Goal: Task Accomplishment & Management: Use online tool/utility

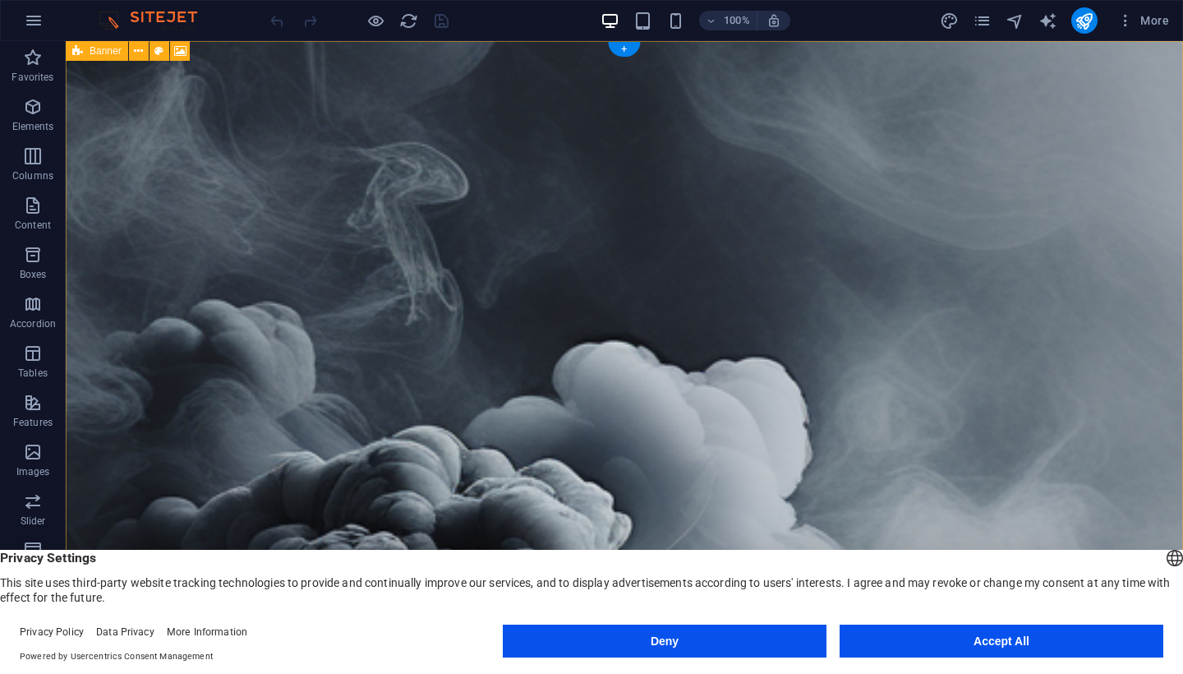
click at [84, 50] on div "Banner" at bounding box center [97, 51] width 62 height 20
click at [156, 52] on icon at bounding box center [159, 51] width 9 height 17
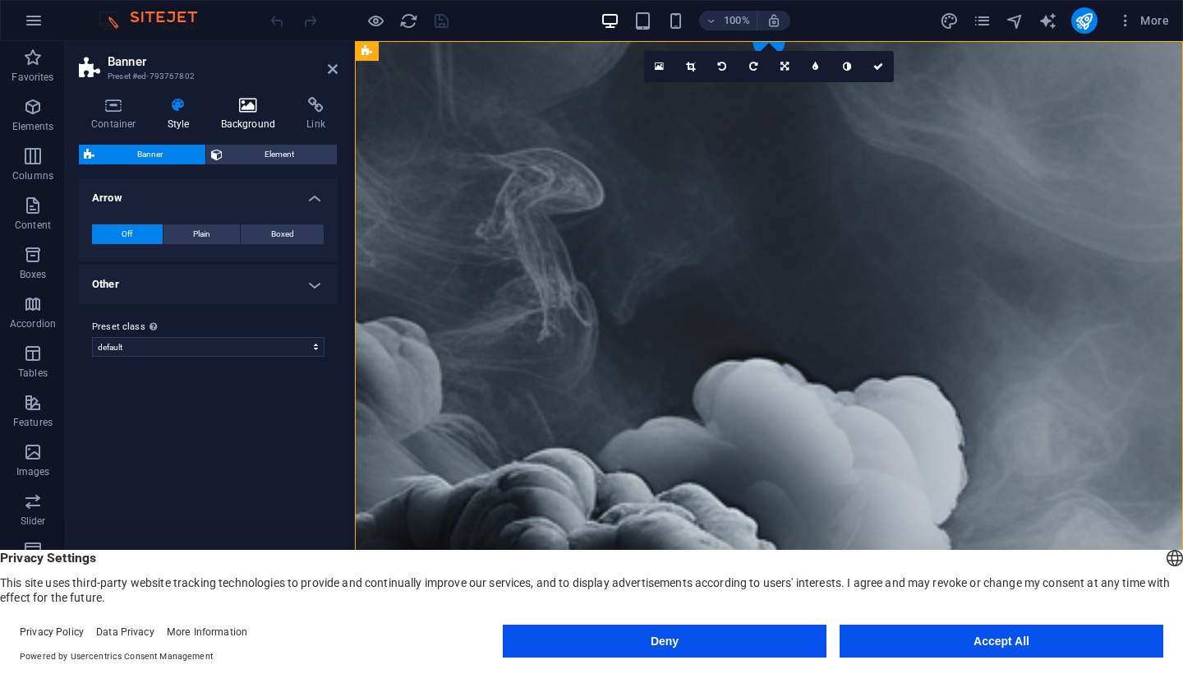
click at [233, 113] on h4 "Background" at bounding box center [252, 114] width 86 height 35
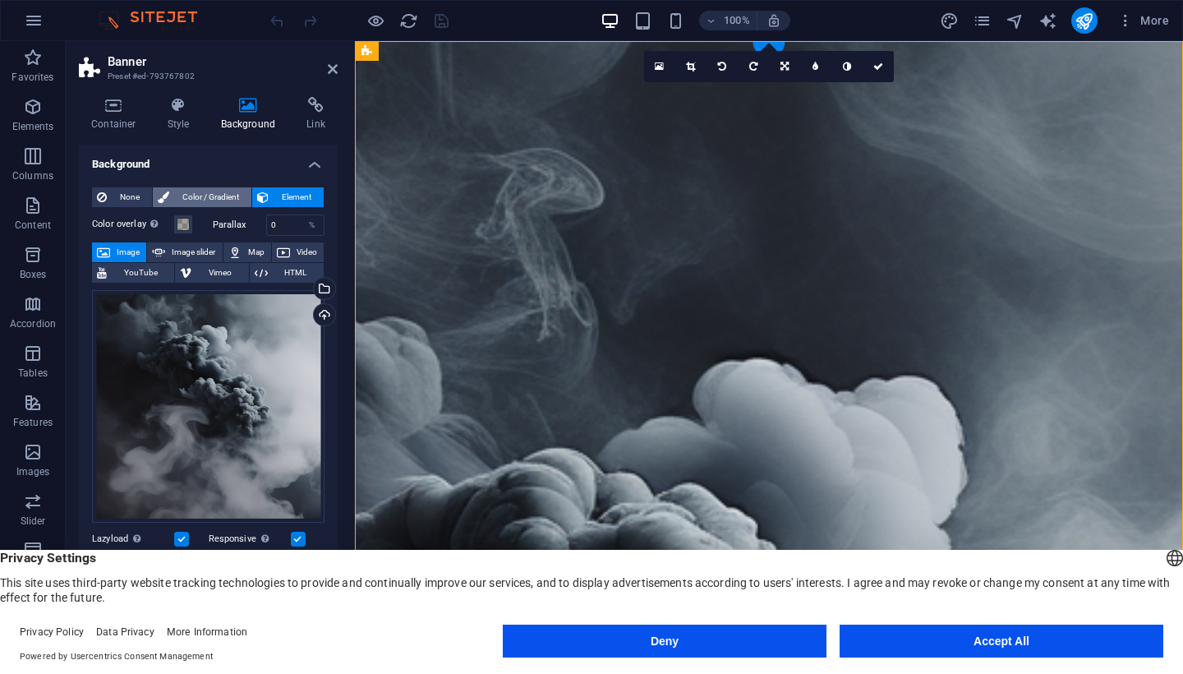
click at [178, 191] on span "Color / Gradient" at bounding box center [210, 197] width 72 height 20
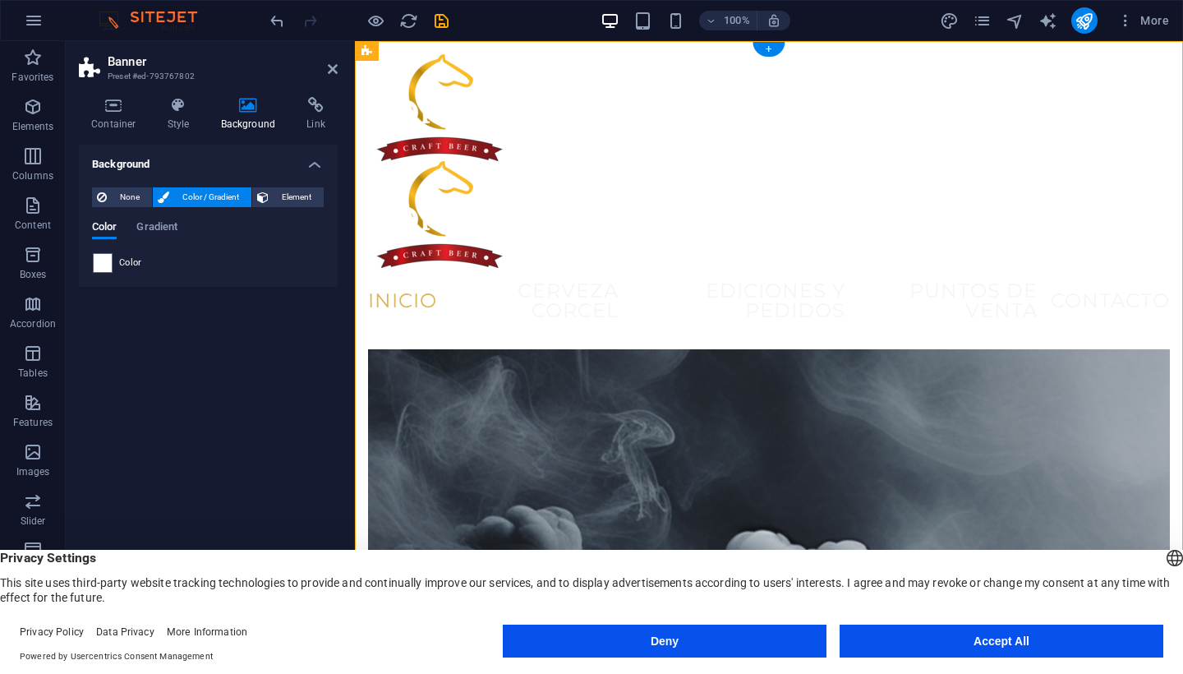
click at [100, 274] on div "None Color / Gradient Element Stretch background to full-width Color overlay Pl…" at bounding box center [208, 230] width 259 height 113
click at [100, 269] on span at bounding box center [103, 263] width 18 height 18
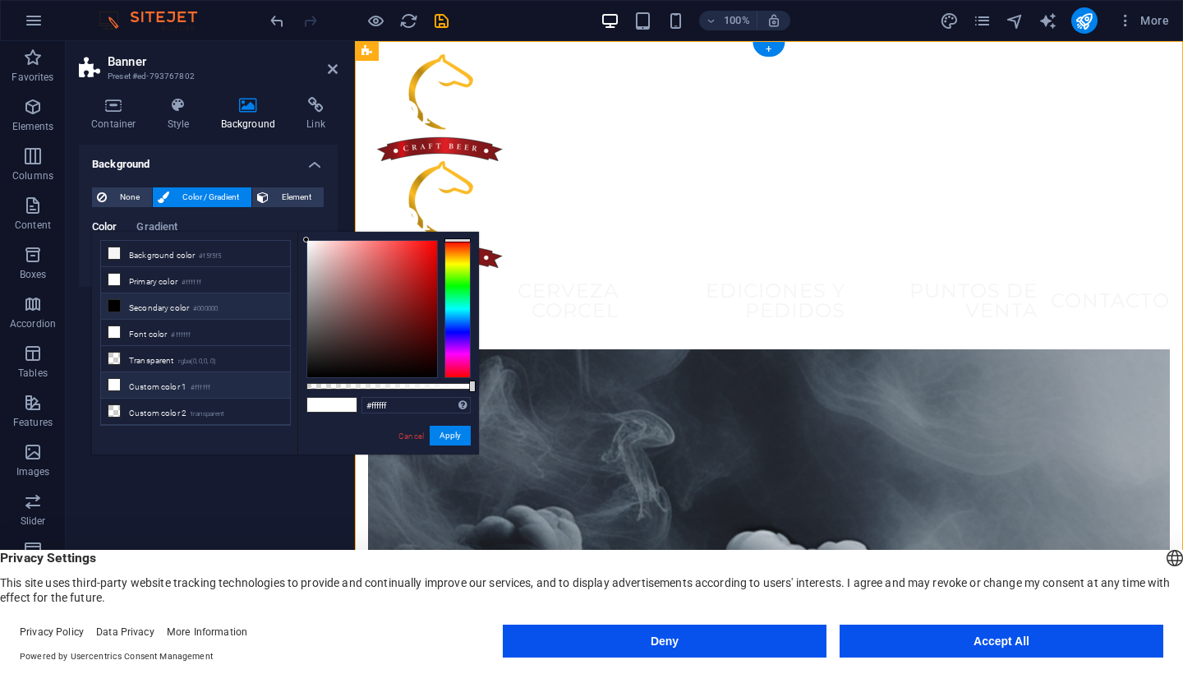
click at [221, 378] on li "Custom color 1 #ffffff" at bounding box center [195, 385] width 189 height 26
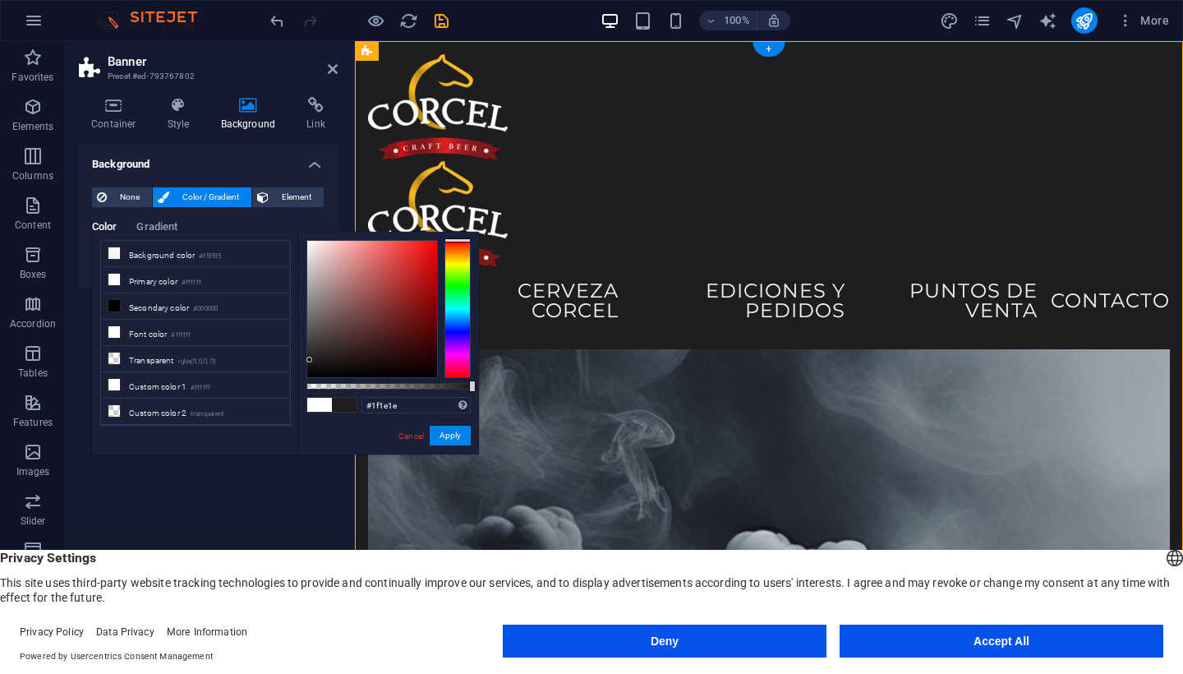
drag, startPoint x: 332, startPoint y: 293, endPoint x: 310, endPoint y: 359, distance: 70.2
click at [310, 360] on div at bounding box center [372, 309] width 130 height 136
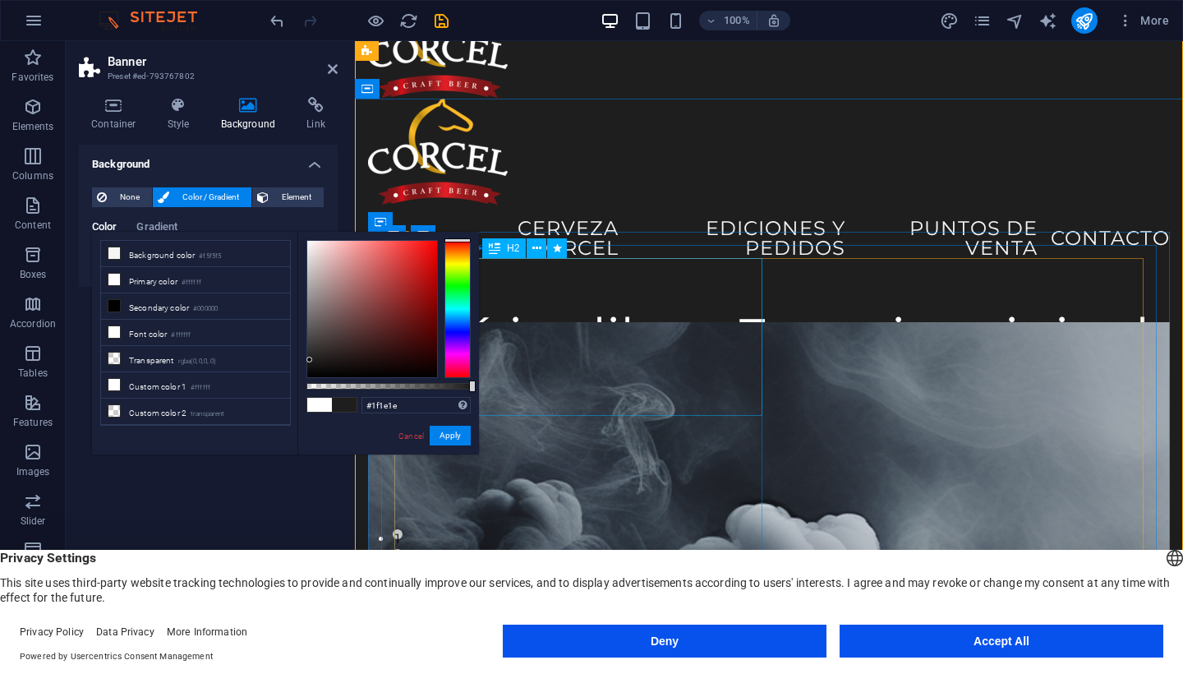
scroll to position [60, 0]
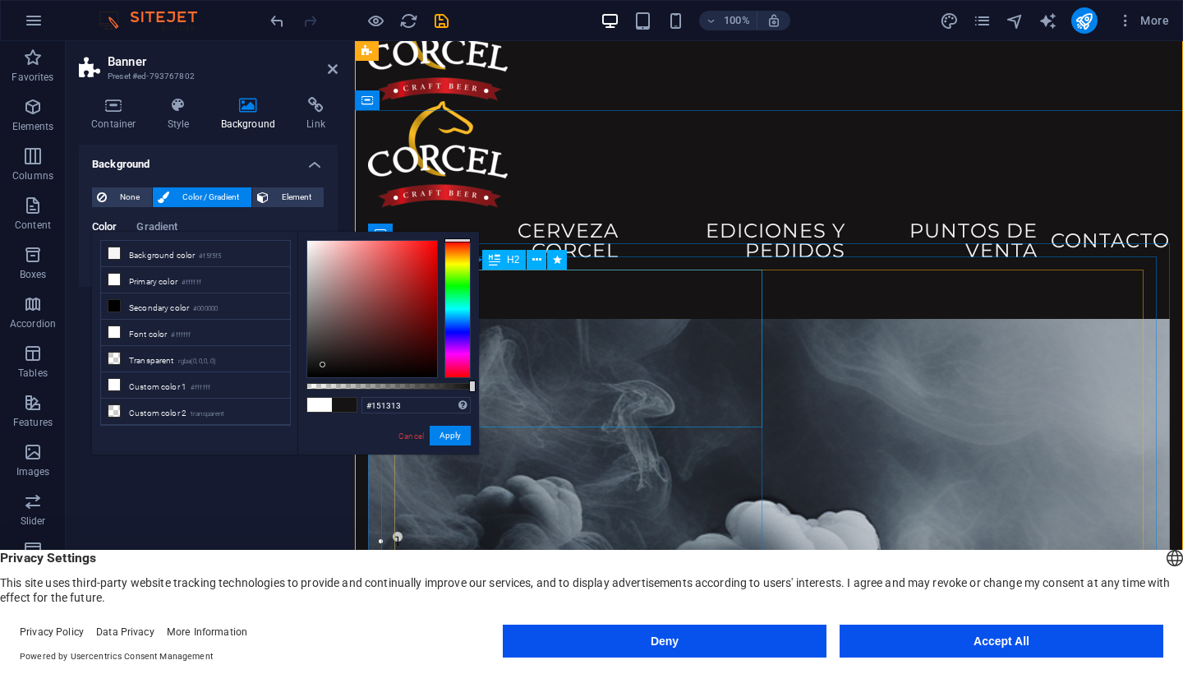
drag, startPoint x: 310, startPoint y: 361, endPoint x: 323, endPoint y: 365, distance: 13.8
click at [323, 365] on div at bounding box center [323, 365] width 6 height 6
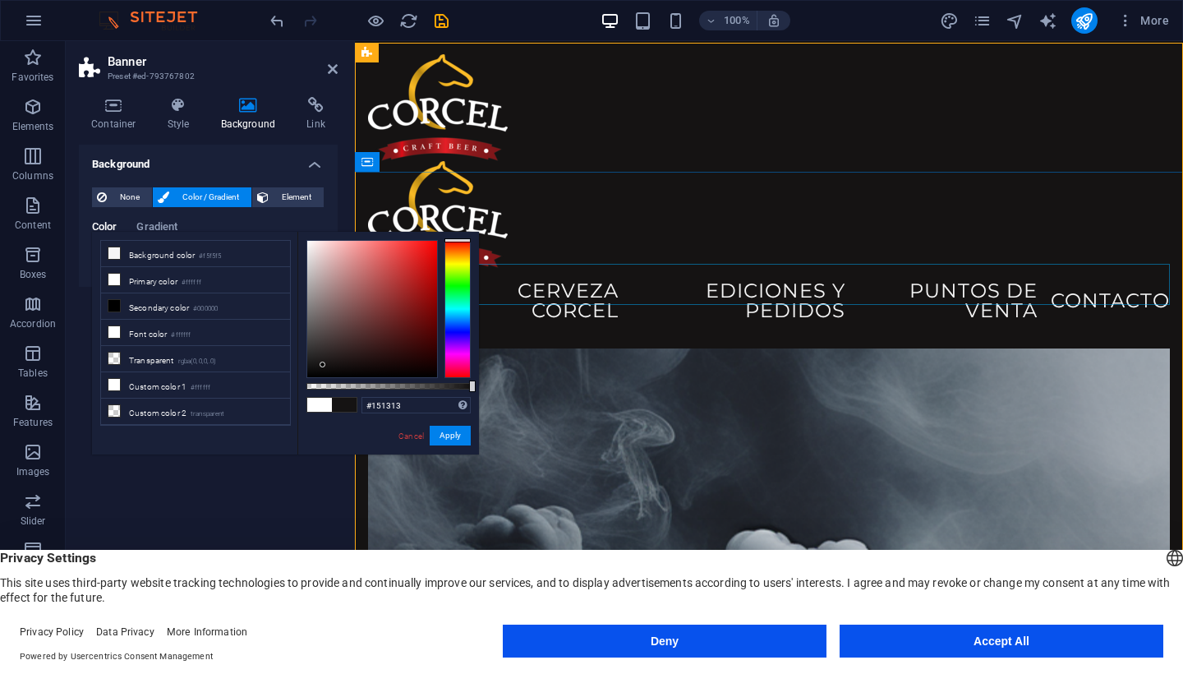
scroll to position [0, 0]
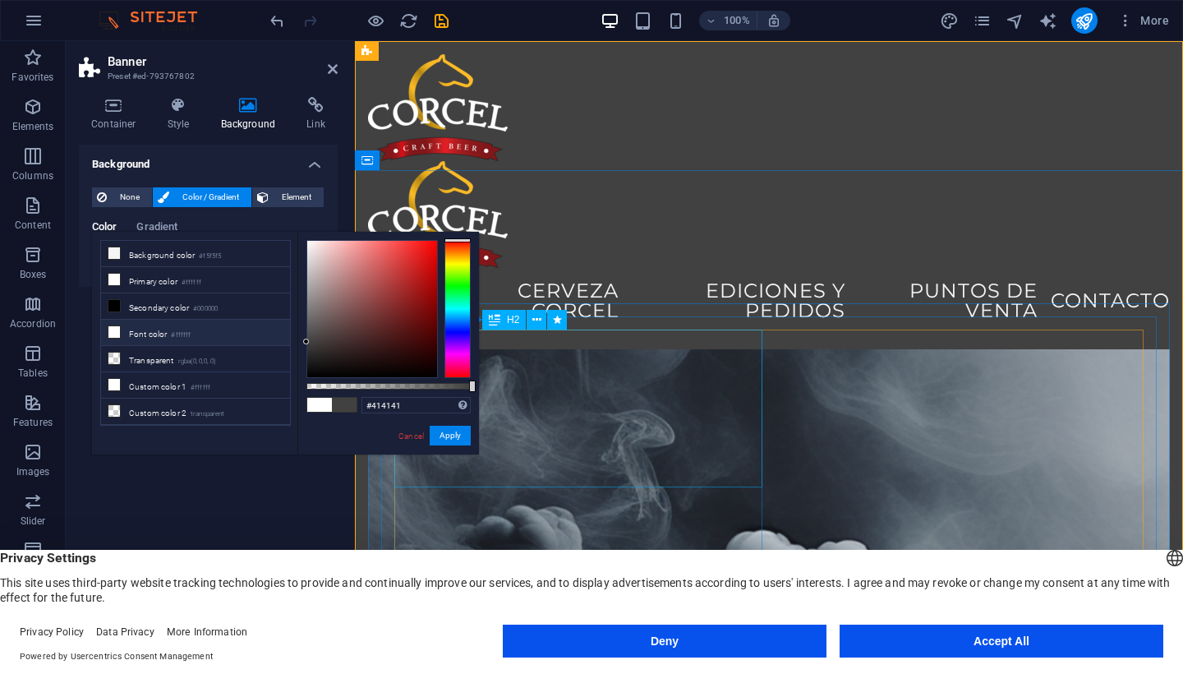
drag, startPoint x: 317, startPoint y: 368, endPoint x: 270, endPoint y: 342, distance: 53.7
click at [270, 342] on div "less Background color #f5f5f5 Primary color #ffffff Secondary color #000000 Fon…" at bounding box center [285, 343] width 387 height 223
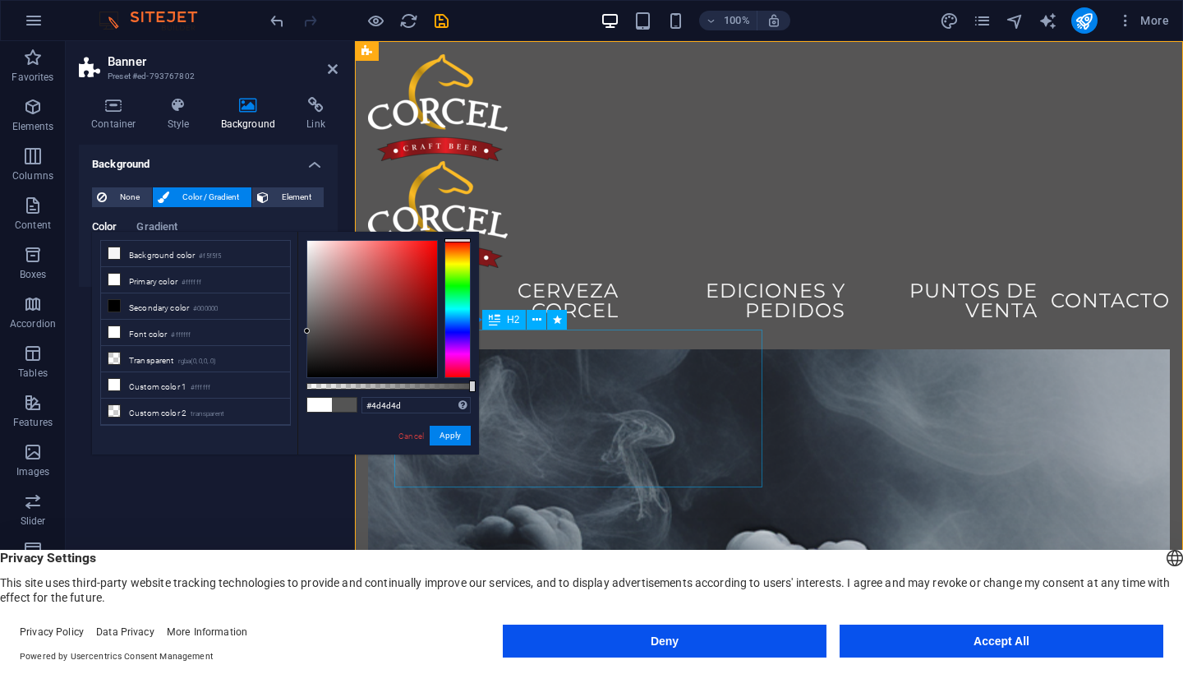
type input "#4b4b4b"
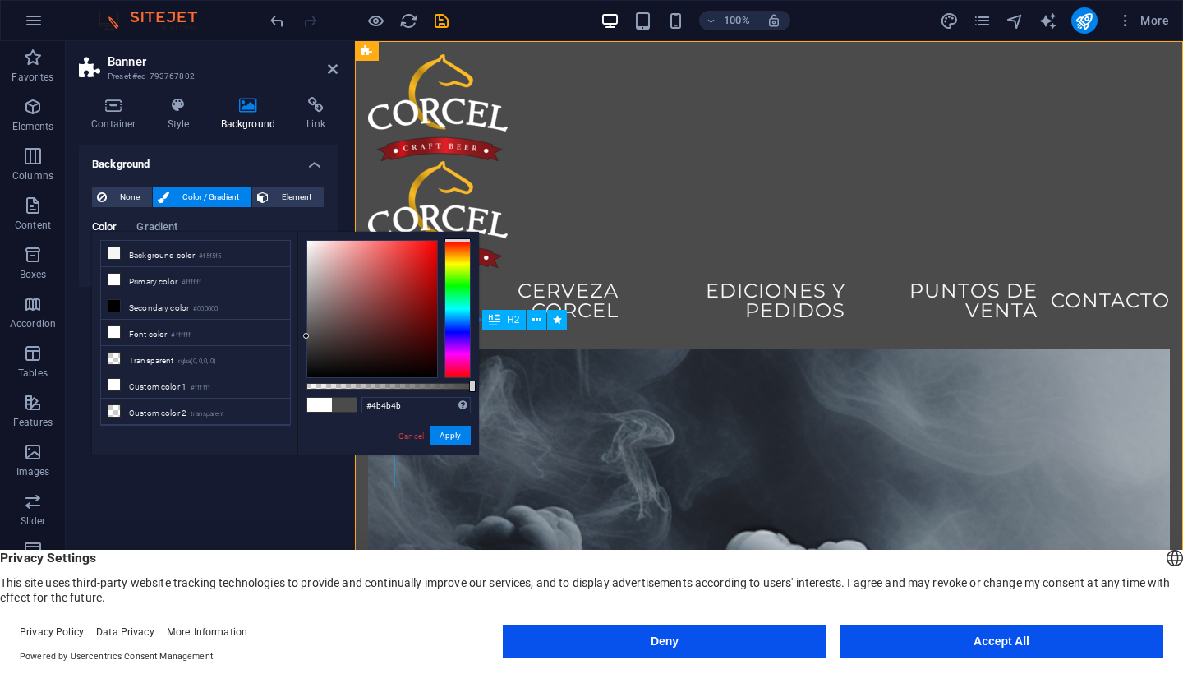
click at [307, 336] on div at bounding box center [372, 309] width 130 height 136
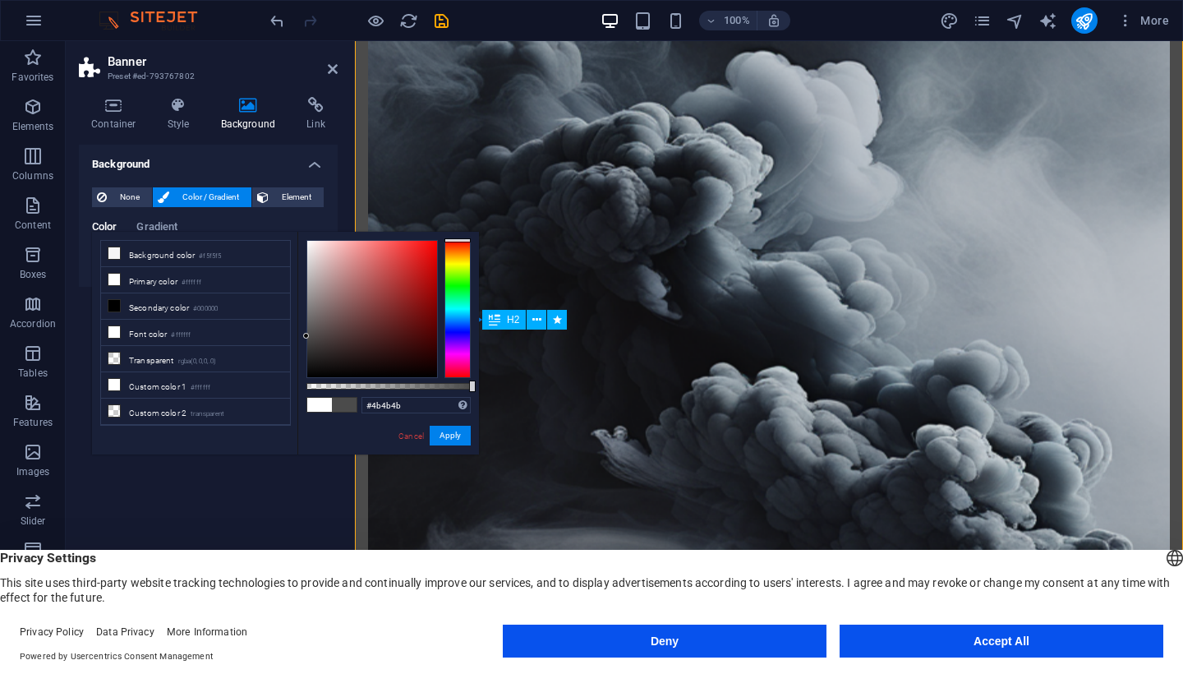
scroll to position [970, 0]
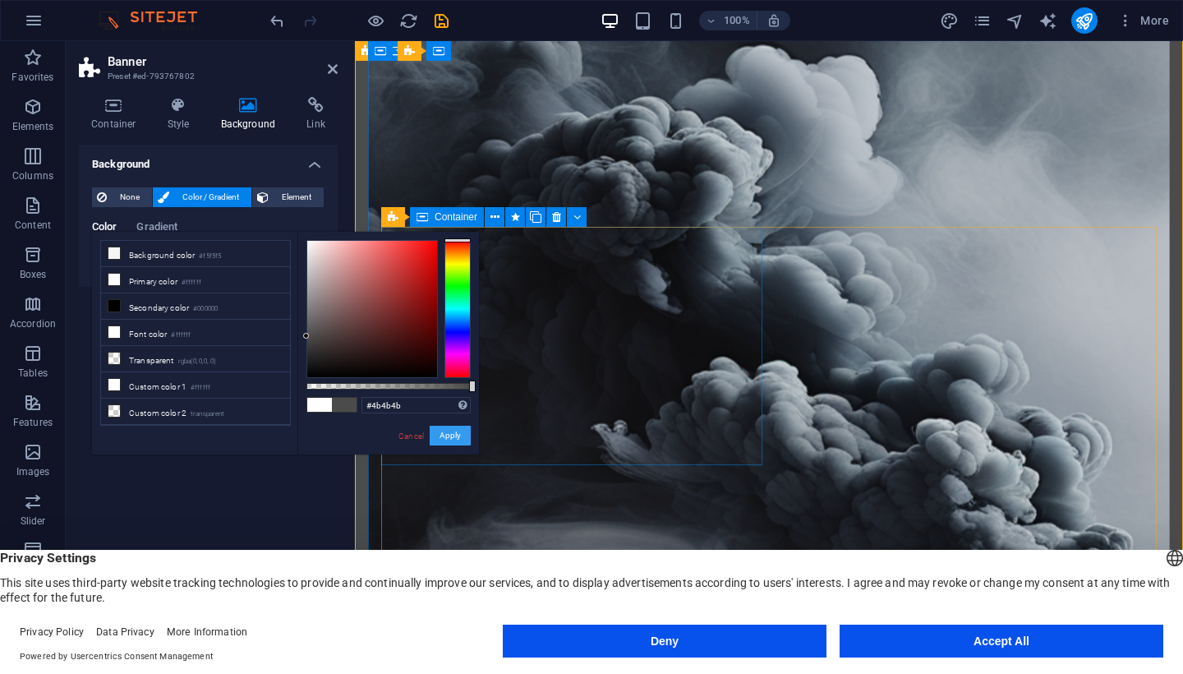
click at [445, 431] on button "Apply" at bounding box center [450, 436] width 41 height 20
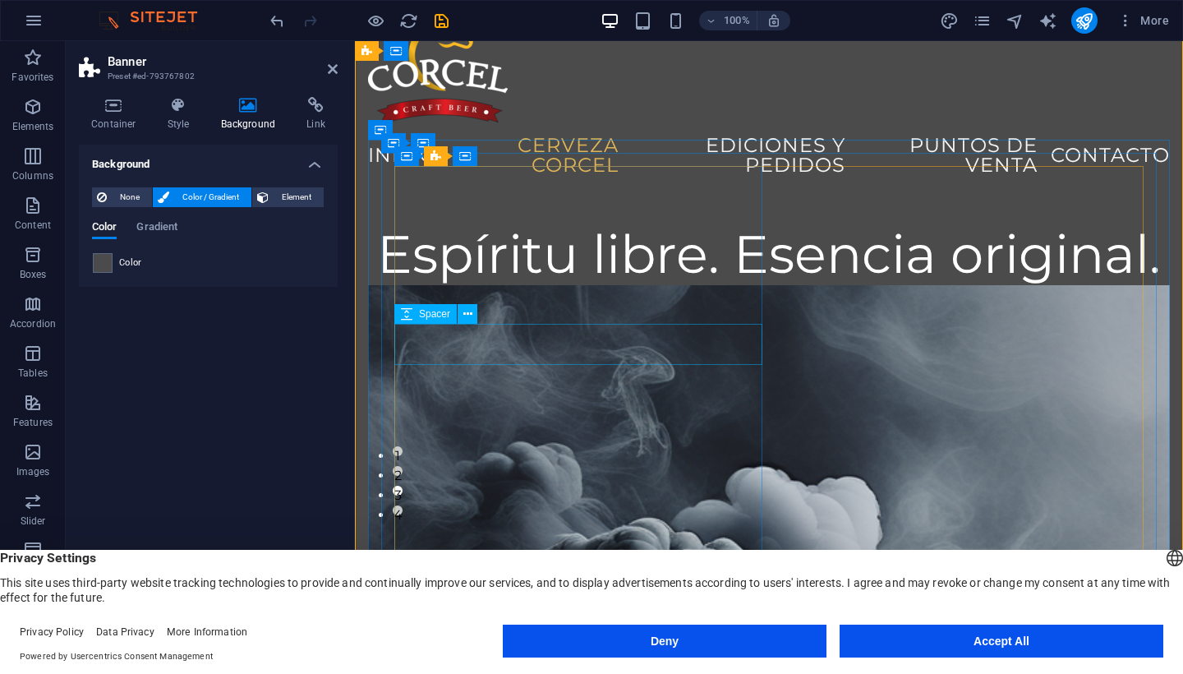
scroll to position [139, 0]
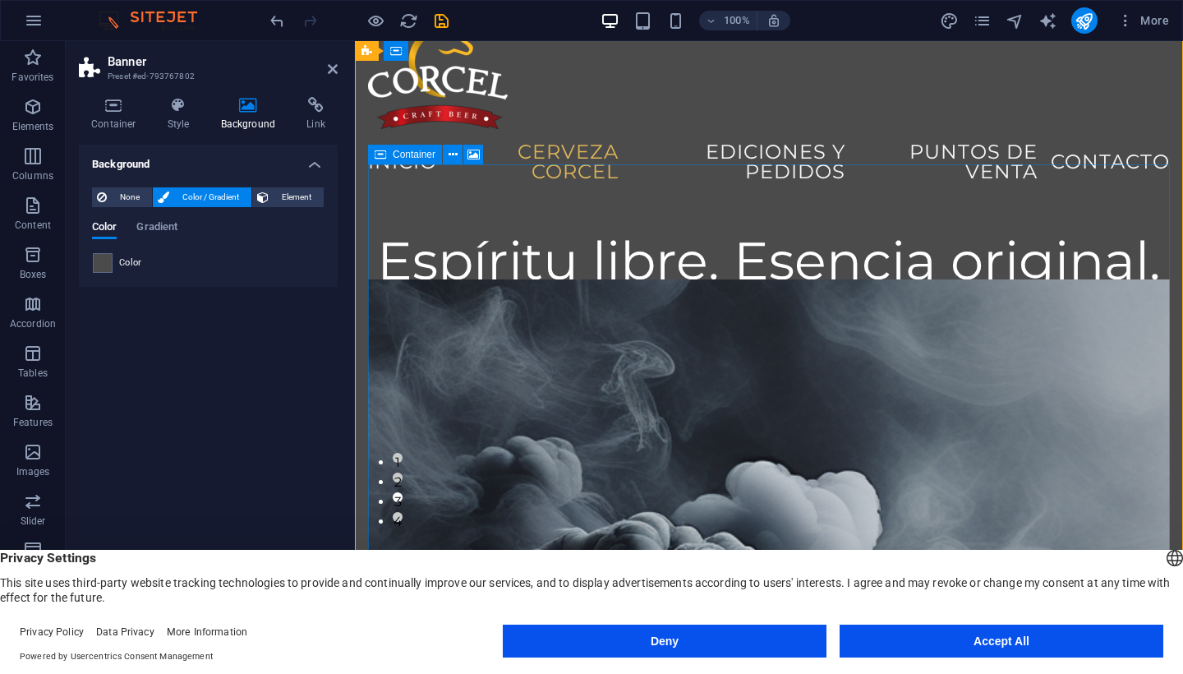
click at [393, 153] on span "Container" at bounding box center [414, 155] width 43 height 10
click at [446, 155] on button at bounding box center [453, 155] width 20 height 20
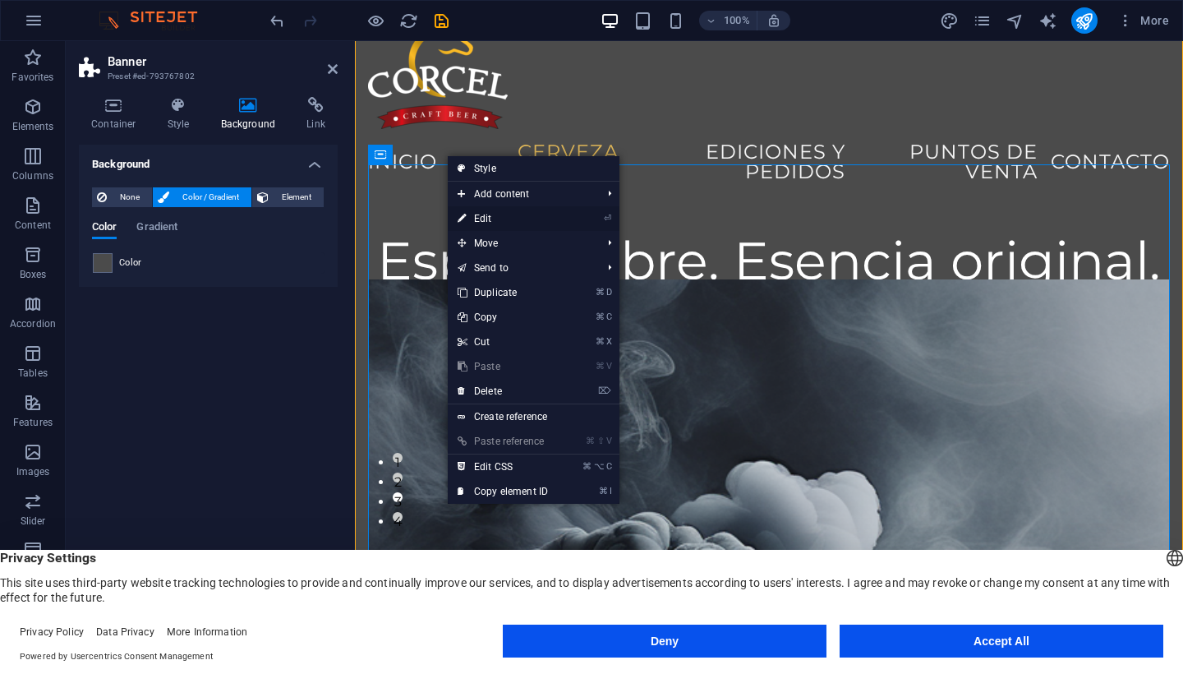
drag, startPoint x: 497, startPoint y: 223, endPoint x: 142, endPoint y: 182, distance: 357.4
click at [497, 223] on link "⏎ Edit" at bounding box center [503, 218] width 110 height 25
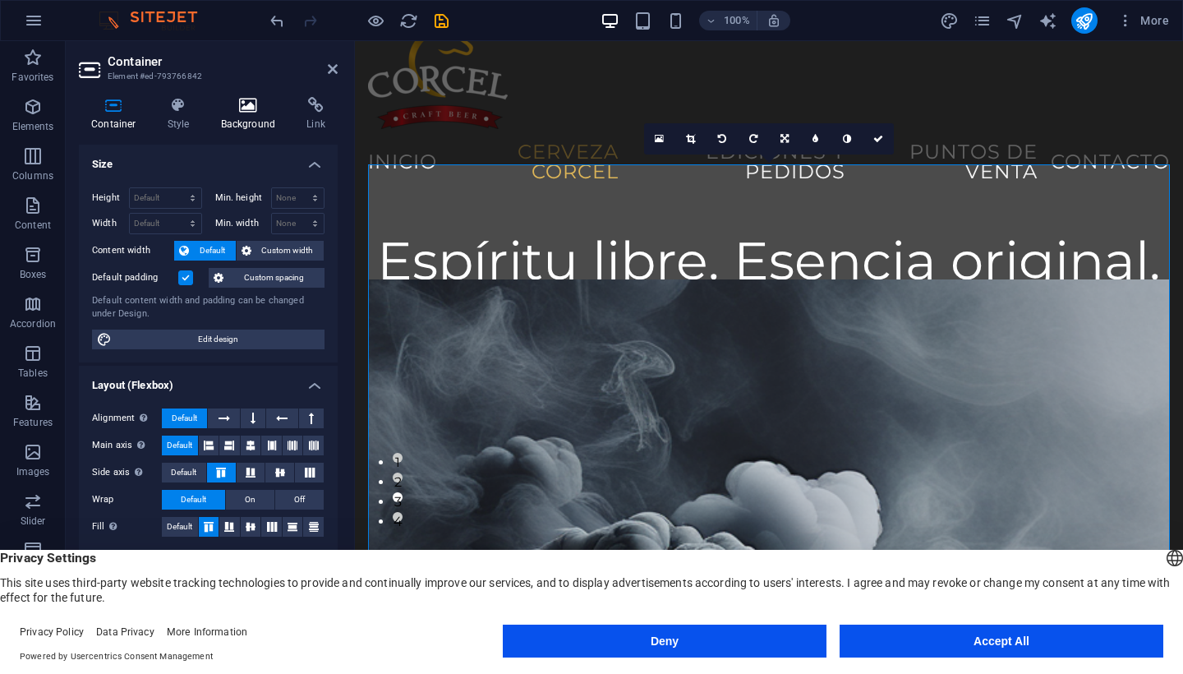
click at [235, 117] on h4 "Background" at bounding box center [252, 114] width 86 height 35
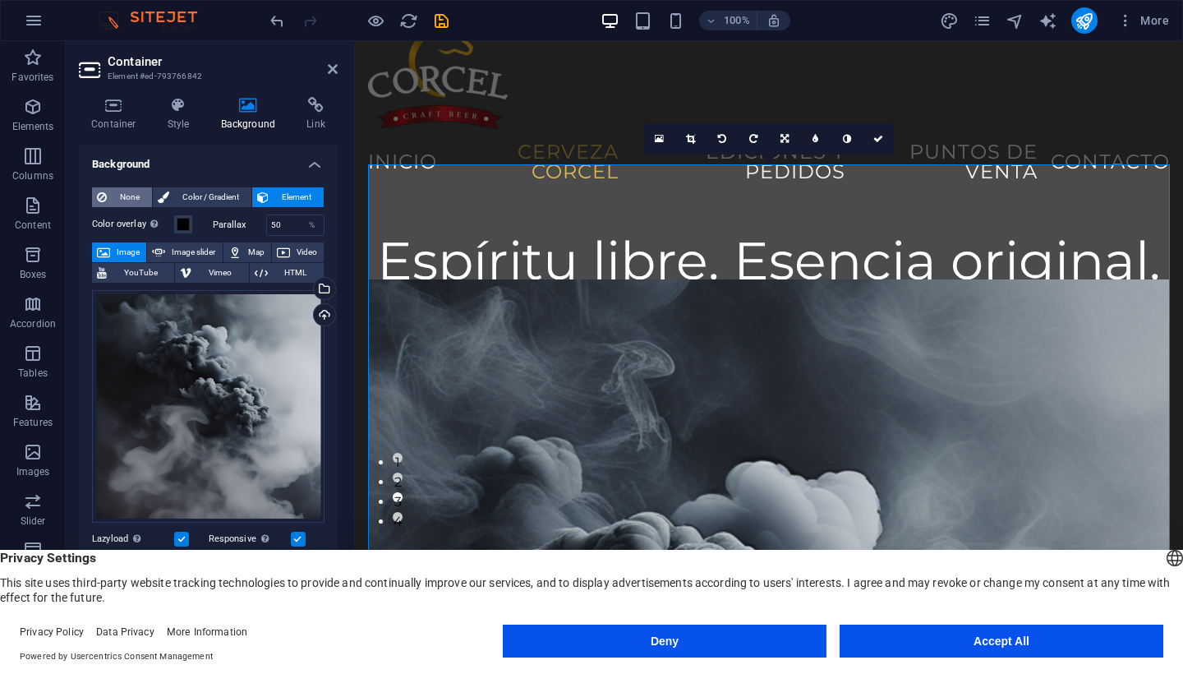
click at [139, 196] on span "None" at bounding box center [129, 197] width 35 height 20
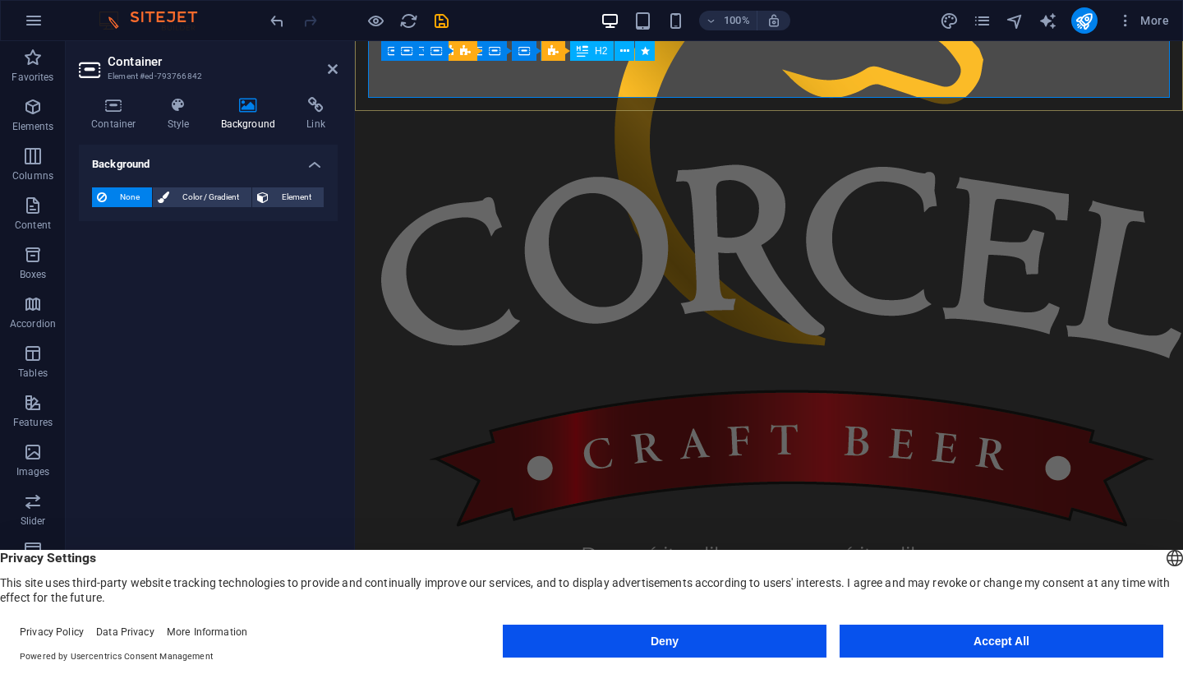
scroll to position [2277, 0]
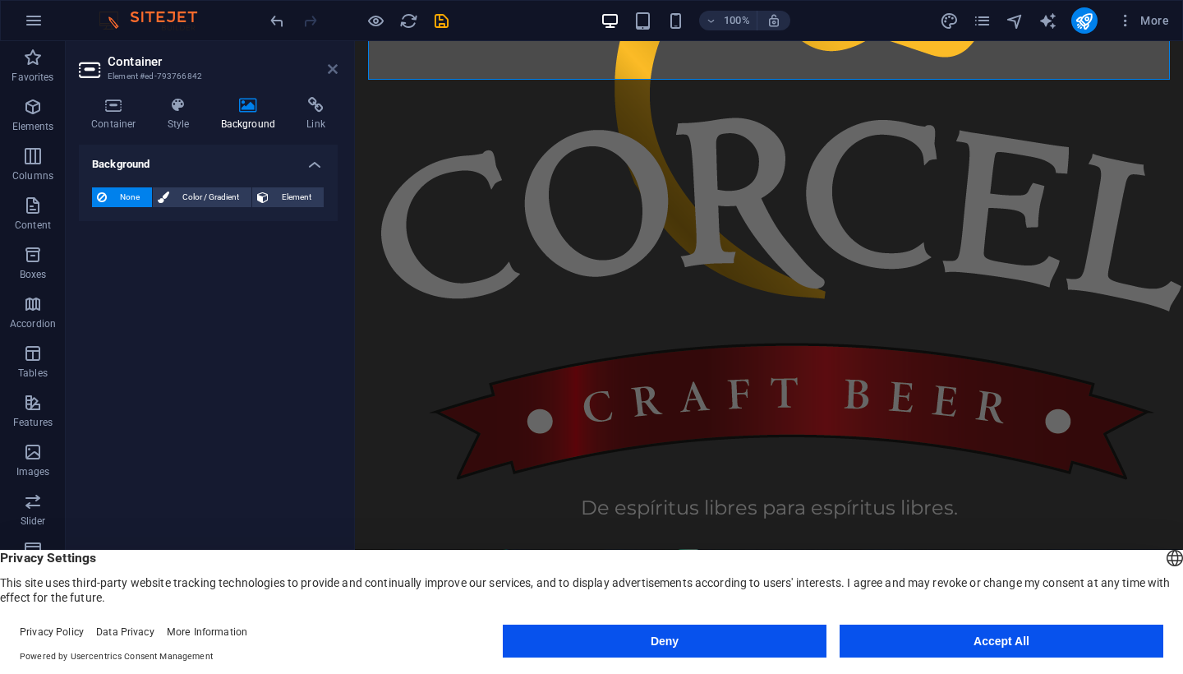
click at [331, 67] on icon at bounding box center [333, 68] width 10 height 13
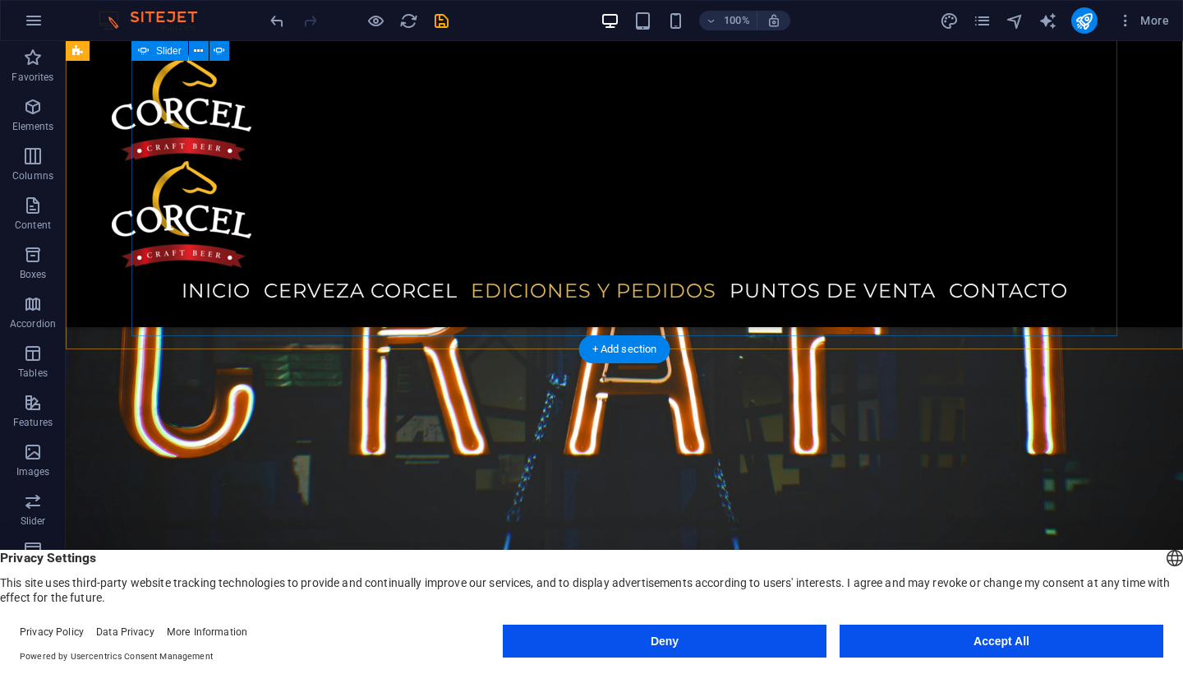
scroll to position [2933, 0]
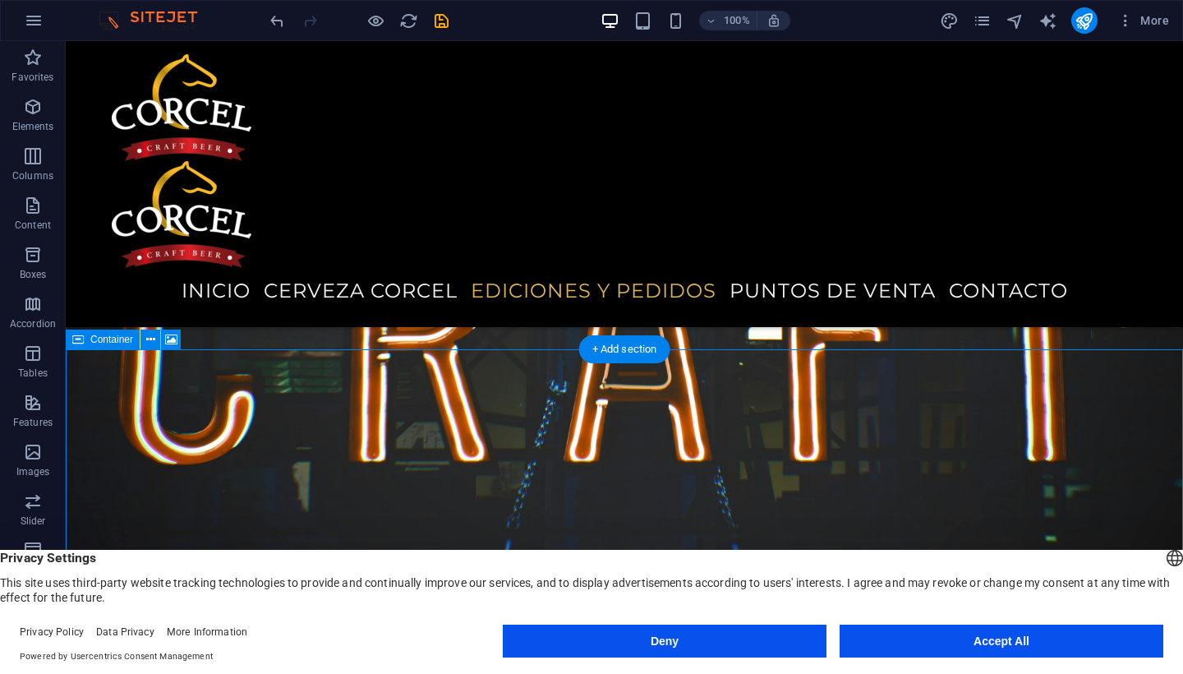
click at [78, 346] on icon at bounding box center [78, 340] width 12 height 20
click at [152, 344] on icon at bounding box center [150, 339] width 9 height 17
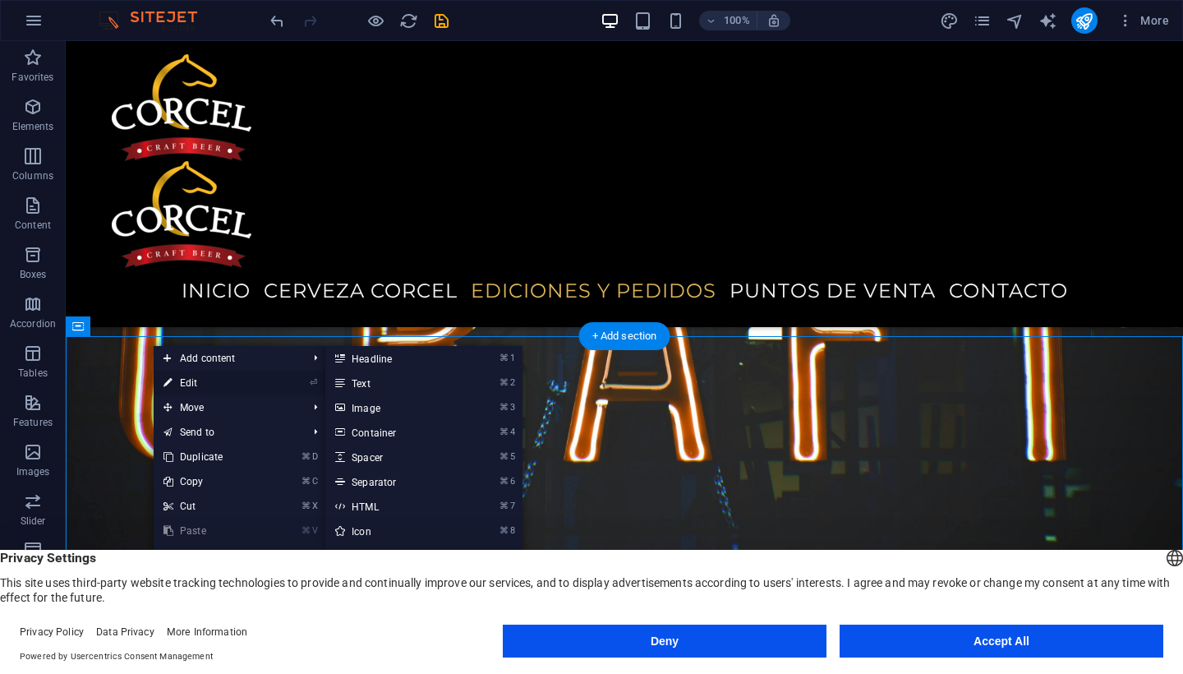
click at [191, 385] on link "⏎ Edit" at bounding box center [209, 383] width 110 height 25
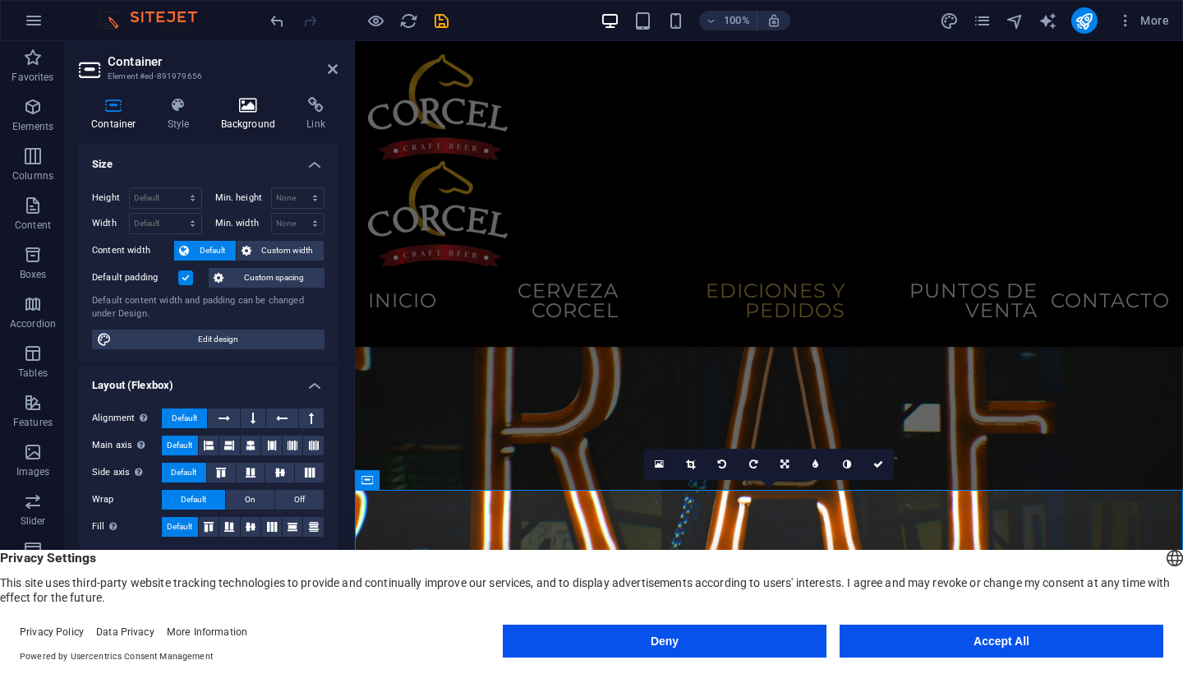
click at [246, 118] on h4 "Background" at bounding box center [252, 114] width 86 height 35
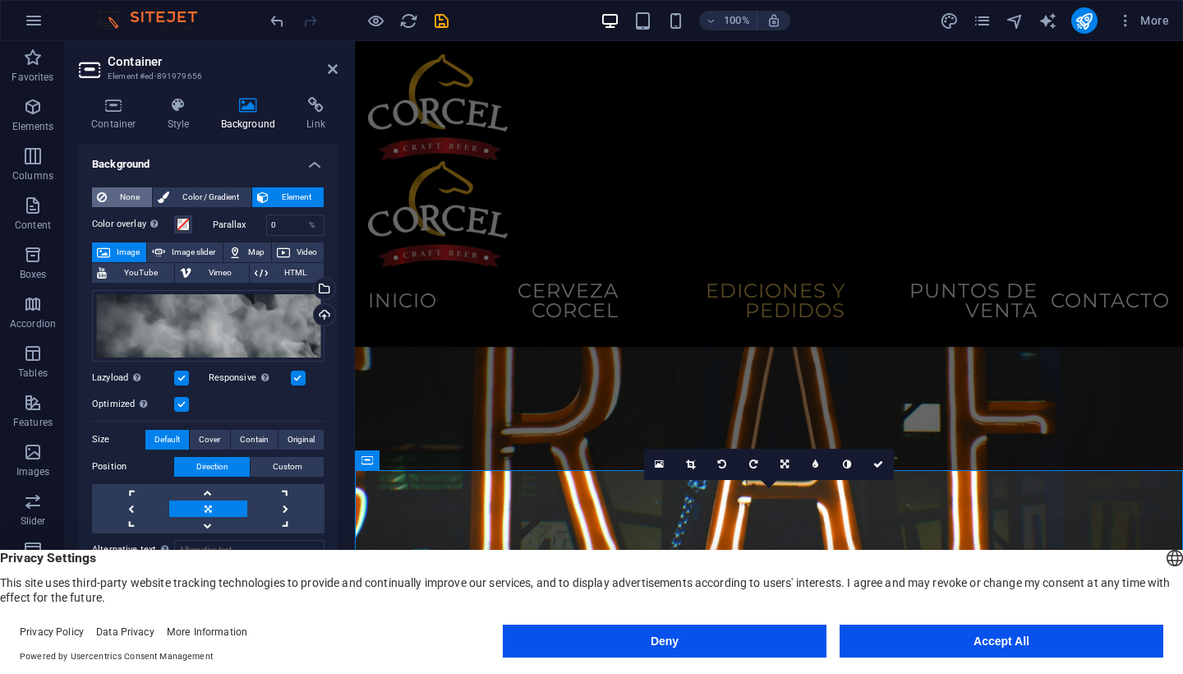
click at [139, 190] on span "None" at bounding box center [129, 197] width 35 height 20
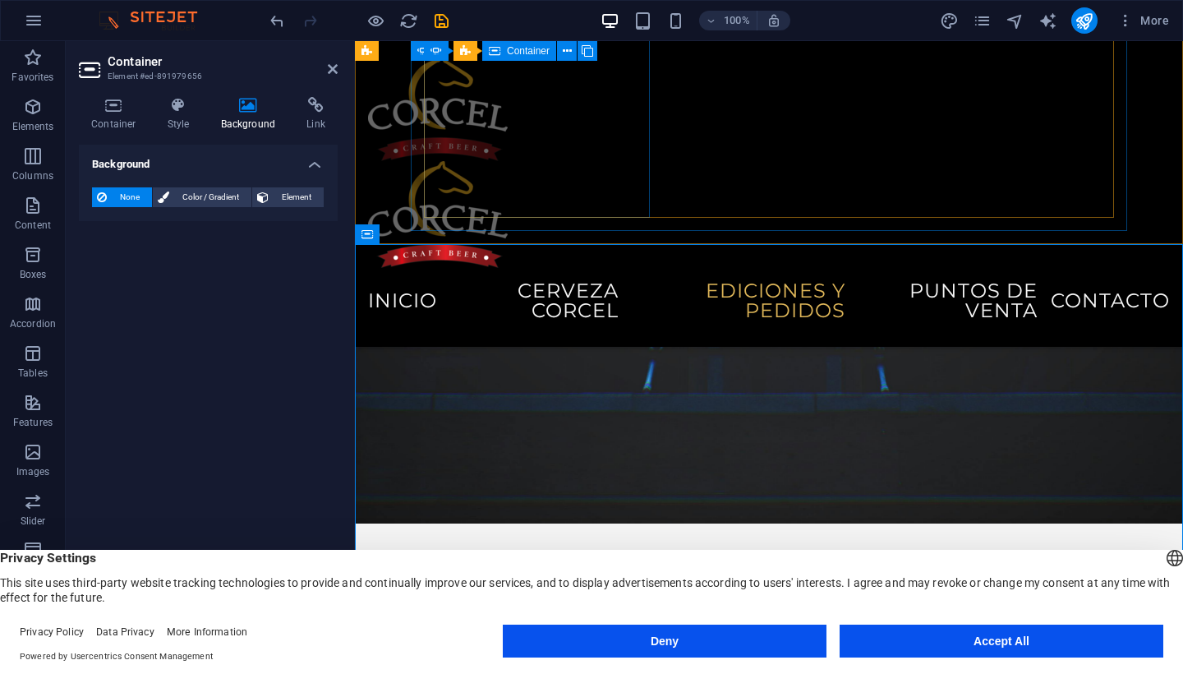
scroll to position [3167, 0]
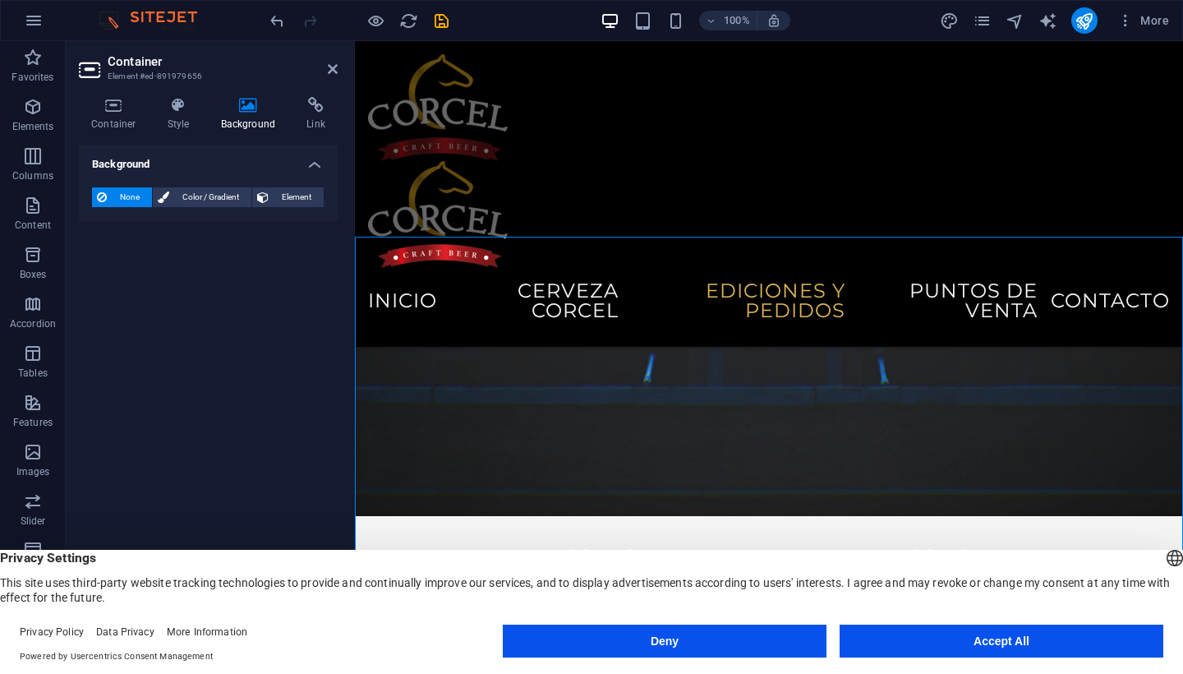
click at [287, 21] on div at bounding box center [359, 20] width 184 height 26
click at [277, 21] on icon "undo" at bounding box center [277, 21] width 19 height 19
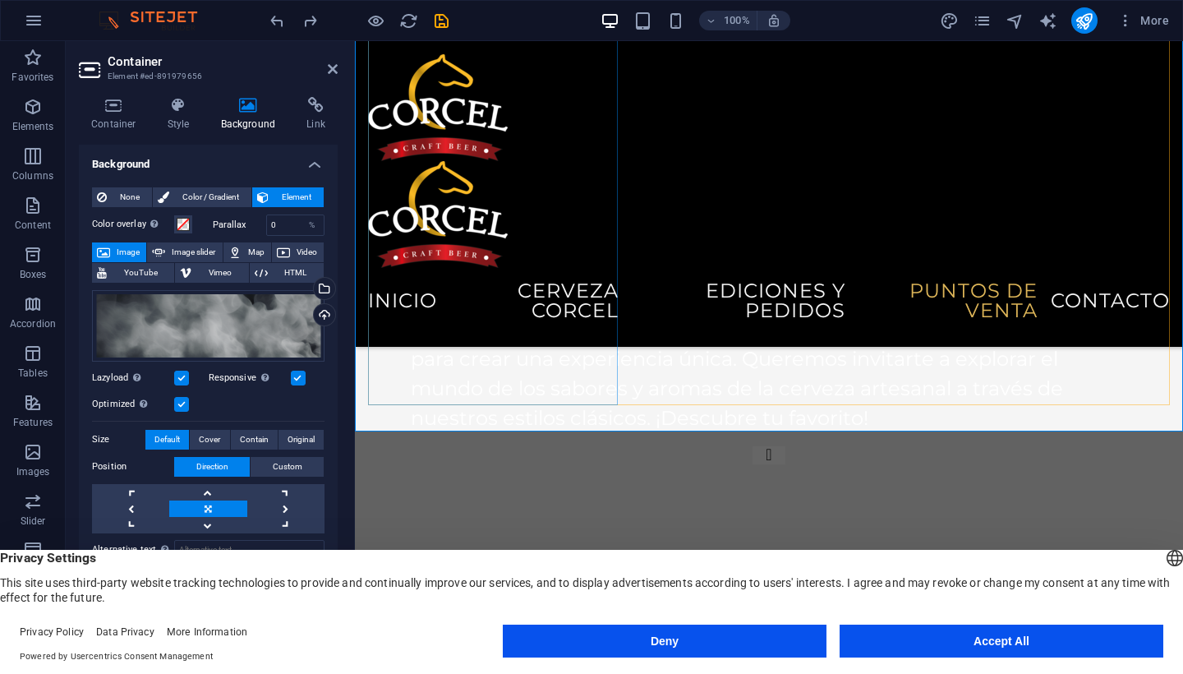
scroll to position [3535, 0]
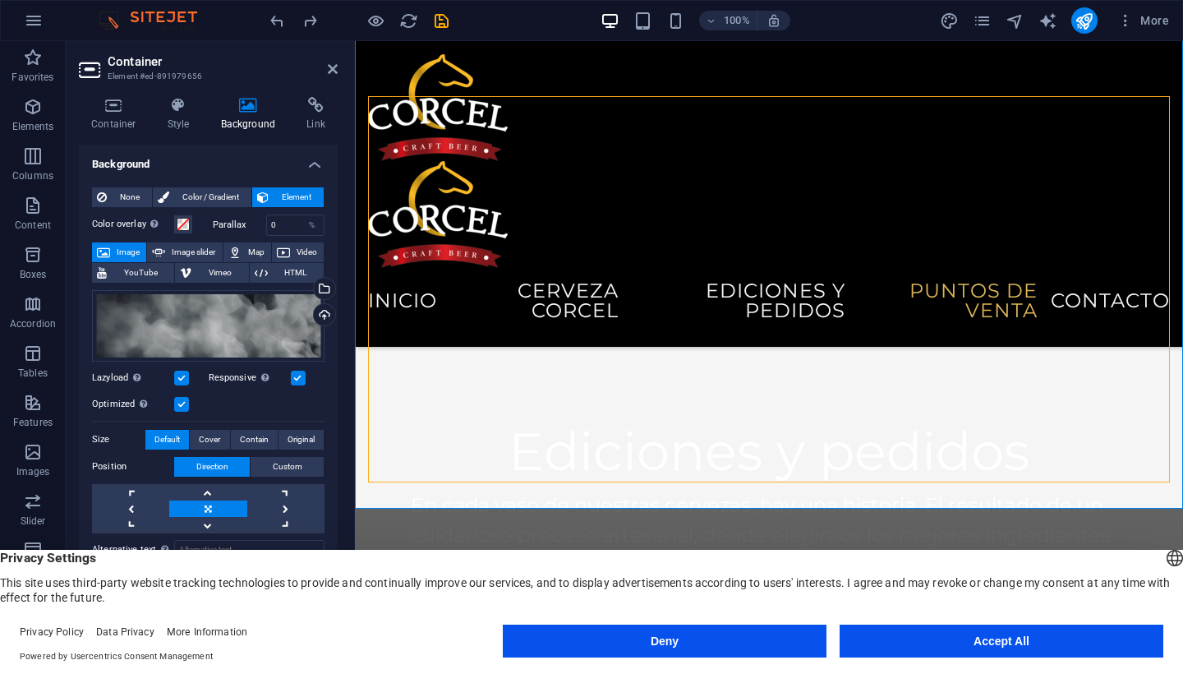
scroll to position [3232, 0]
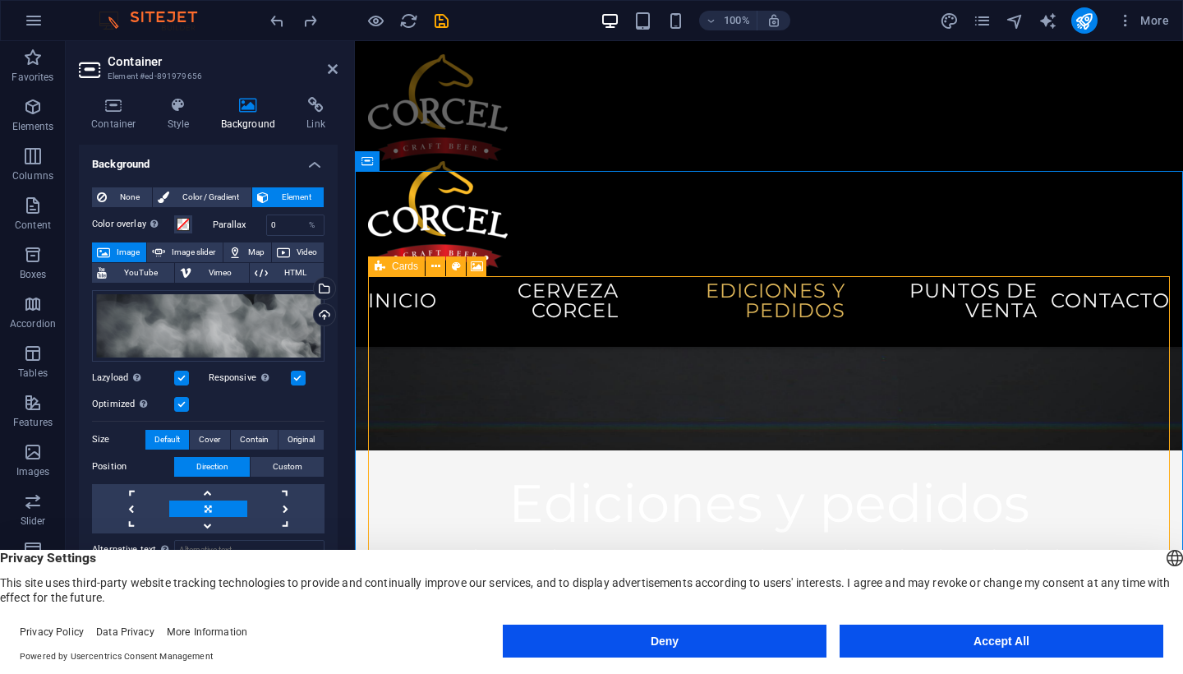
click at [386, 266] on div "Cards" at bounding box center [396, 266] width 57 height 20
click at [457, 265] on icon at bounding box center [456, 266] width 9 height 17
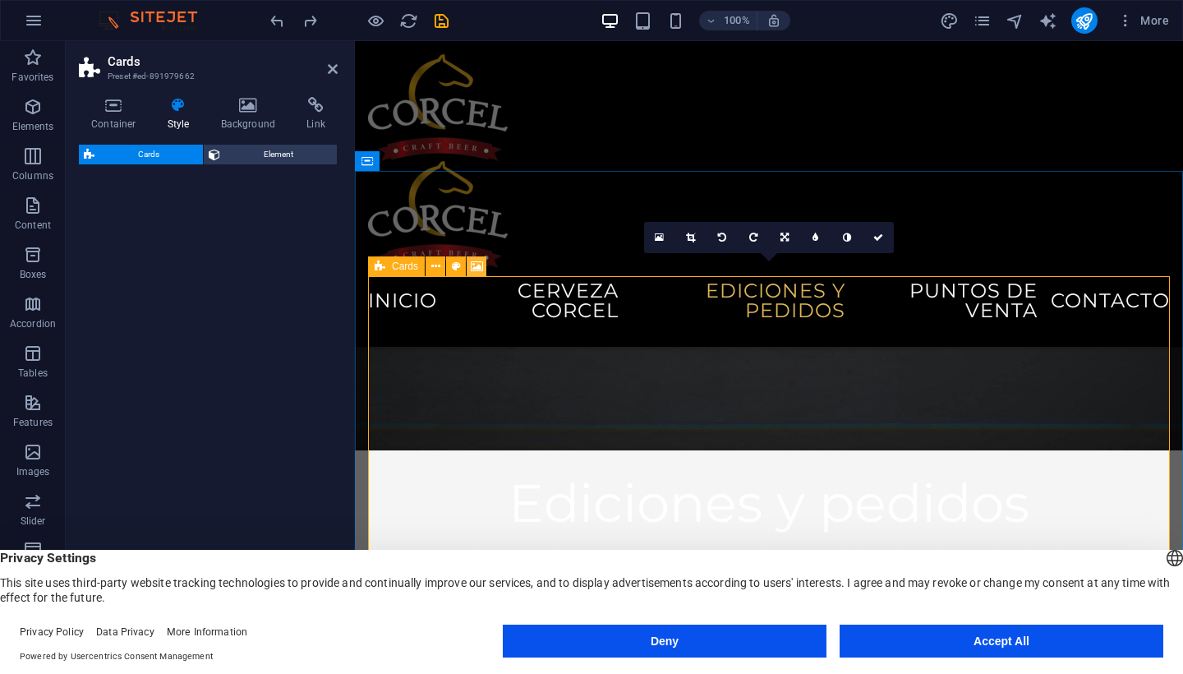
select select "rem"
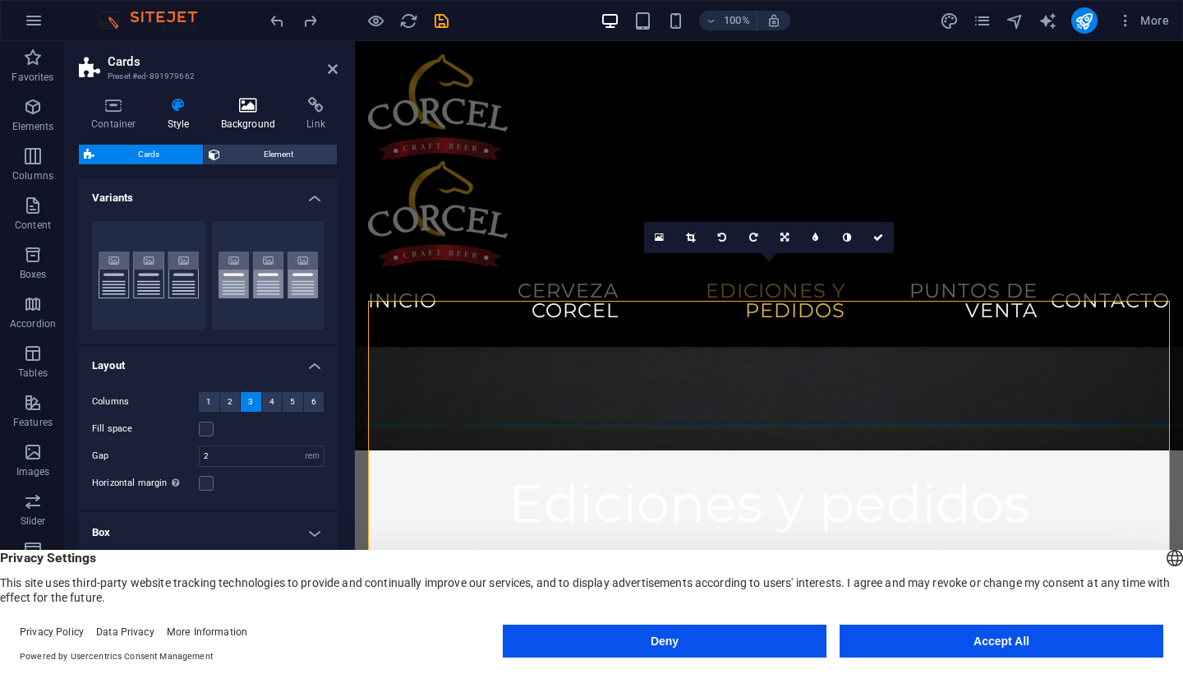
click at [258, 122] on h4 "Background" at bounding box center [252, 114] width 86 height 35
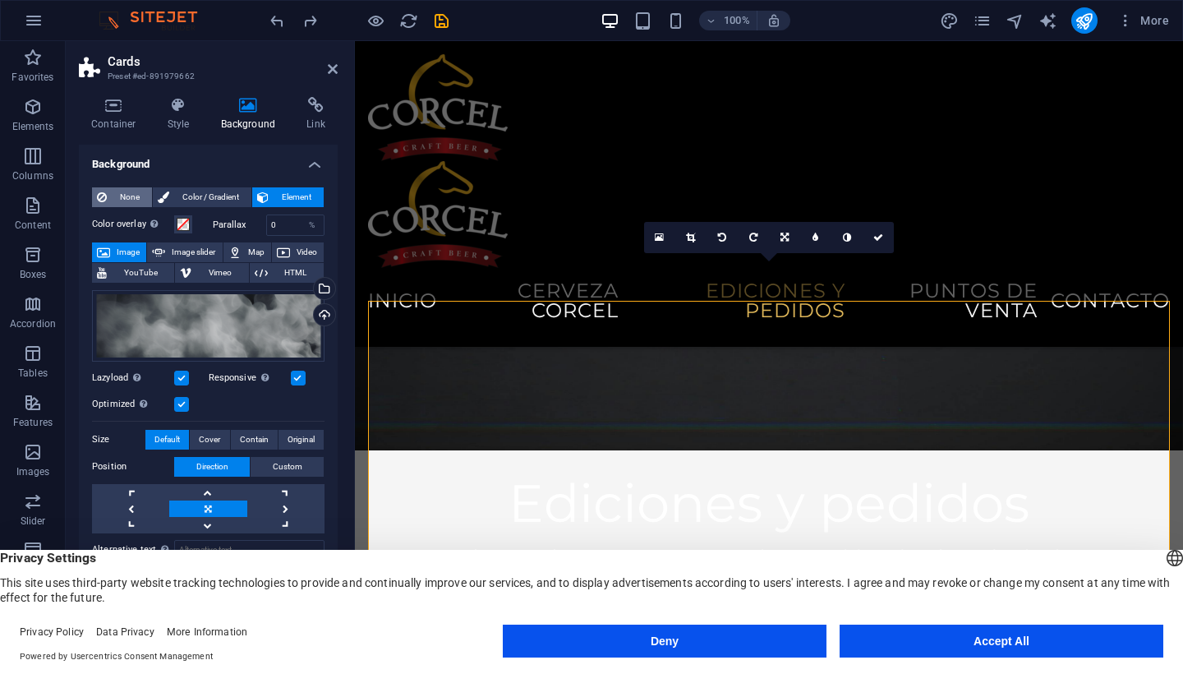
click at [123, 191] on span "None" at bounding box center [129, 197] width 35 height 20
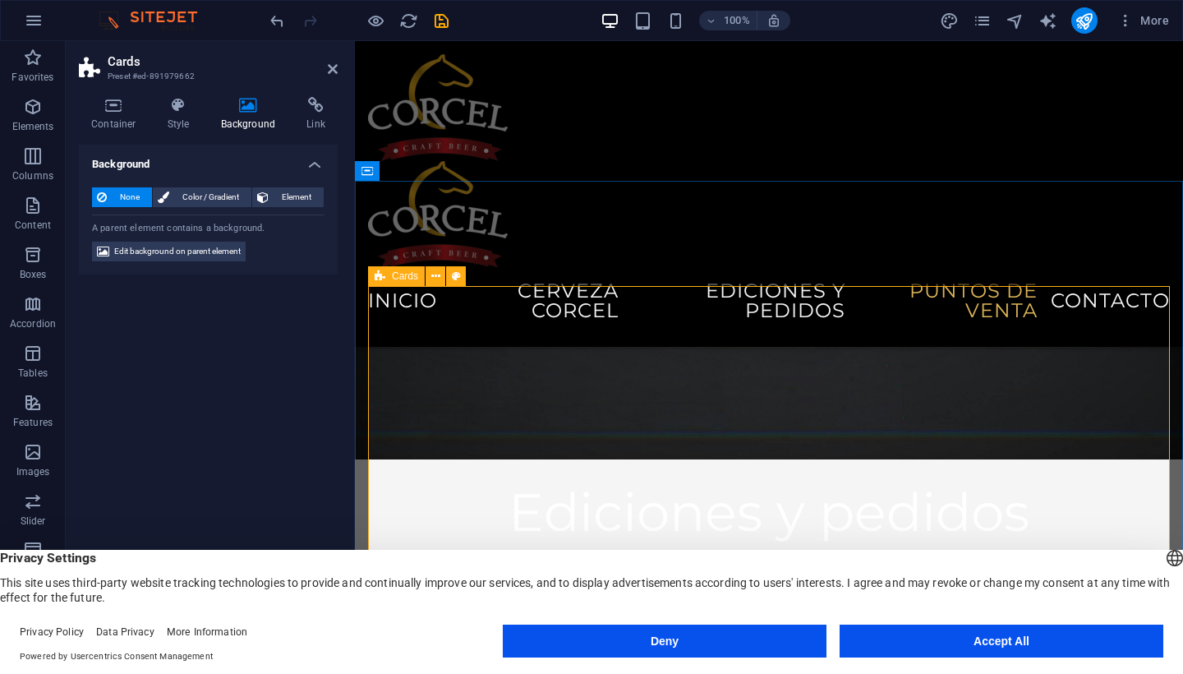
scroll to position [3246, 0]
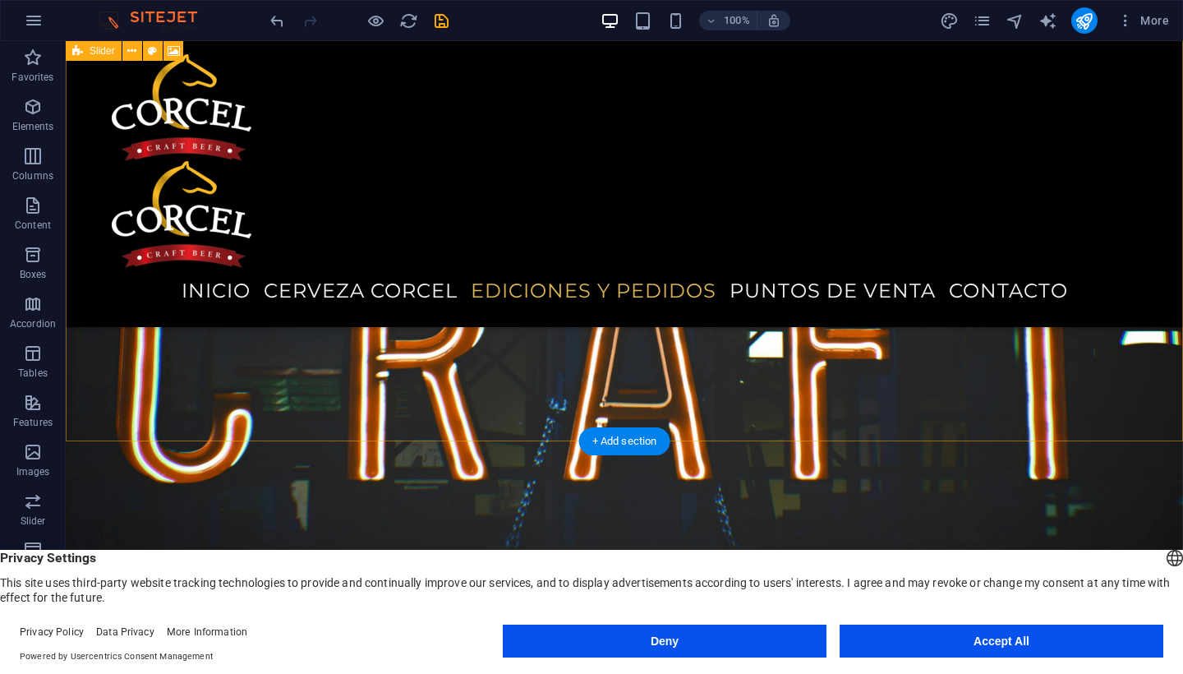
scroll to position [2866, 0]
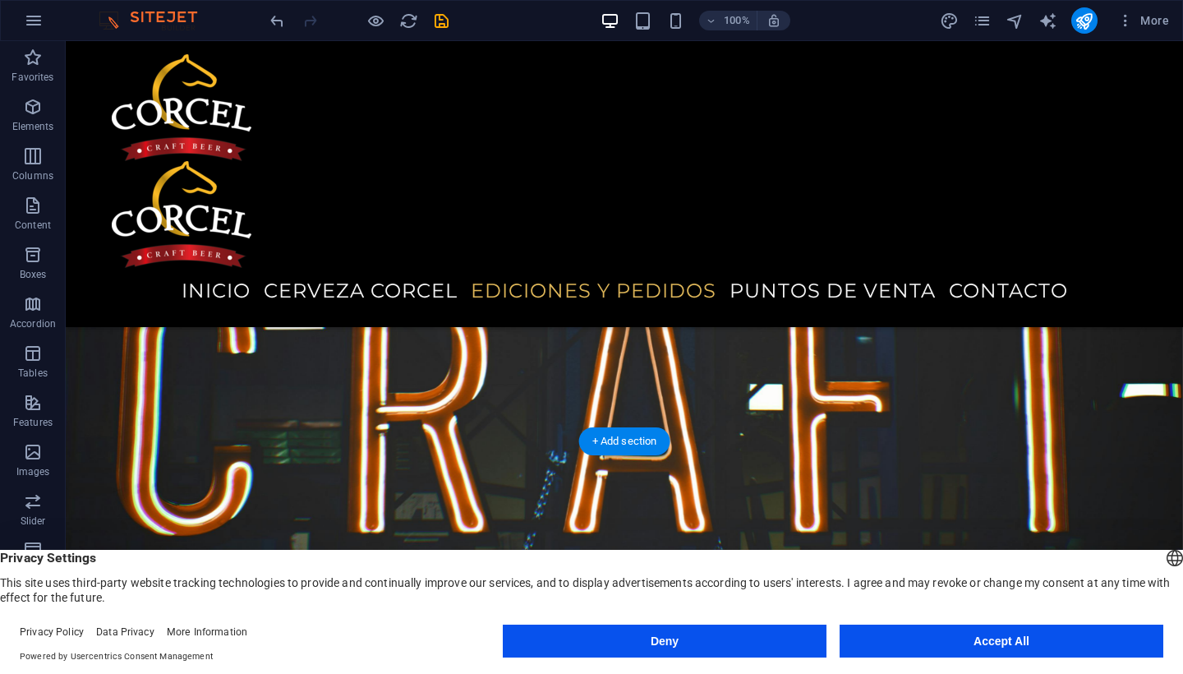
click at [83, 438] on icon at bounding box center [78, 432] width 12 height 20
click at [146, 436] on icon at bounding box center [150, 431] width 9 height 17
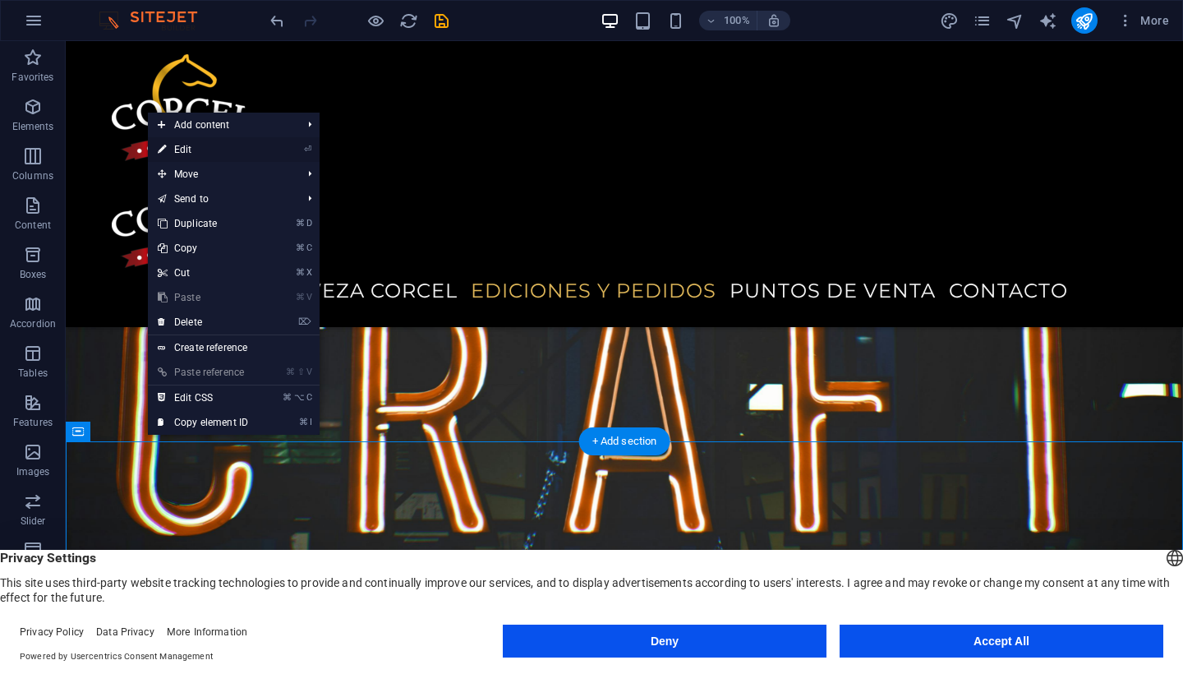
click at [214, 144] on link "⏎ Edit" at bounding box center [203, 149] width 110 height 25
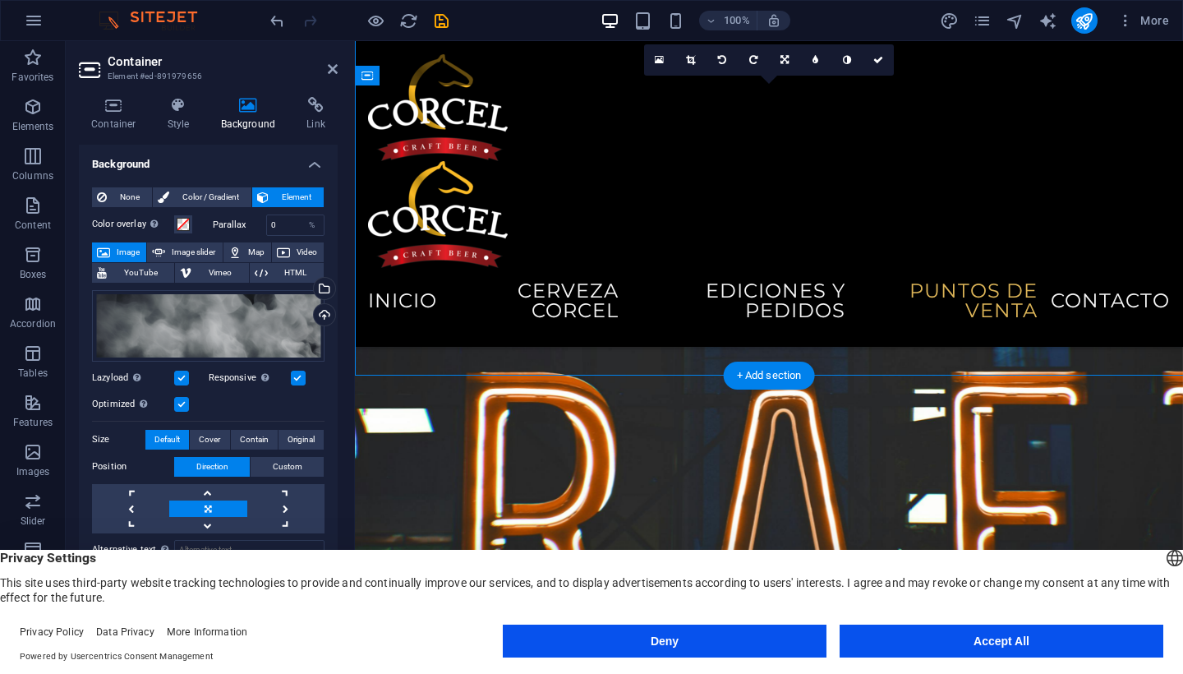
scroll to position [3429, 0]
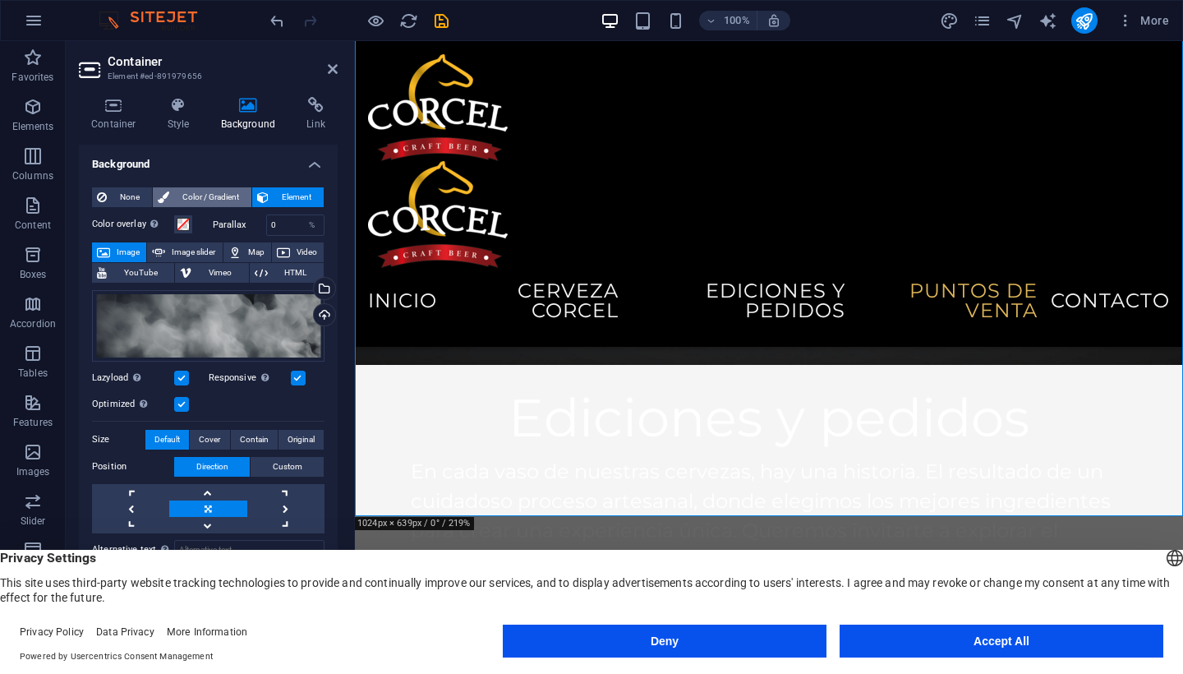
click at [174, 196] on span "Color / Gradient" at bounding box center [210, 197] width 72 height 20
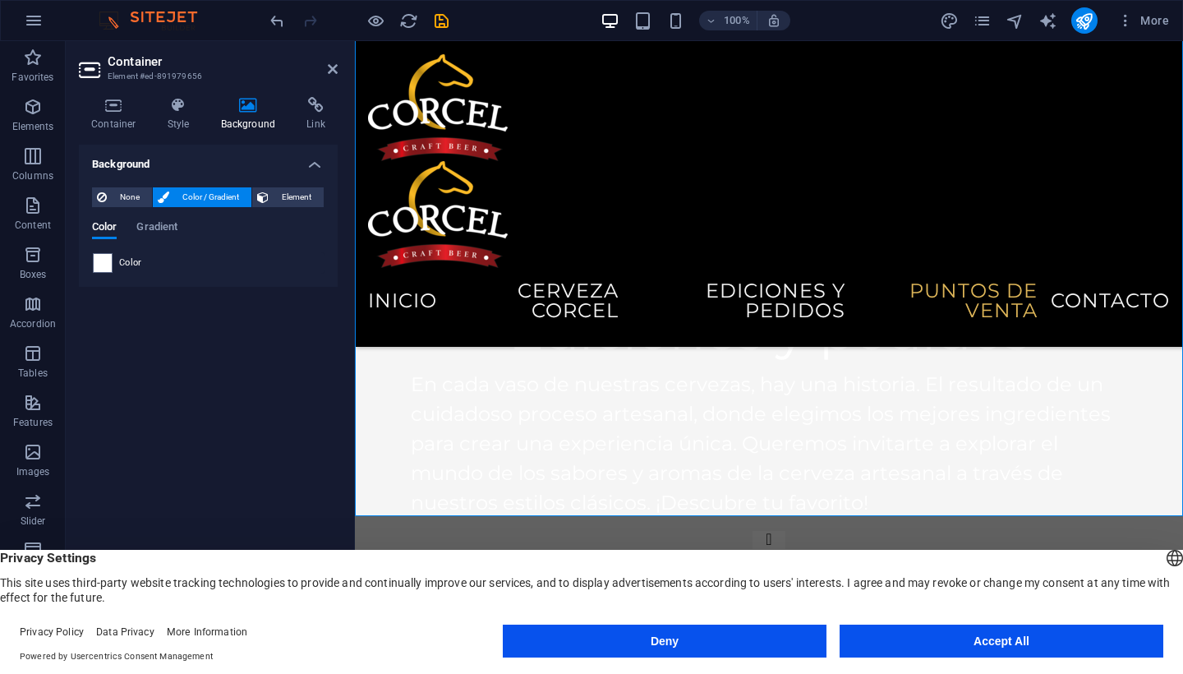
click at [103, 248] on div "Color Gradient" at bounding box center [208, 236] width 233 height 31
click at [103, 256] on span at bounding box center [103, 263] width 18 height 18
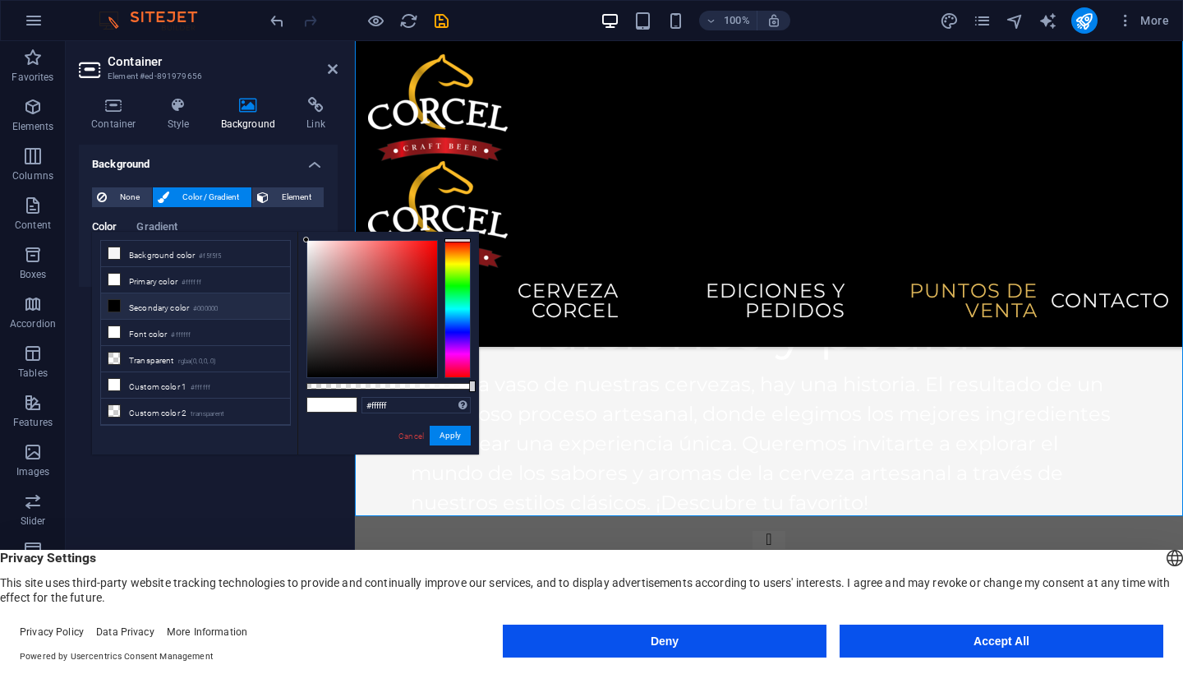
click at [305, 354] on div "#ffffff Supported formats #0852ed rgb(8, 82, 237) rgba(8, 82, 237, 90%) hsv(221…" at bounding box center [389, 462] width 182 height 461
click at [312, 354] on div at bounding box center [372, 309] width 130 height 136
drag, startPoint x: 436, startPoint y: 440, endPoint x: 101, endPoint y: 392, distance: 337.9
click at [436, 440] on button "Apply" at bounding box center [450, 436] width 41 height 20
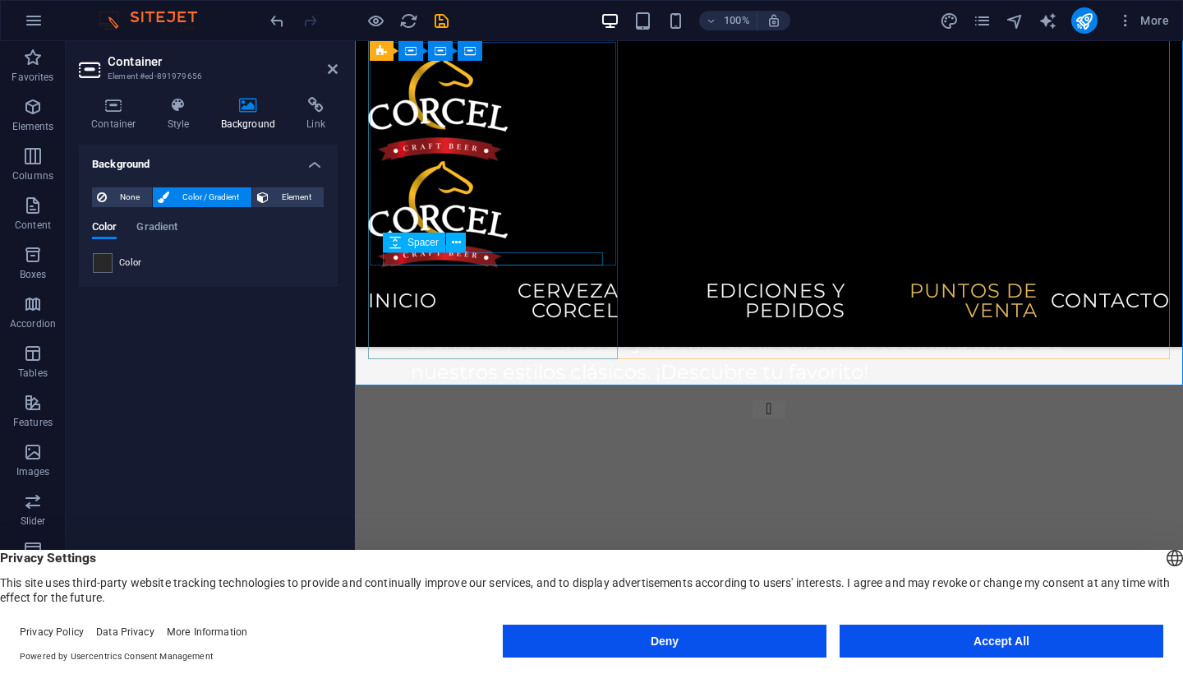
scroll to position [3543, 0]
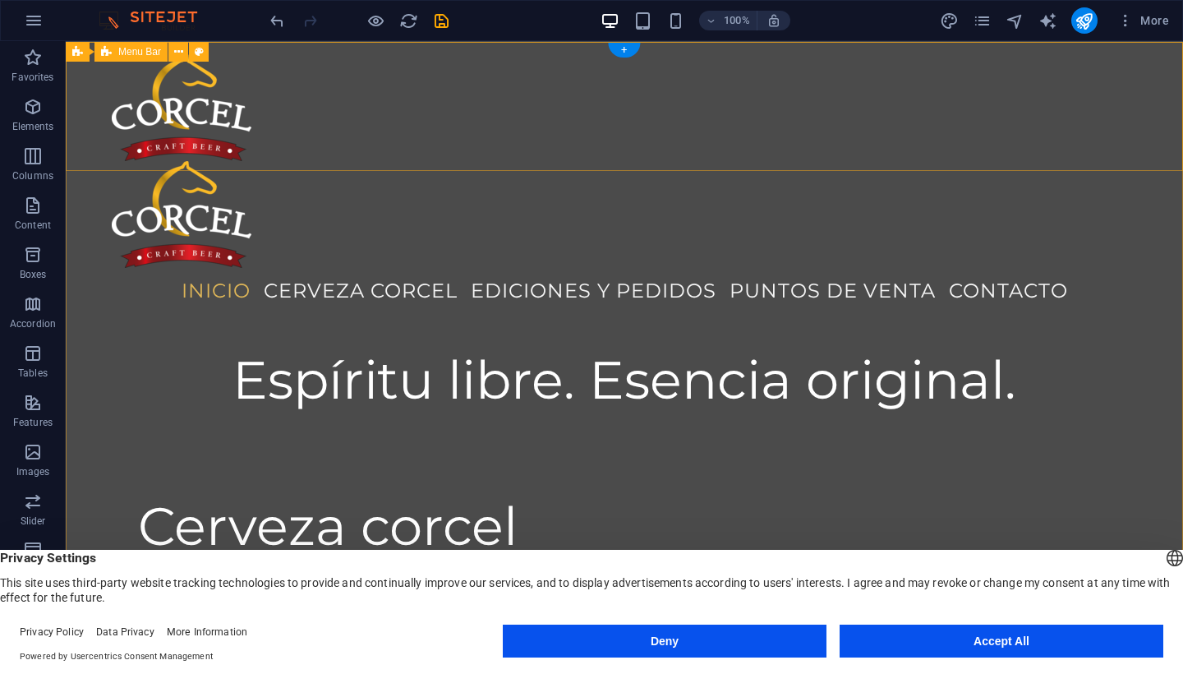
scroll to position [0, 0]
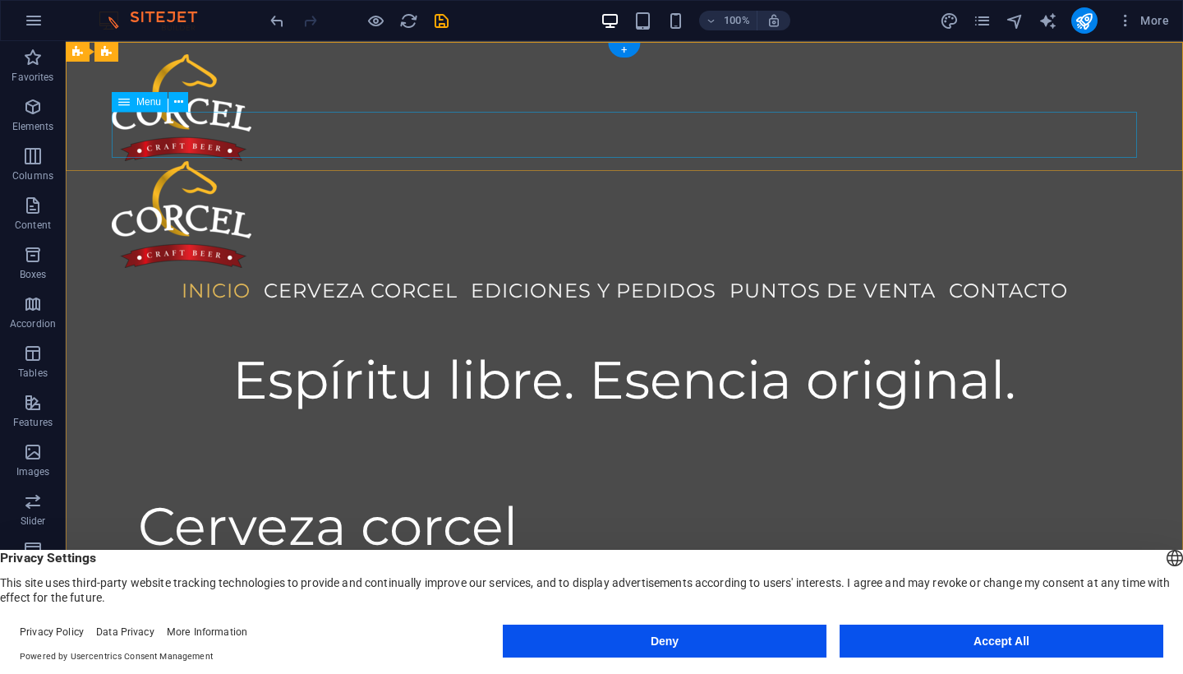
click at [141, 268] on nav "Inicio Cerveza corcel Ediciones y pedidos Puntos de venta Contacto" at bounding box center [625, 291] width 1026 height 46
click at [78, 48] on icon at bounding box center [77, 51] width 11 height 20
click at [137, 44] on icon at bounding box center [138, 51] width 9 height 17
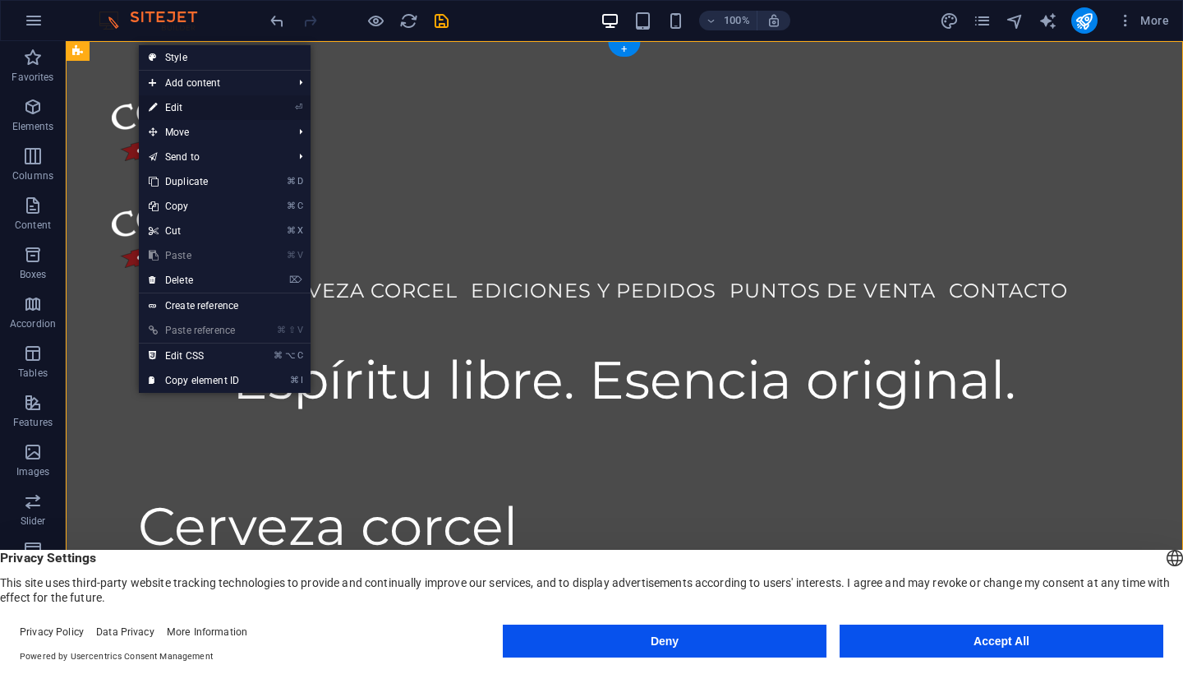
click at [187, 113] on link "⏎ Edit" at bounding box center [194, 107] width 110 height 25
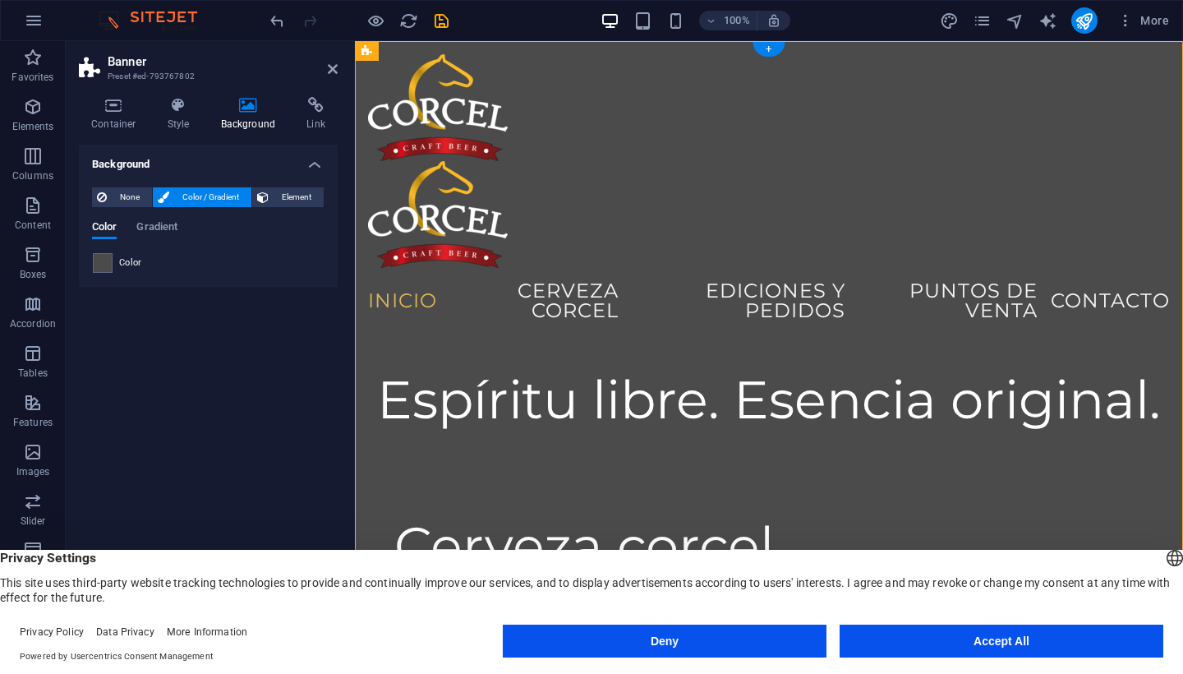
click at [195, 199] on span "Color / Gradient" at bounding box center [210, 197] width 72 height 20
click at [112, 265] on div at bounding box center [103, 263] width 20 height 20
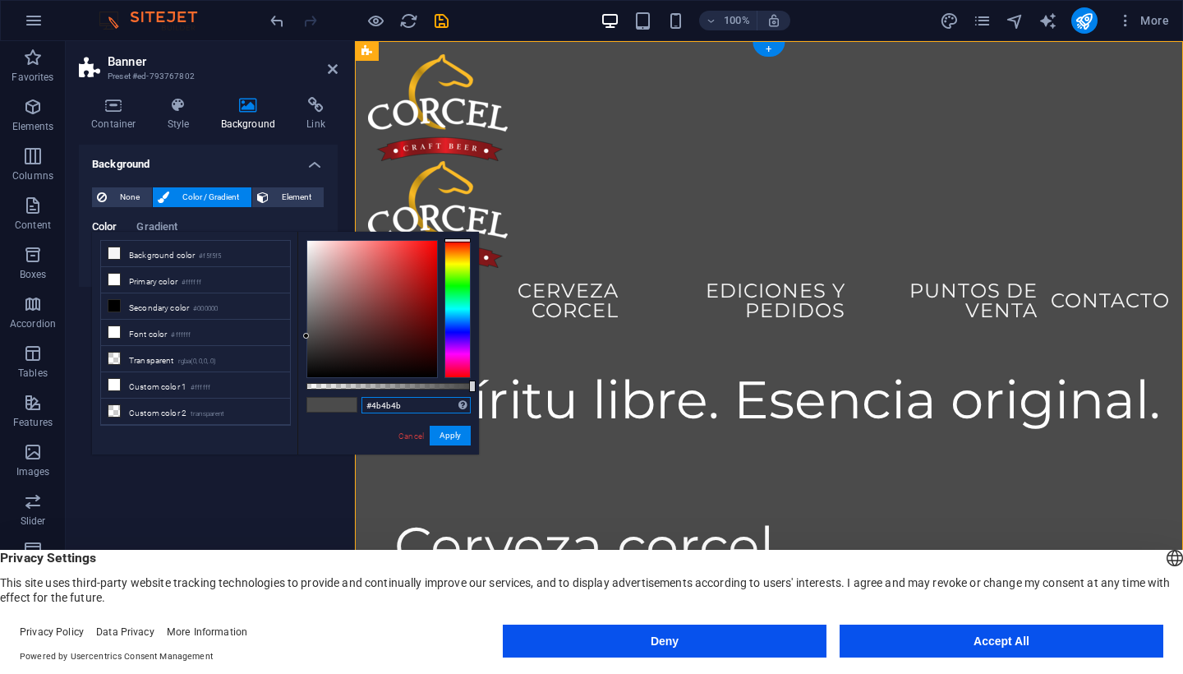
drag, startPoint x: 410, startPoint y: 407, endPoint x: 295, endPoint y: 406, distance: 115.1
click at [295, 407] on div "less Background color #f5f5f5 Primary color #ffffff Secondary color #000000 Fon…" at bounding box center [285, 343] width 387 height 223
click at [459, 430] on button "Apply" at bounding box center [450, 436] width 41 height 20
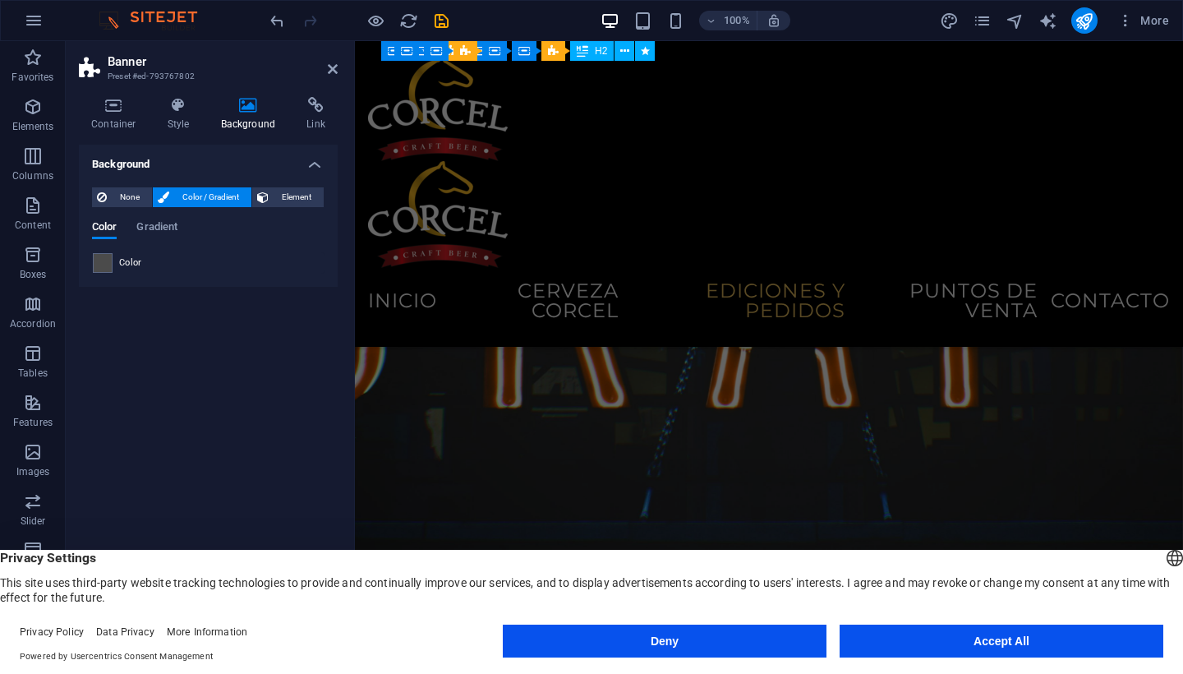
scroll to position [3134, 0]
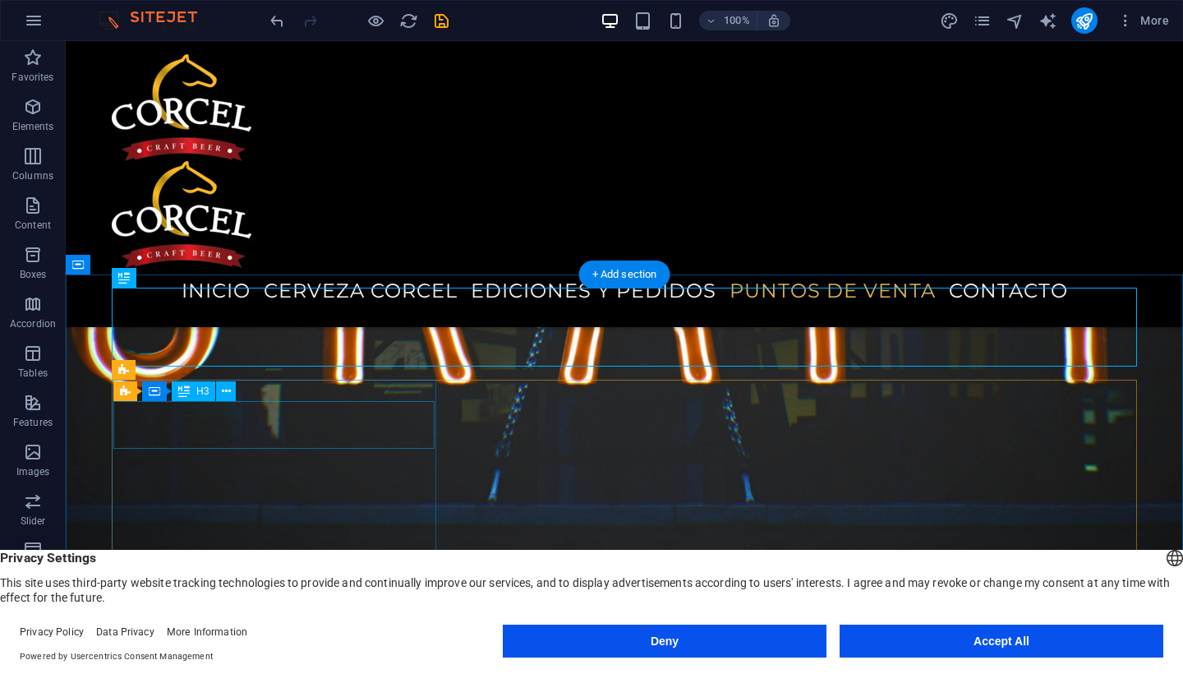
scroll to position [3022, 0]
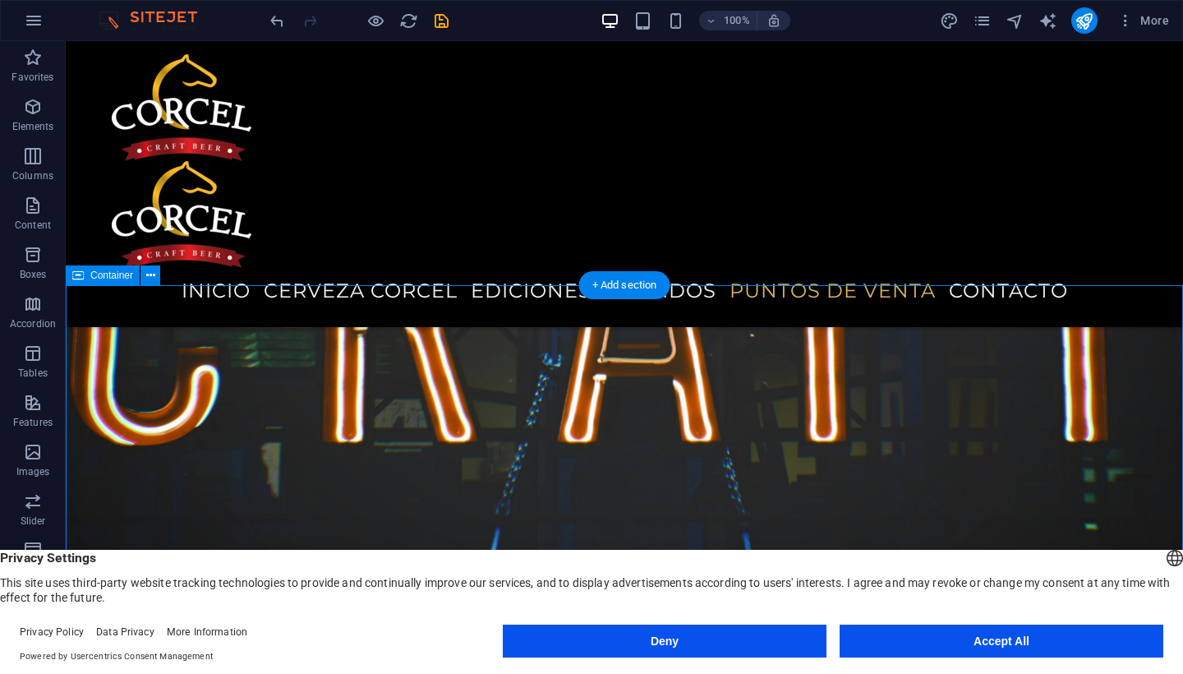
click at [83, 270] on icon at bounding box center [78, 275] width 12 height 20
click at [146, 275] on icon at bounding box center [150, 275] width 9 height 17
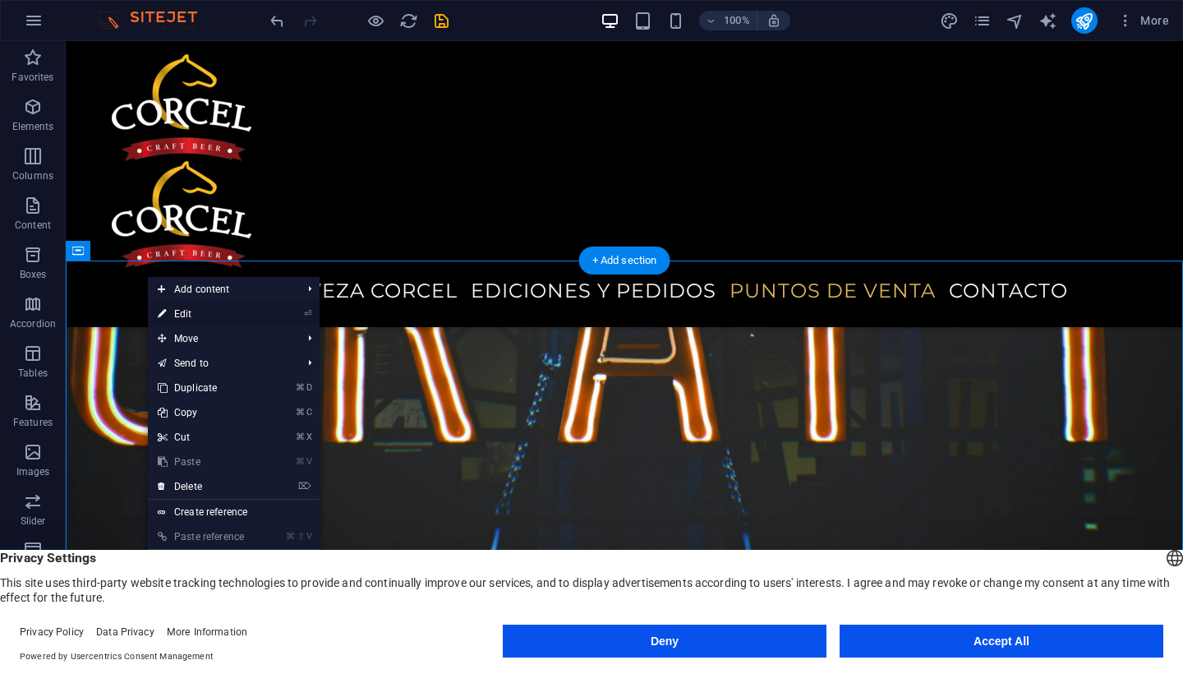
click at [211, 312] on link "⏎ Edit" at bounding box center [203, 314] width 110 height 25
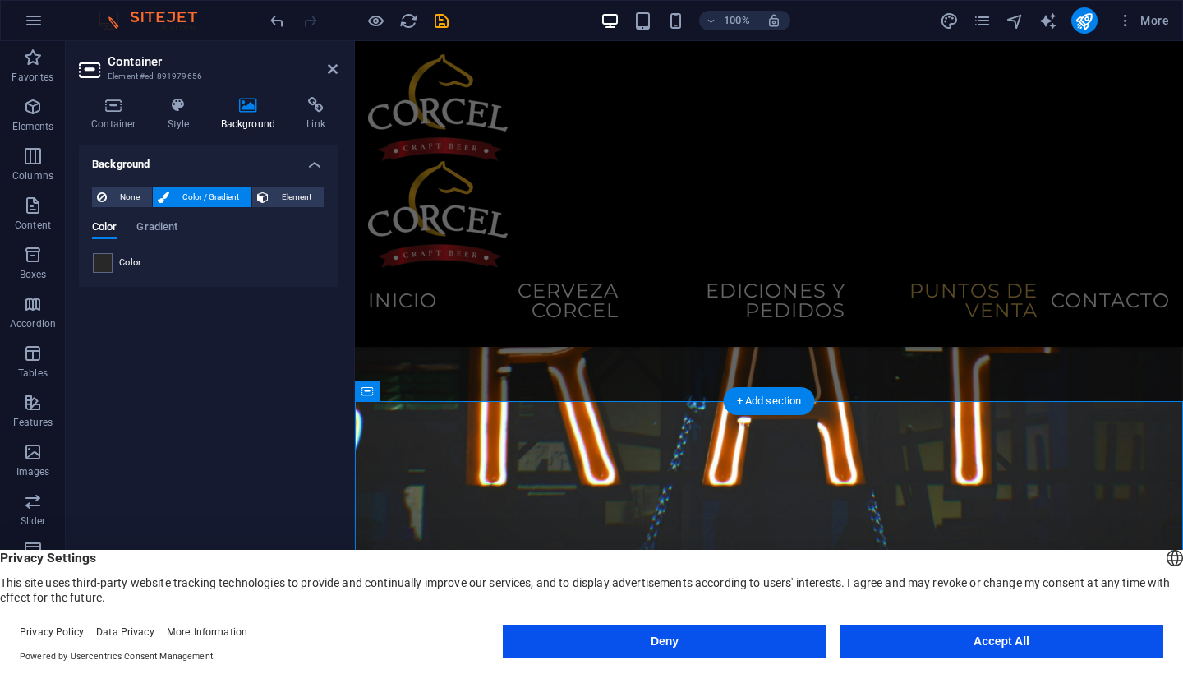
click at [118, 252] on div "Color" at bounding box center [208, 262] width 233 height 21
click at [112, 261] on div at bounding box center [103, 263] width 20 height 20
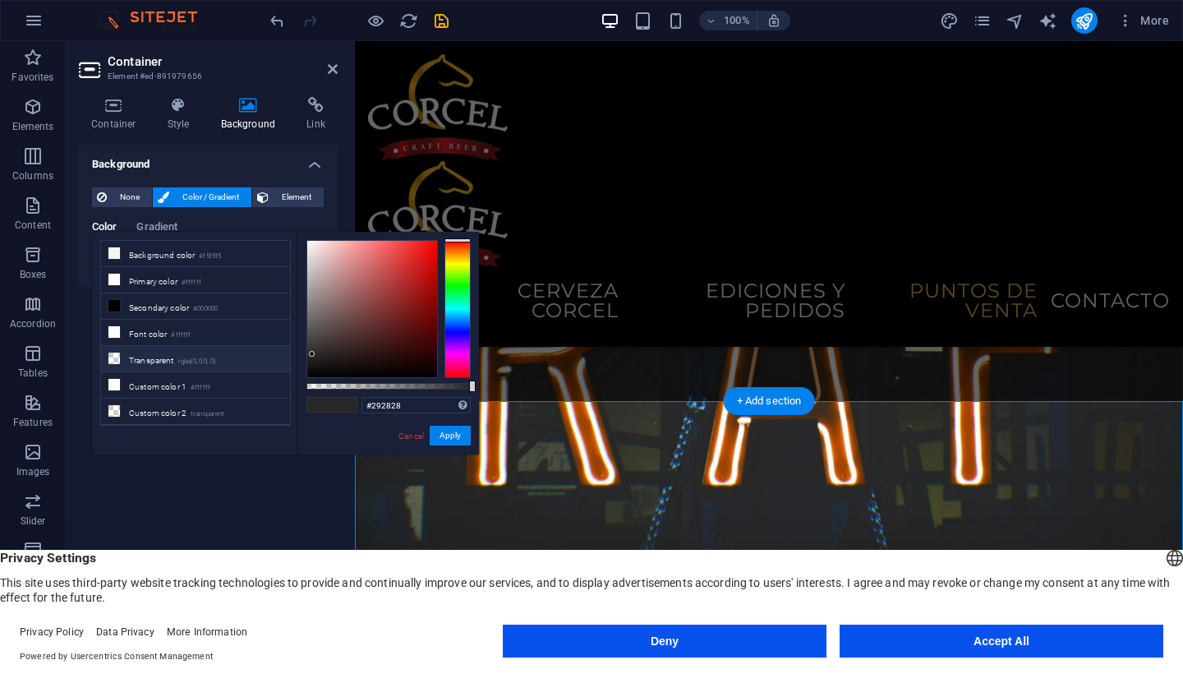
click at [217, 360] on small "rgba(0,0,0,.0)" at bounding box center [197, 362] width 39 height 12
click at [222, 384] on li "Custom color 1 #ffffff" at bounding box center [195, 385] width 189 height 26
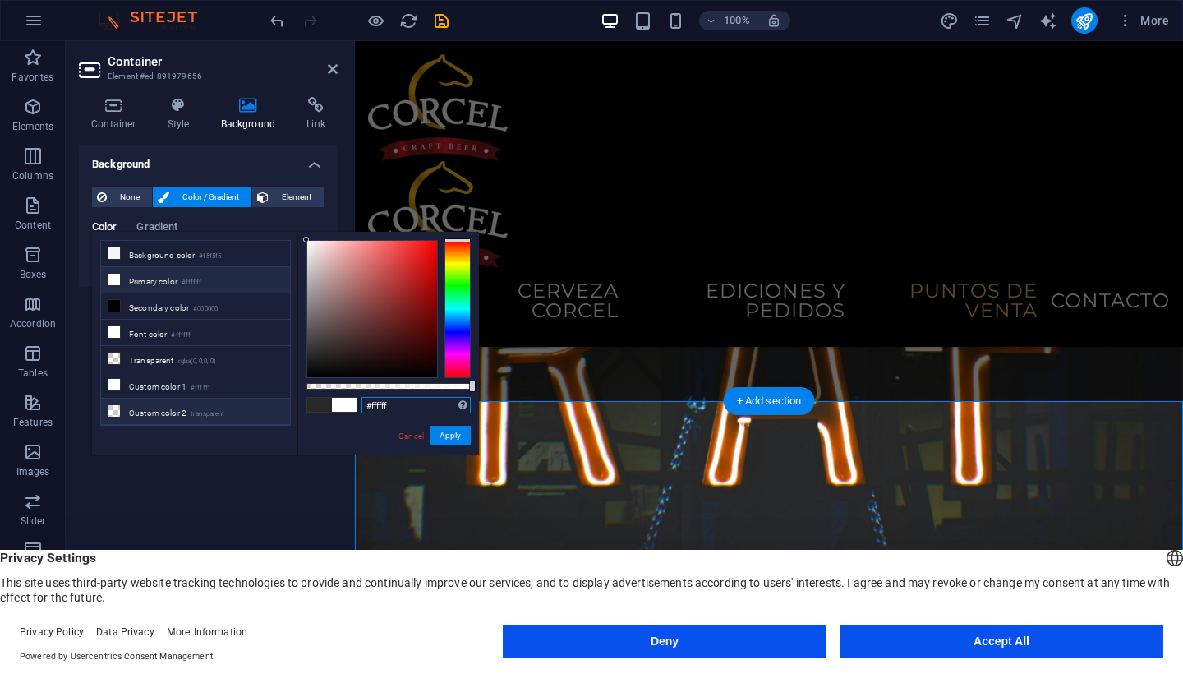
drag, startPoint x: 401, startPoint y: 407, endPoint x: 247, endPoint y: 404, distance: 153.7
click at [247, 404] on div "less Background color #f5f5f5 Primary color #ffffff Secondary color #000000 Fon…" at bounding box center [285, 343] width 387 height 223
paste input "4b4b4b"
drag, startPoint x: 432, startPoint y: 407, endPoint x: 225, endPoint y: 388, distance: 208.0
click at [224, 388] on div "less Background color #f5f5f5 Primary color #ffffff Secondary color #000000 Fon…" at bounding box center [285, 343] width 387 height 223
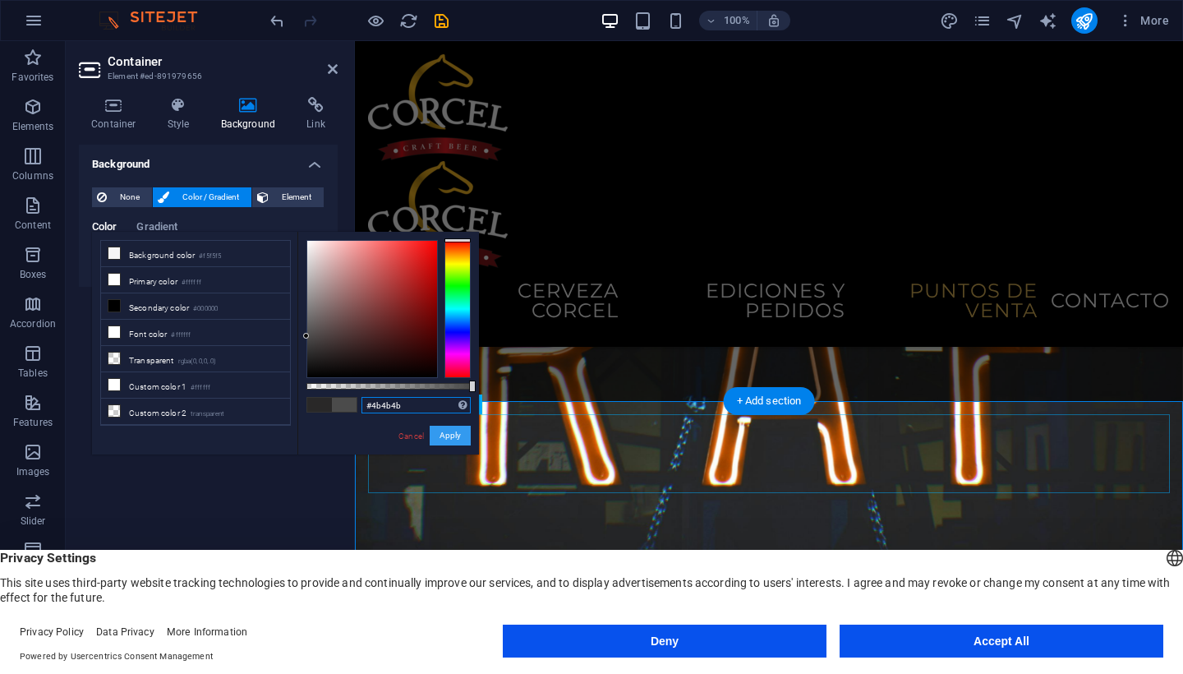
type input "#4b4b4b"
drag, startPoint x: 457, startPoint y: 438, endPoint x: 101, endPoint y: 397, distance: 358.2
click at [457, 438] on button "Apply" at bounding box center [450, 436] width 41 height 20
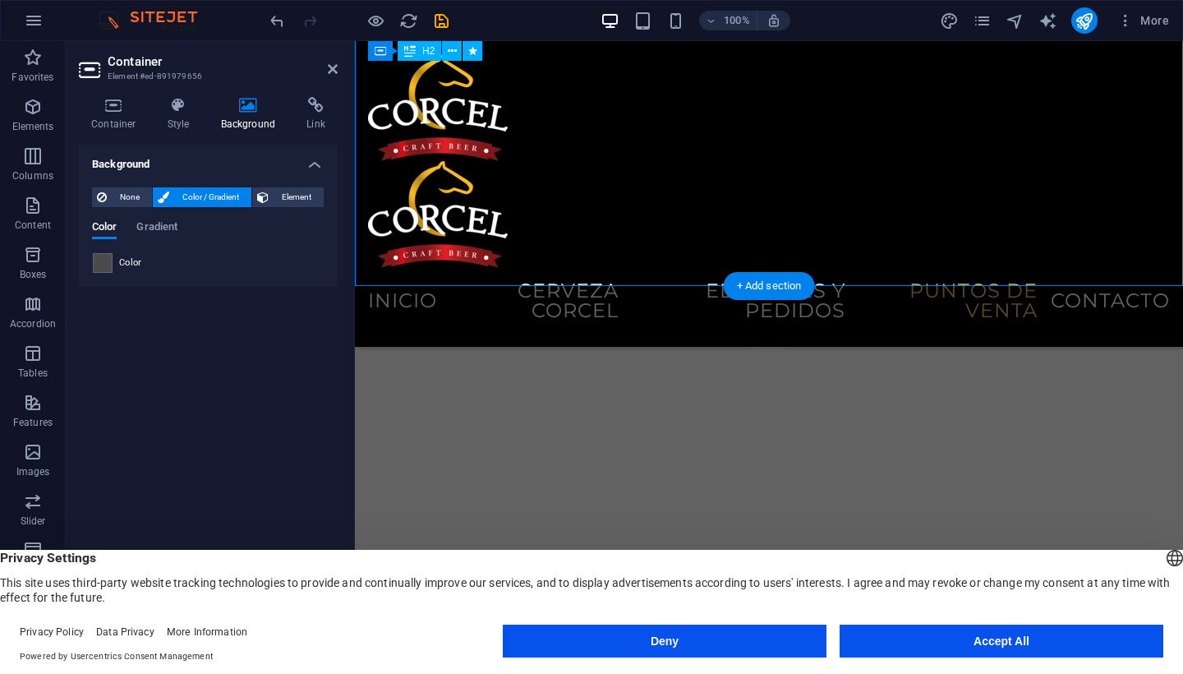
scroll to position [3655, 0]
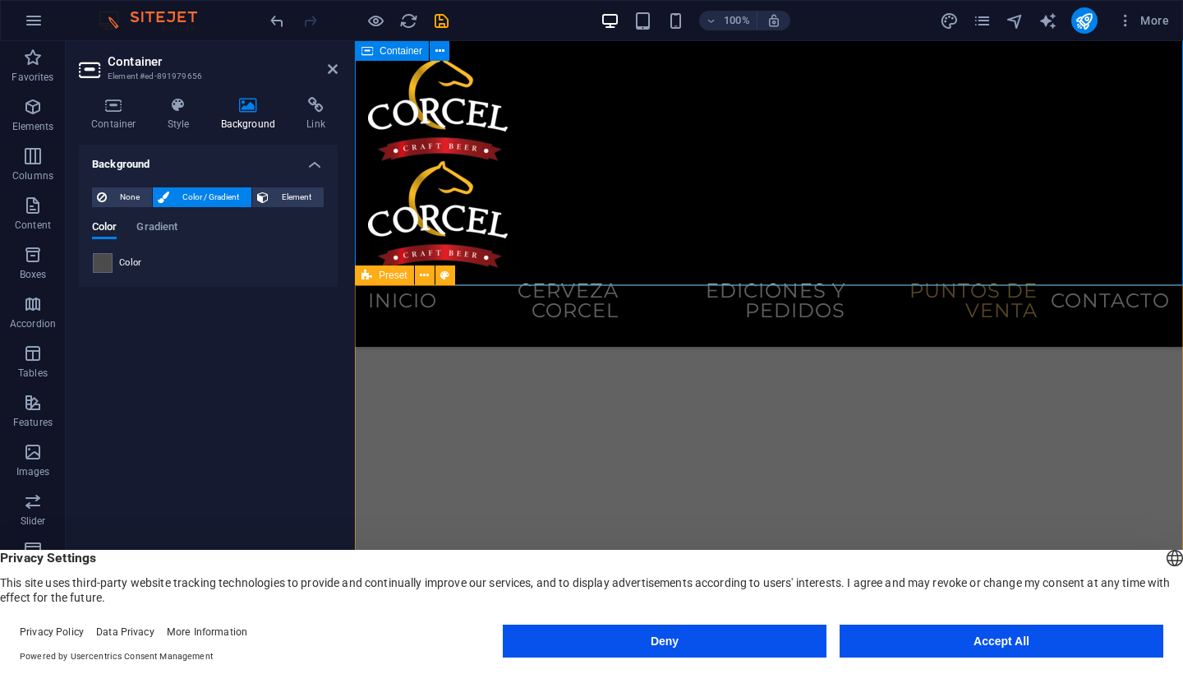
click at [365, 275] on icon at bounding box center [367, 275] width 11 height 20
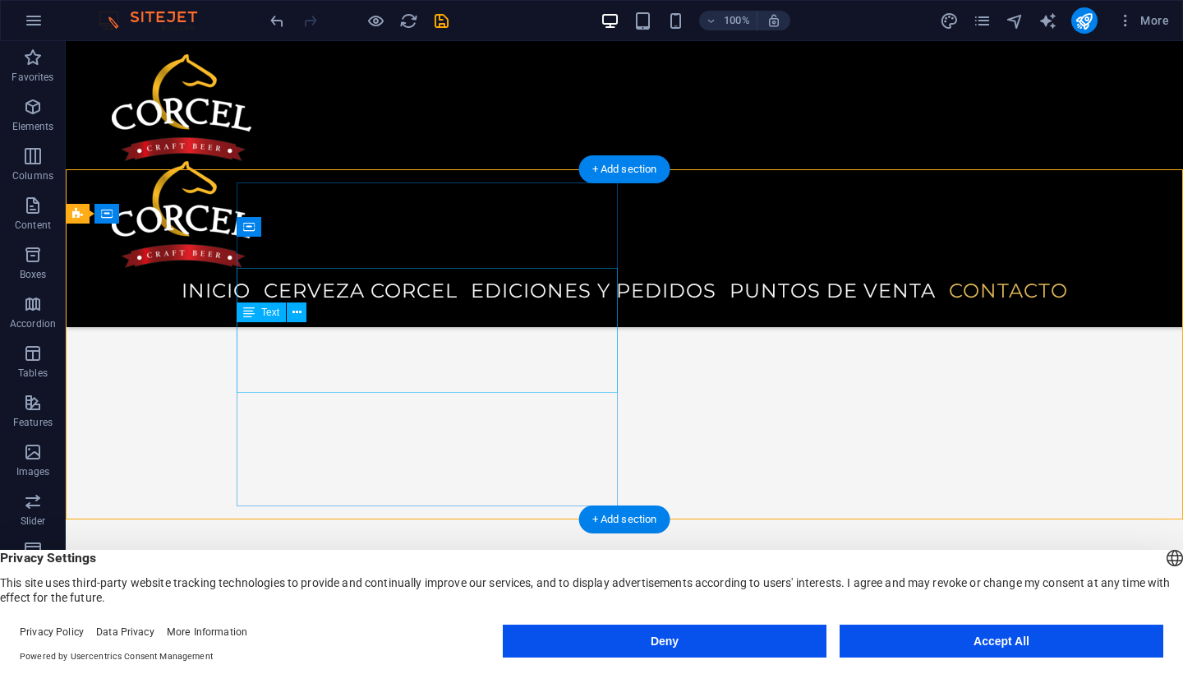
scroll to position [3544, 0]
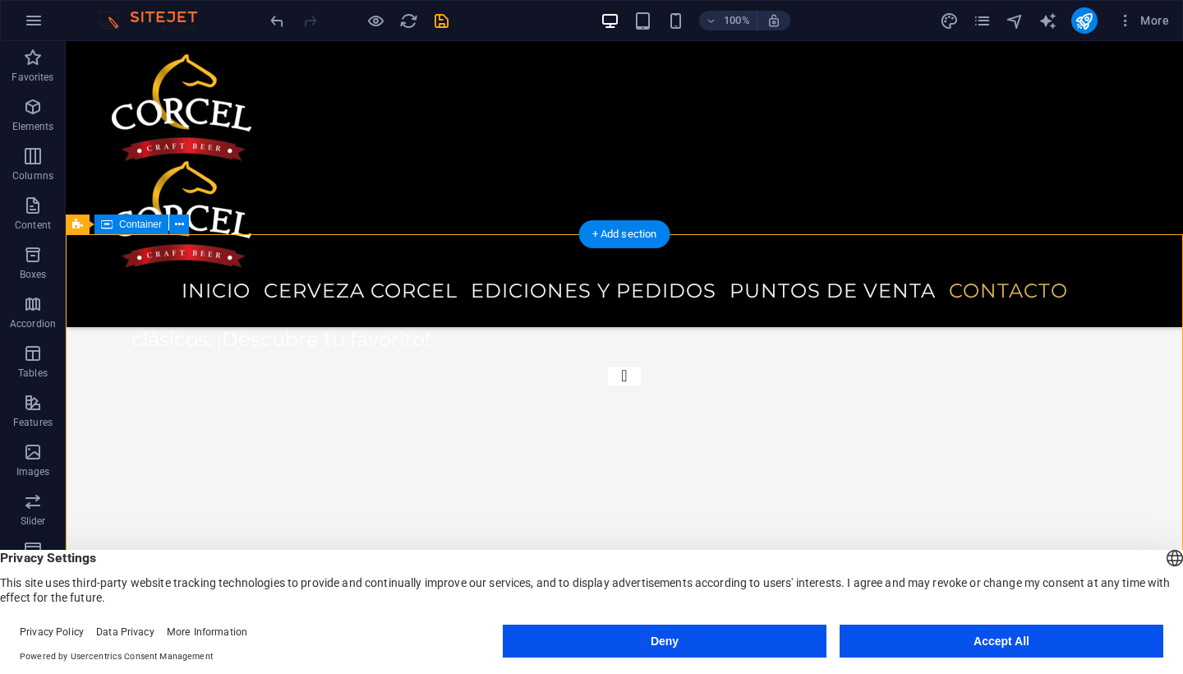
scroll to position [3533, 0]
click at [131, 224] on icon at bounding box center [135, 224] width 9 height 17
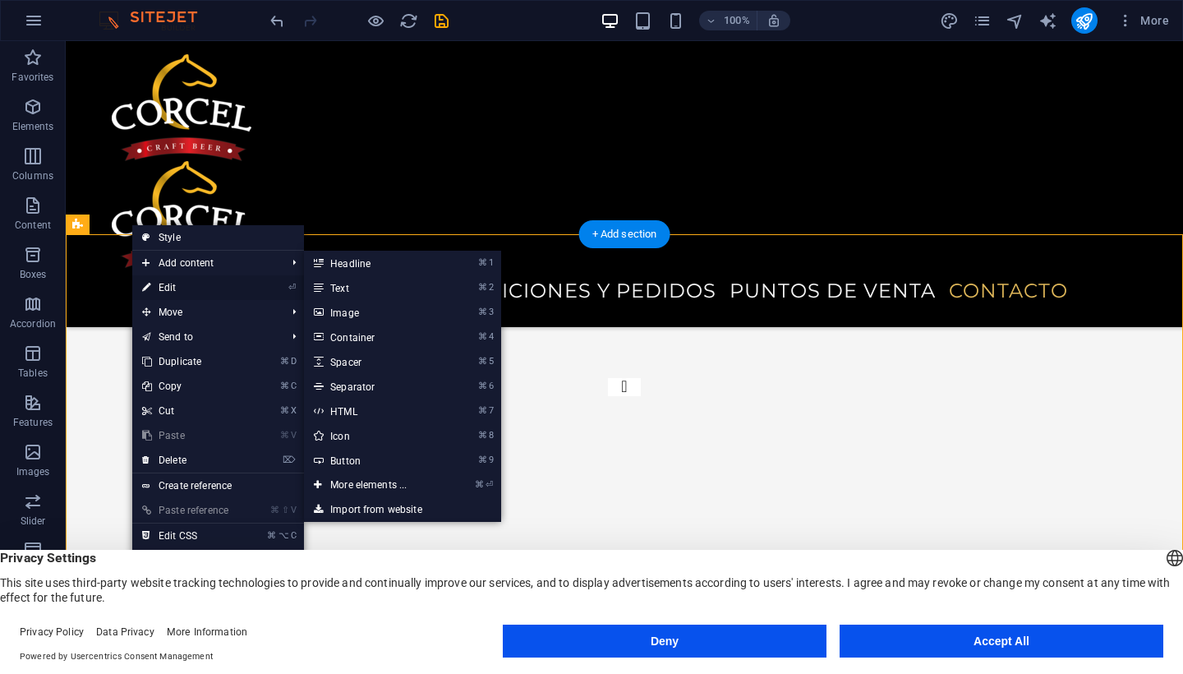
click at [164, 279] on link "⏎ Edit" at bounding box center [187, 287] width 110 height 25
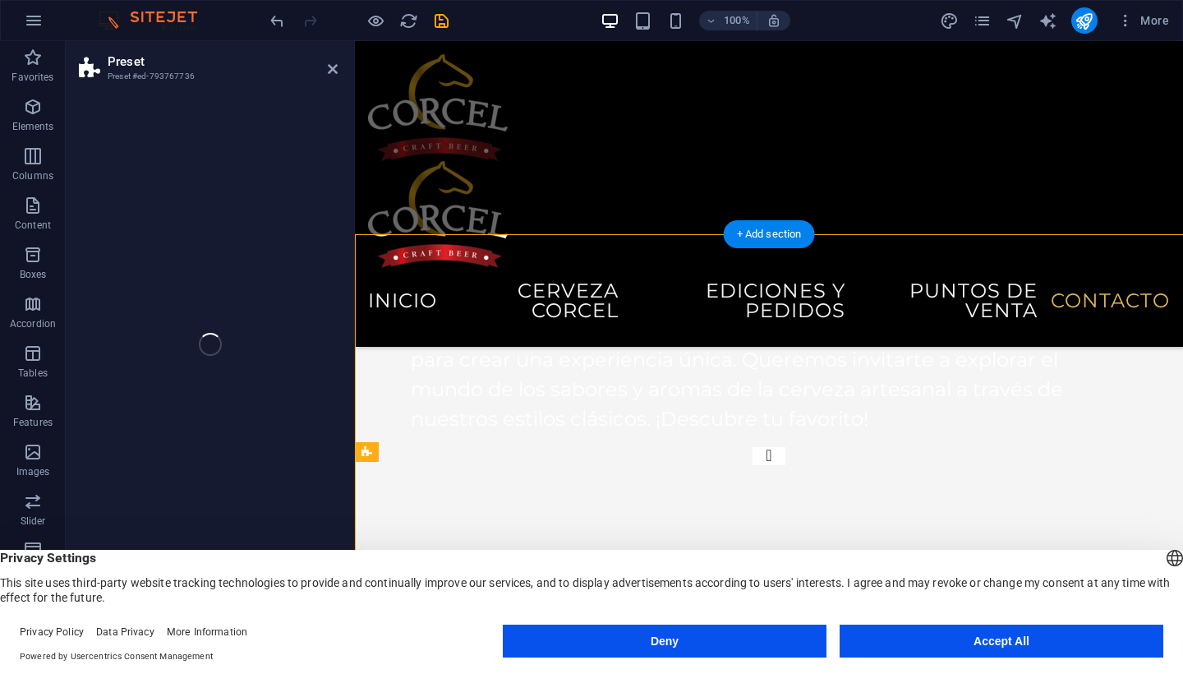
select select "footer"
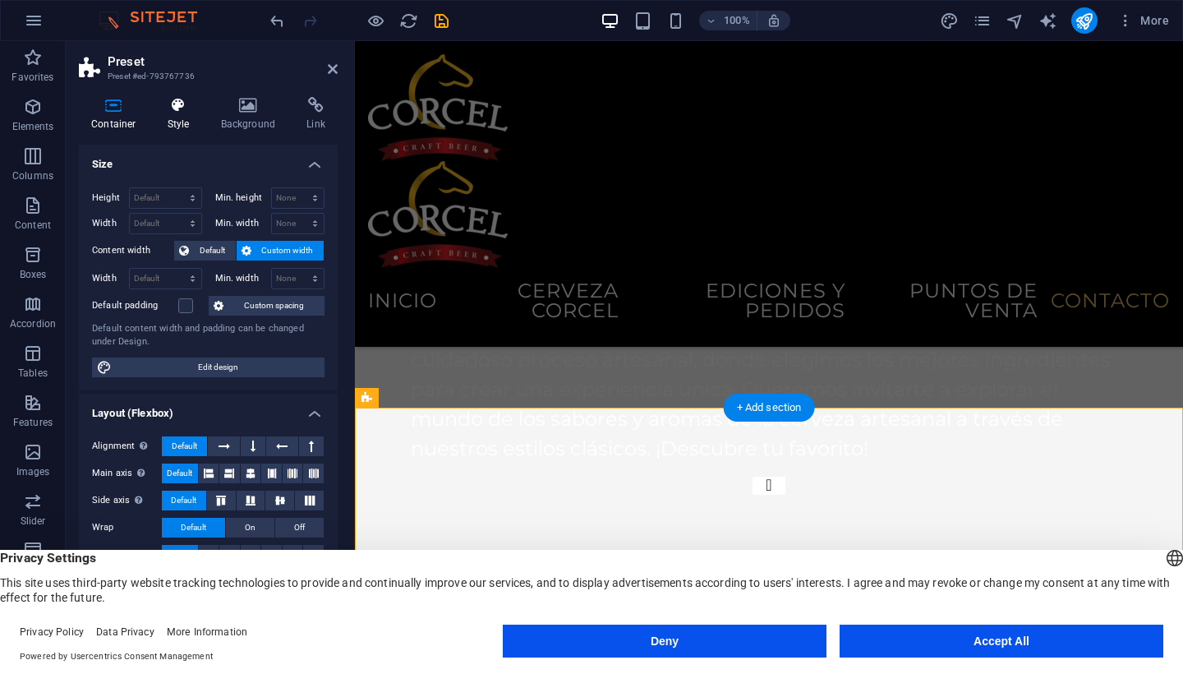
click at [182, 107] on icon at bounding box center [178, 105] width 47 height 16
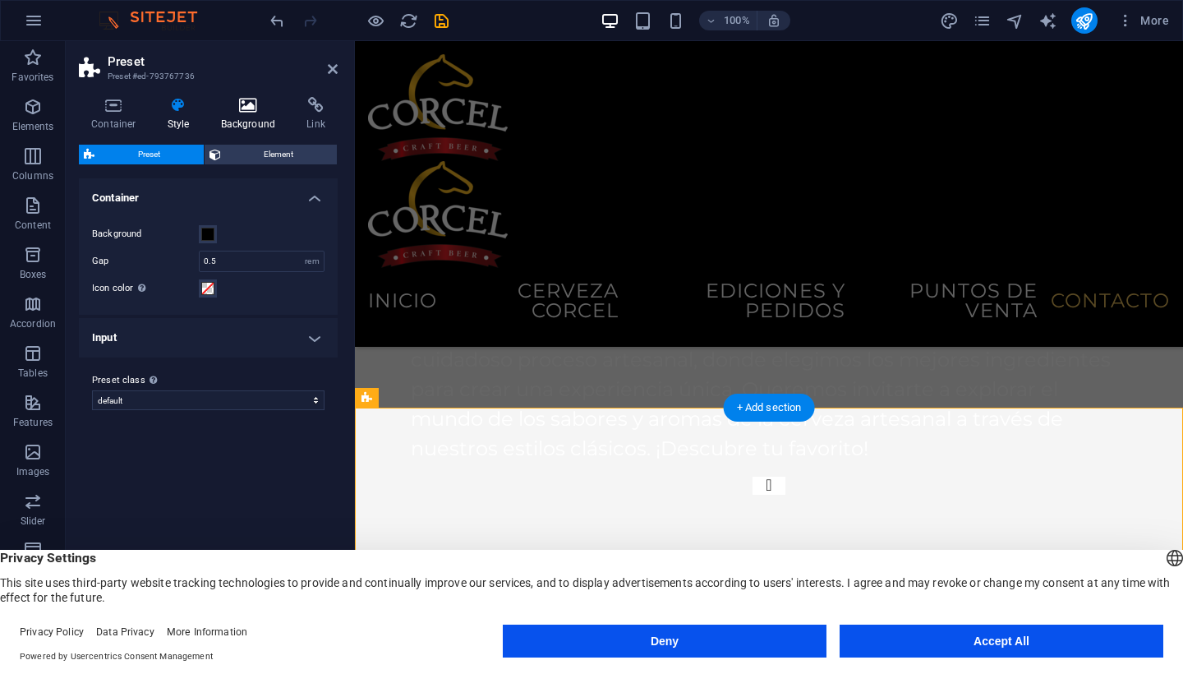
click at [218, 106] on icon at bounding box center [249, 105] width 80 height 16
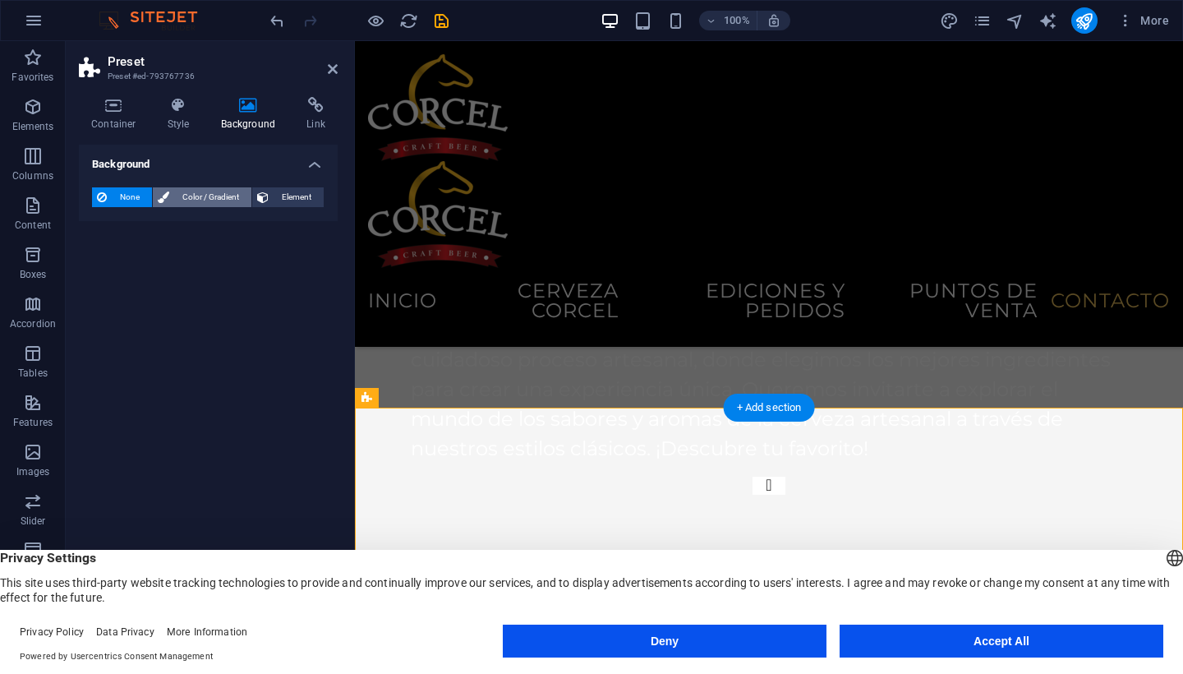
click at [192, 196] on span "Color / Gradient" at bounding box center [210, 197] width 72 height 20
click at [113, 256] on div "Color" at bounding box center [208, 263] width 231 height 20
click at [108, 262] on span at bounding box center [103, 263] width 18 height 18
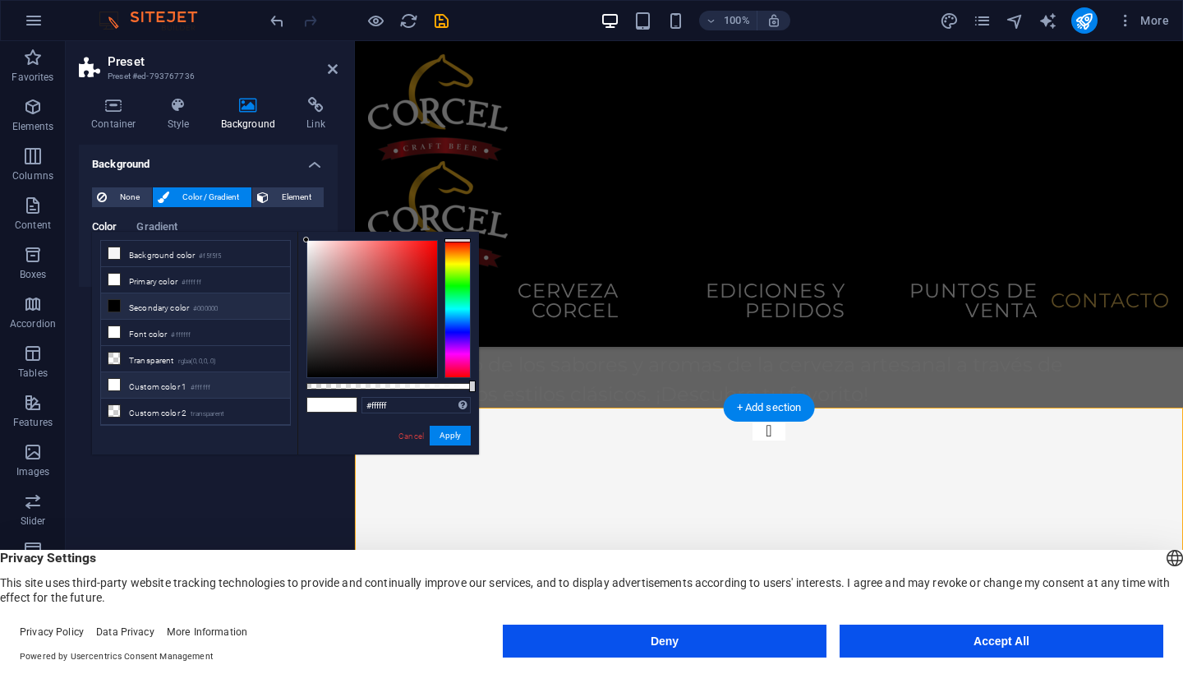
click at [223, 387] on li "Custom color 1 #ffffff" at bounding box center [195, 385] width 189 height 26
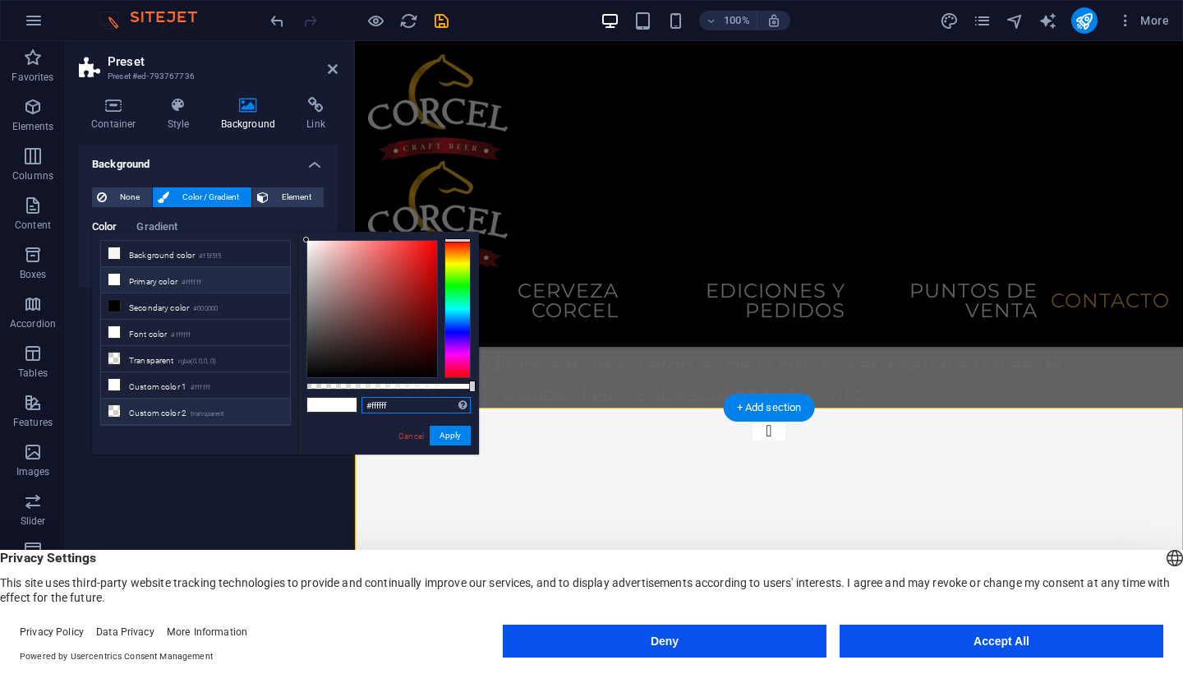
drag, startPoint x: 399, startPoint y: 405, endPoint x: 259, endPoint y: 404, distance: 140.5
click at [259, 404] on div "less Background color #f5f5f5 Primary color #ffffff Secondary color #000000 Fon…" at bounding box center [285, 343] width 387 height 223
paste input "4b4b4b"
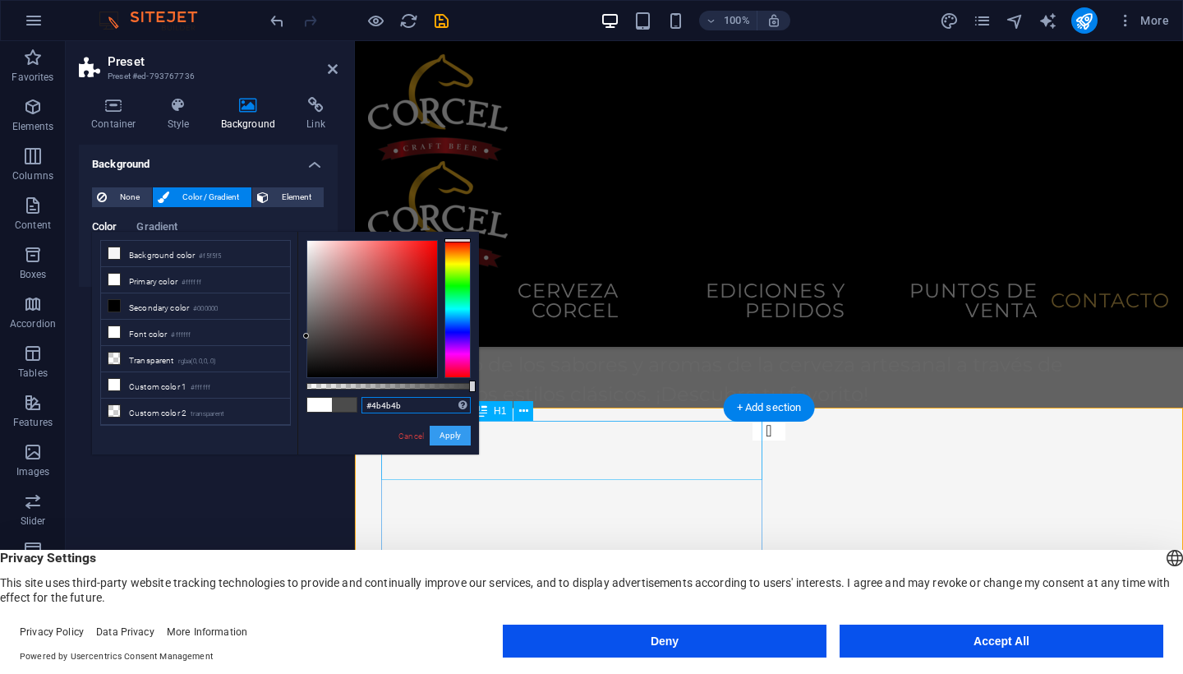
type input "#4b4b4b"
drag, startPoint x: 457, startPoint y: 429, endPoint x: 102, endPoint y: 388, distance: 357.4
click at [457, 429] on button "Apply" at bounding box center [450, 436] width 41 height 20
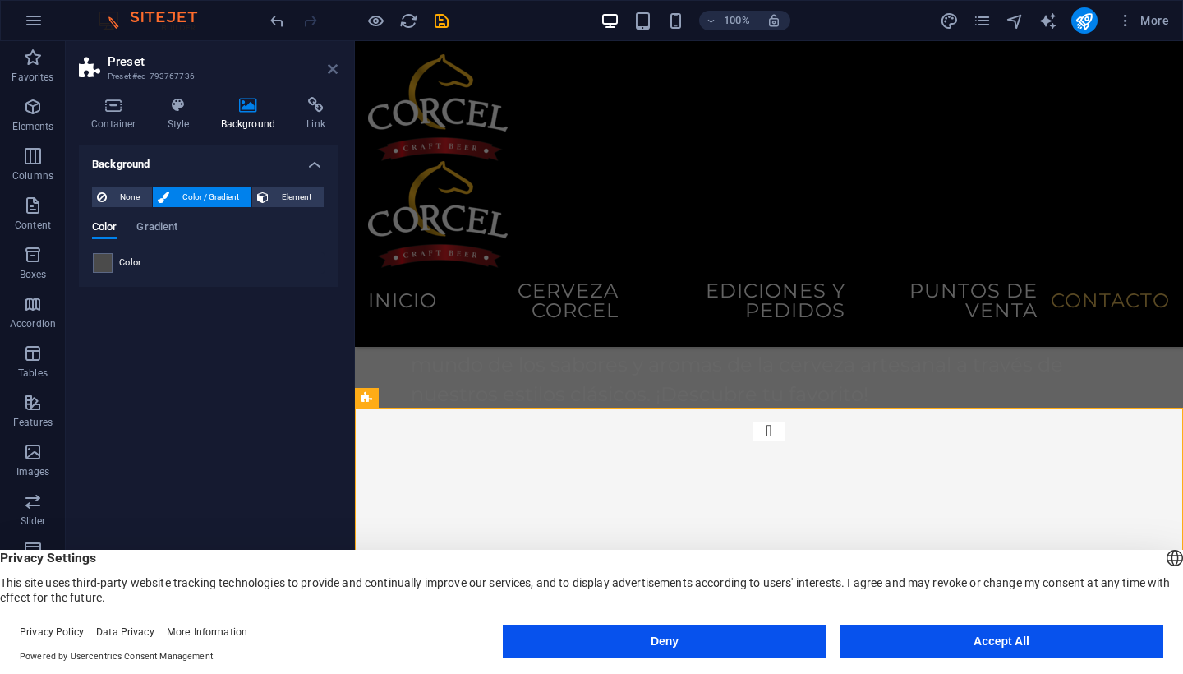
drag, startPoint x: 334, startPoint y: 76, endPoint x: 362, endPoint y: 214, distance: 140.9
click at [334, 76] on link at bounding box center [333, 69] width 10 height 14
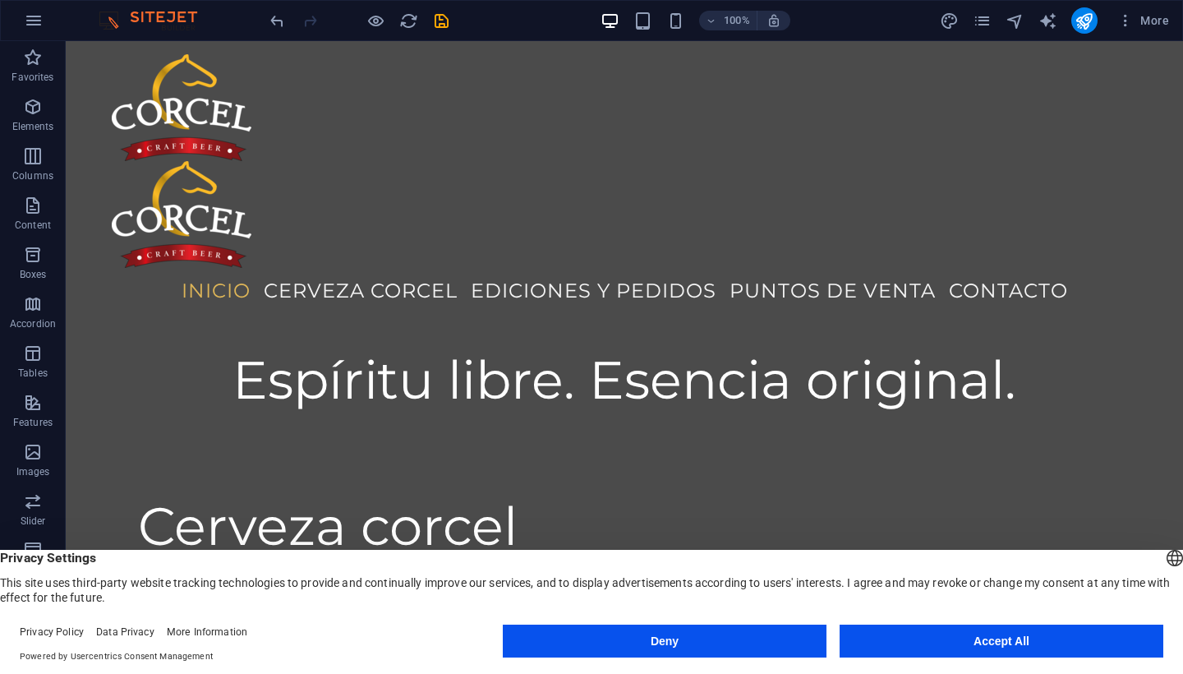
scroll to position [0, 0]
click at [443, 20] on icon "save" at bounding box center [441, 21] width 19 height 19
checkbox input "false"
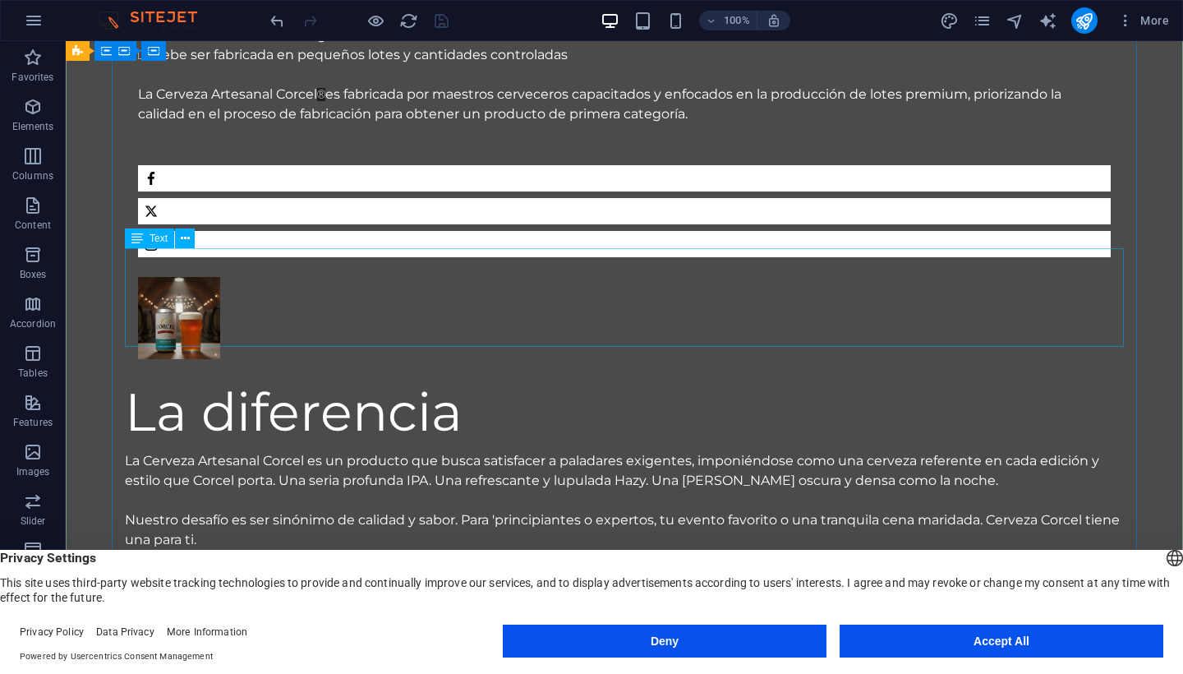
scroll to position [680, 0]
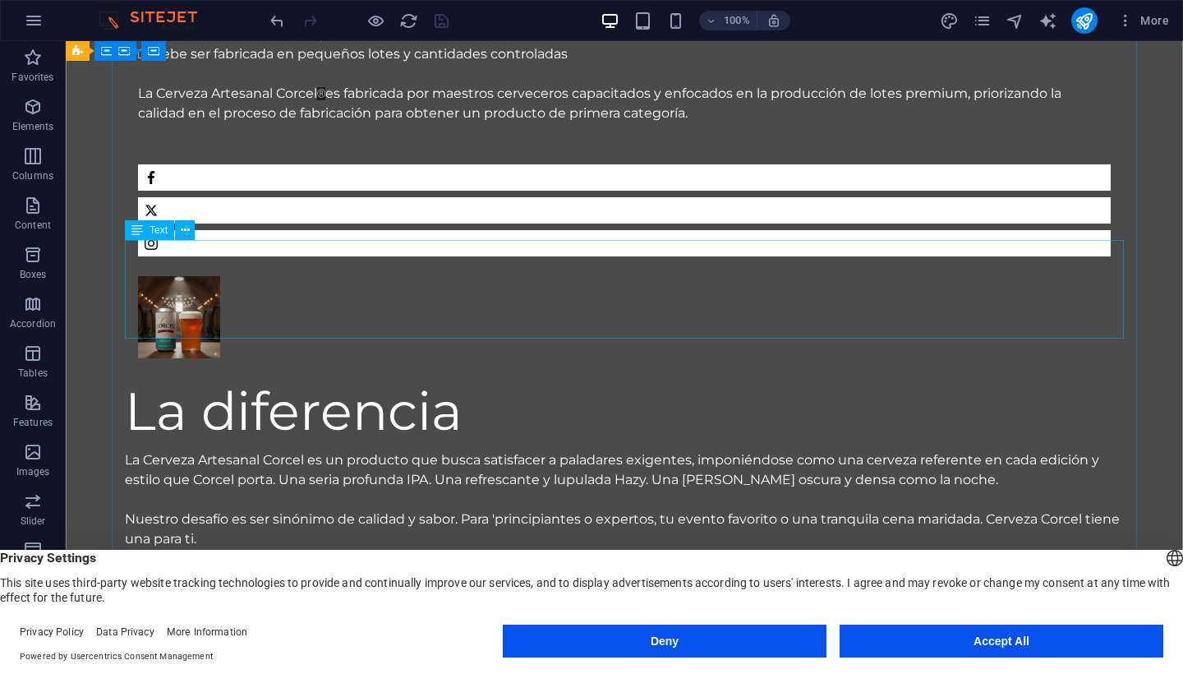
click at [758, 450] on div "La Cerveza Artesanal Corcel es un producto que busca satisfacer a paladares exi…" at bounding box center [624, 499] width 999 height 99
click at [457, 450] on div "La Cerveza Artesanal Corcel es un producto que busca satisfacer a paladares exi…" at bounding box center [624, 499] width 999 height 99
click at [182, 228] on icon at bounding box center [185, 230] width 9 height 17
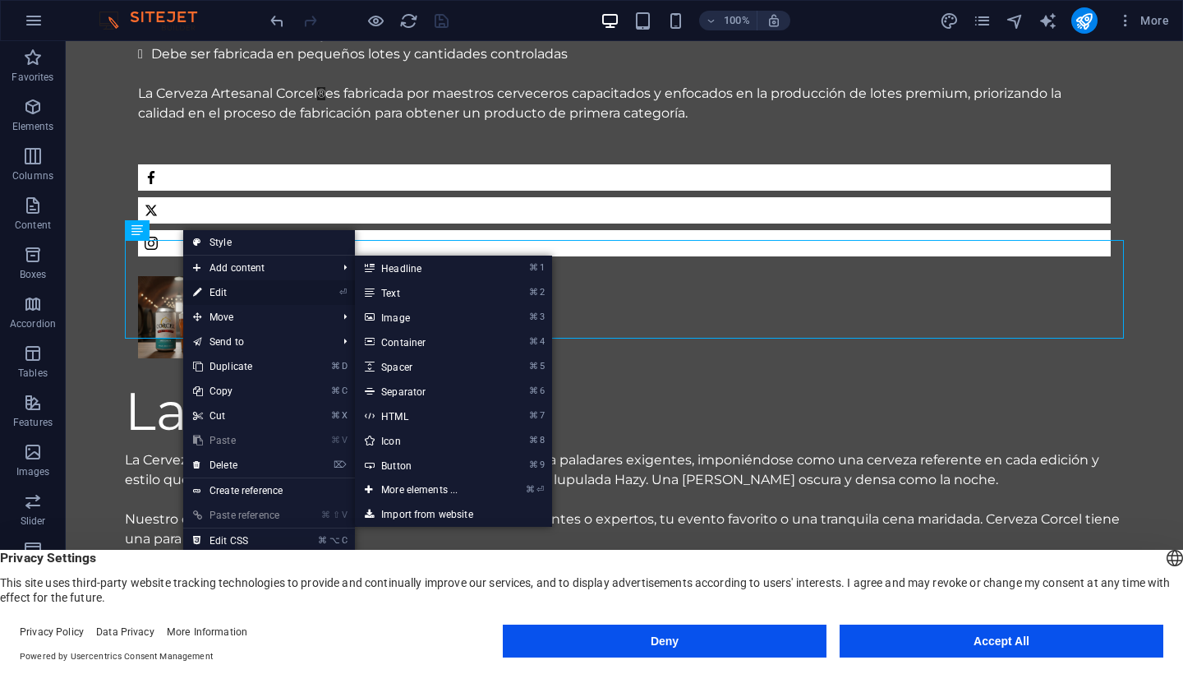
click at [237, 294] on link "⏎ Edit" at bounding box center [238, 292] width 110 height 25
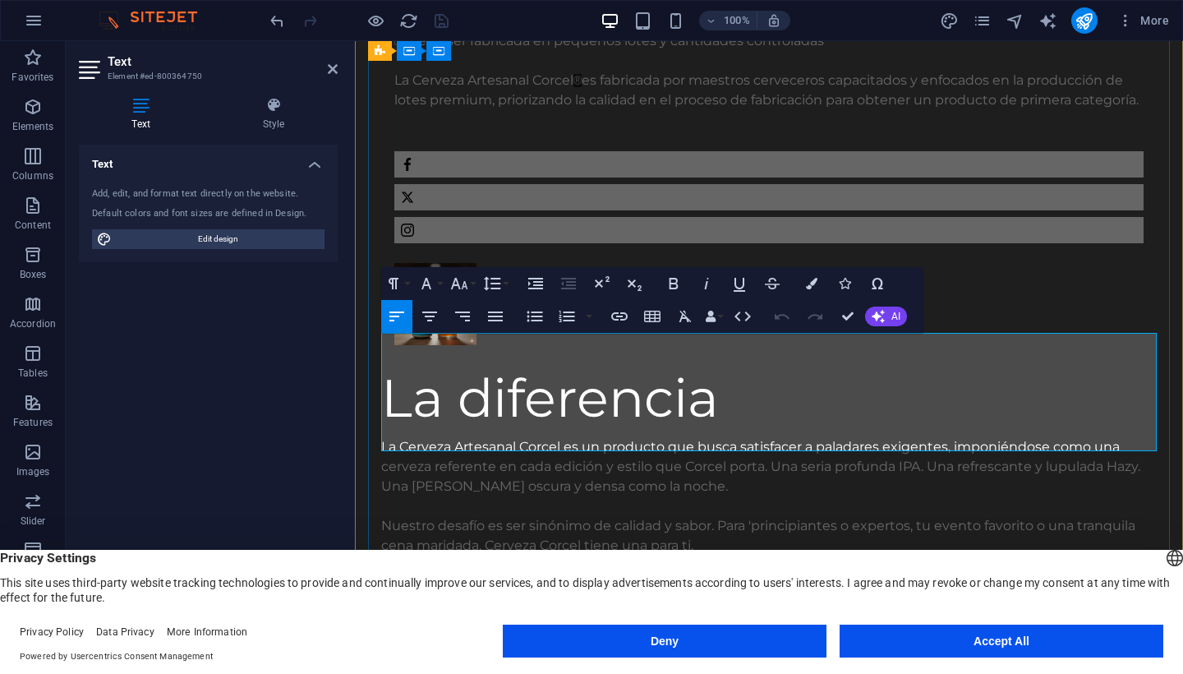
scroll to position [750, 0]
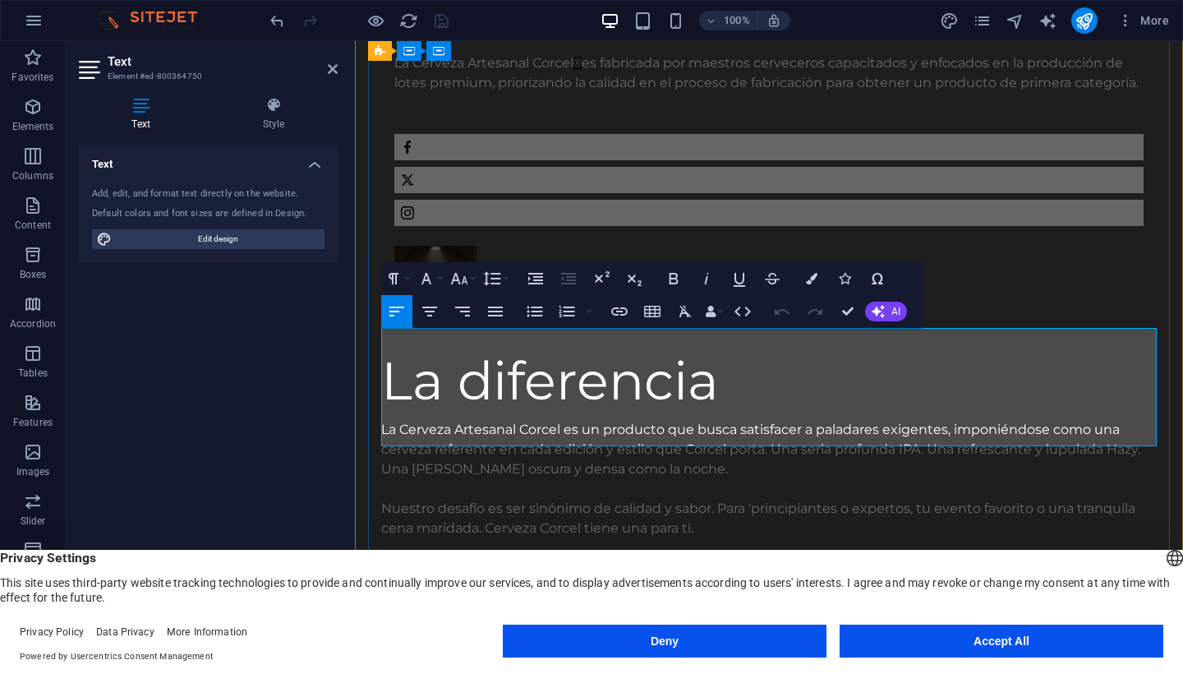
click at [578, 479] on p at bounding box center [769, 489] width 776 height 20
click at [755, 420] on p "La Cerveza Artesanal Corcel es un producto que busca satisfacer a paladares exi…" at bounding box center [769, 449] width 776 height 59
click at [768, 420] on p "La Cerveza Artesanal Corcel es un producto que busca satisfacer a paladares exi…" at bounding box center [769, 449] width 776 height 59
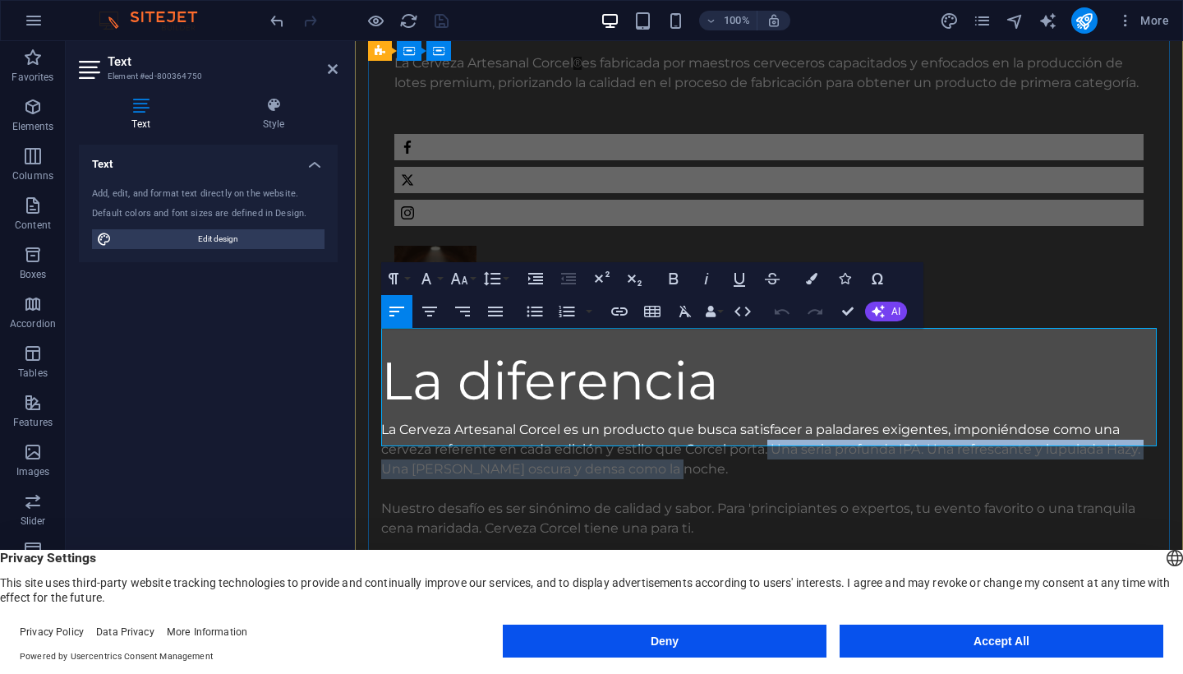
drag, startPoint x: 768, startPoint y: 355, endPoint x: 796, endPoint y: 368, distance: 30.1
click at [796, 420] on p "La Cerveza Artesanal Corcel es un producto que busca satisfacer a paladares exi…" at bounding box center [769, 449] width 776 height 59
click at [808, 420] on p "La Cerveza Artesanal Corcel es un producto que busca satisfacer a paladares exi…" at bounding box center [769, 449] width 776 height 59
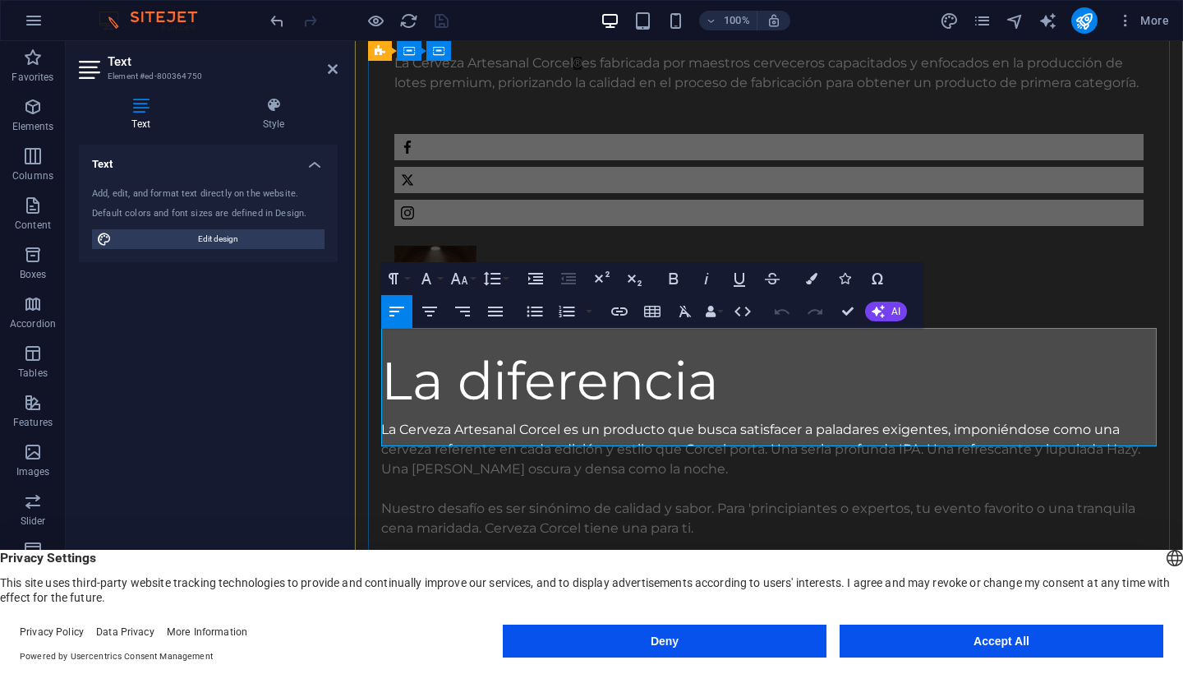
click at [826, 420] on p "La Cerveza Artesanal Corcel es un producto que busca satisfacer a paladares exi…" at bounding box center [769, 449] width 776 height 59
drag, startPoint x: 897, startPoint y: 358, endPoint x: 804, endPoint y: 362, distance: 93.0
click at [803, 420] on p "La Cerveza Artesanal Corcel es un producto que busca satisfacer a paladares exi…" at bounding box center [769, 449] width 776 height 59
drag, startPoint x: 804, startPoint y: 362, endPoint x: 717, endPoint y: 383, distance: 89.5
click at [717, 420] on p "La Cerveza Artesanal Corcel es un producto que busca satisfacer a paladares exi…" at bounding box center [769, 449] width 776 height 59
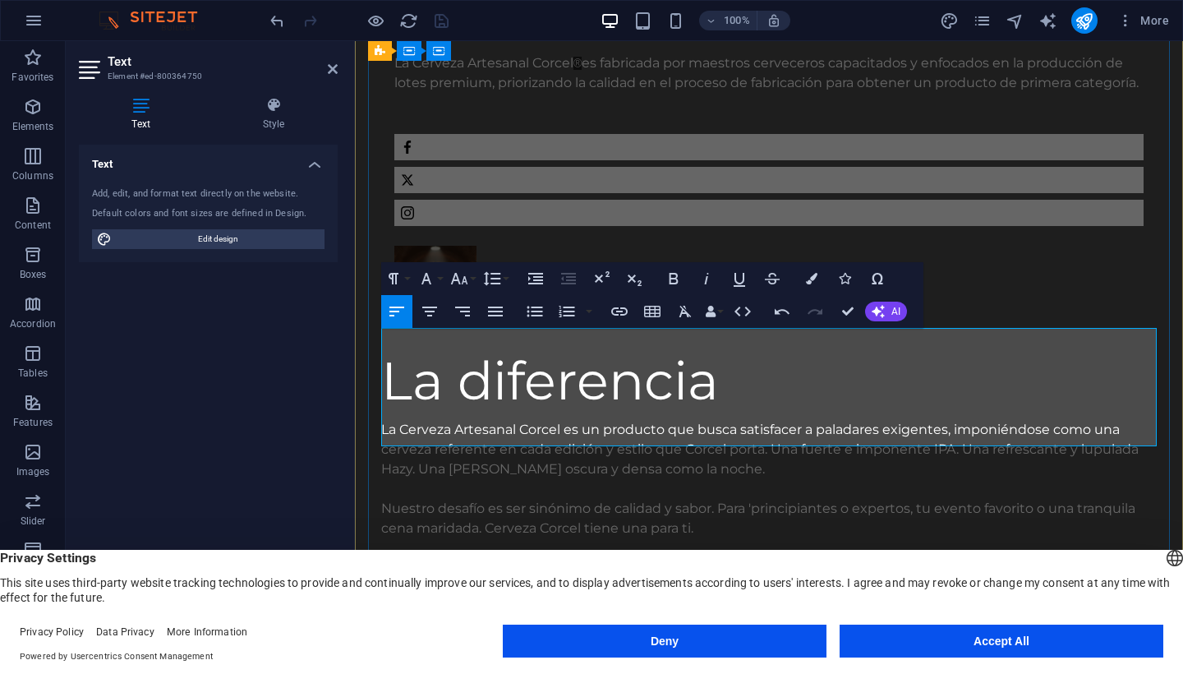
click at [706, 420] on p "La Cerveza Artesanal Corcel es un producto que busca satisfacer a paladares exi…" at bounding box center [769, 449] width 776 height 59
click at [892, 499] on p "Nuestro desafío es ser sinónimo de calidad y sabor. Para 'principiantes o exper…" at bounding box center [769, 518] width 776 height 39
click at [759, 499] on p "Nuestro desafío es ser sinónimo de calidad y sabor. Para 'principiantes o exper…" at bounding box center [769, 518] width 776 height 39
click at [754, 499] on p "Nuestro desafío es ser sinónimo de calidad y sabor. Para 'principiantes o exper…" at bounding box center [769, 518] width 776 height 39
click at [744, 499] on p "Nuestro desafío es ser sinónimo de calidad y sabor. Para 'principiantes o exper…" at bounding box center [769, 518] width 776 height 39
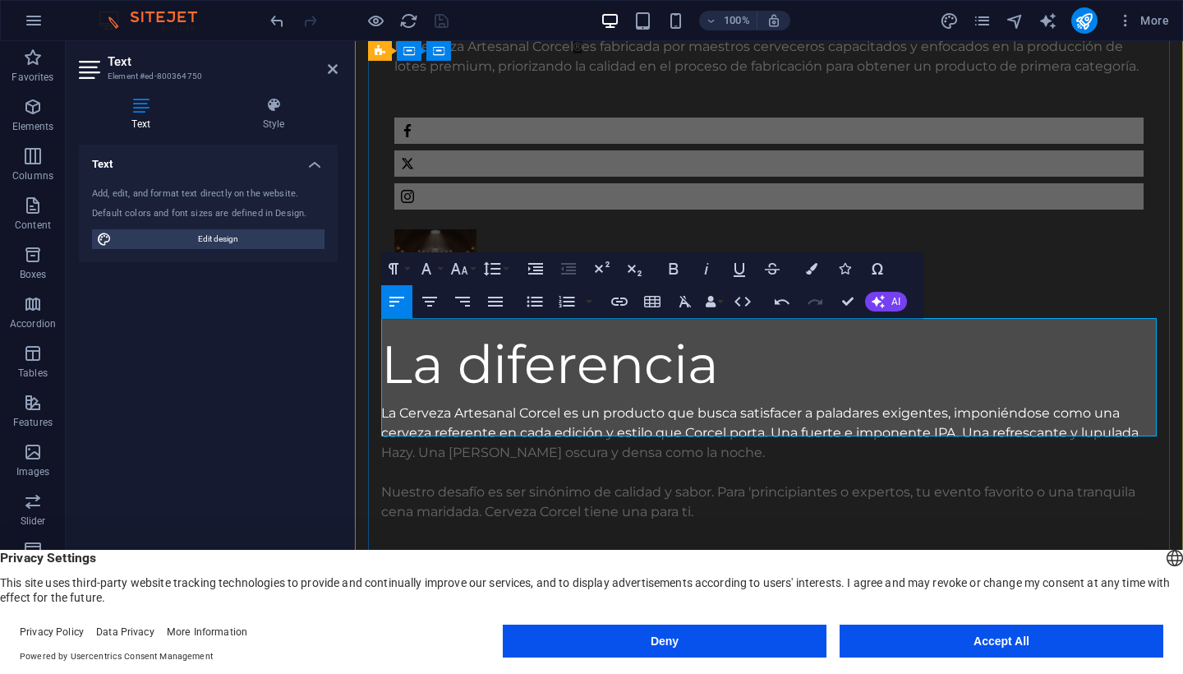
scroll to position [772, 0]
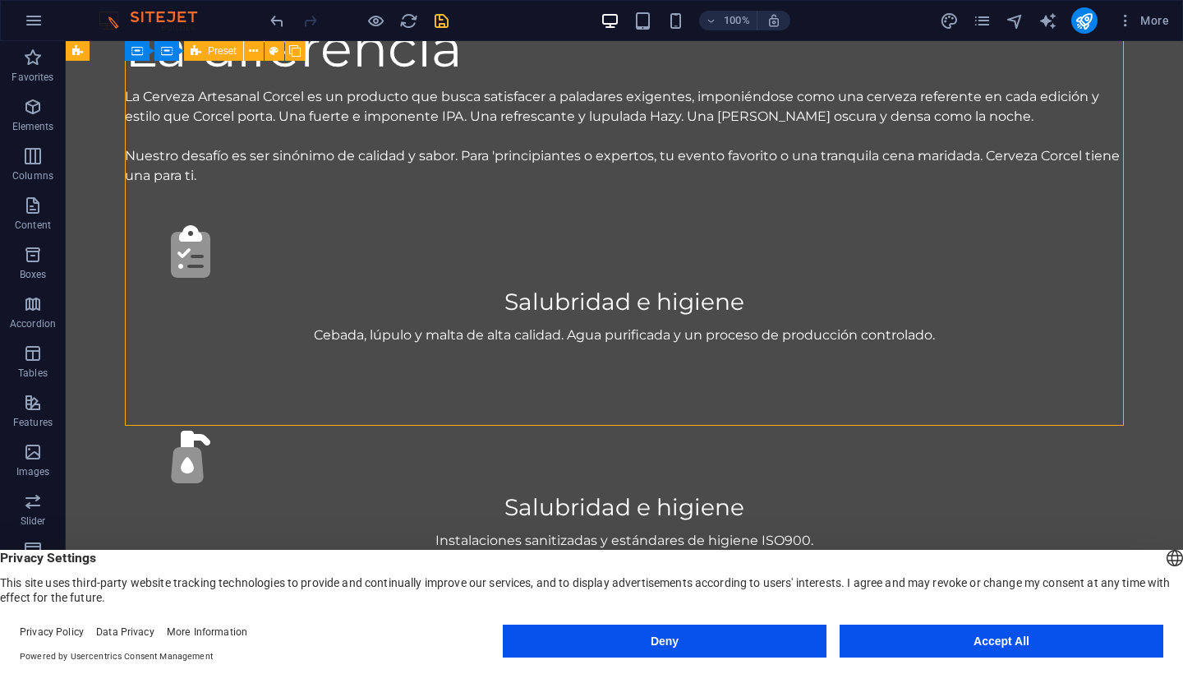
scroll to position [1043, 0]
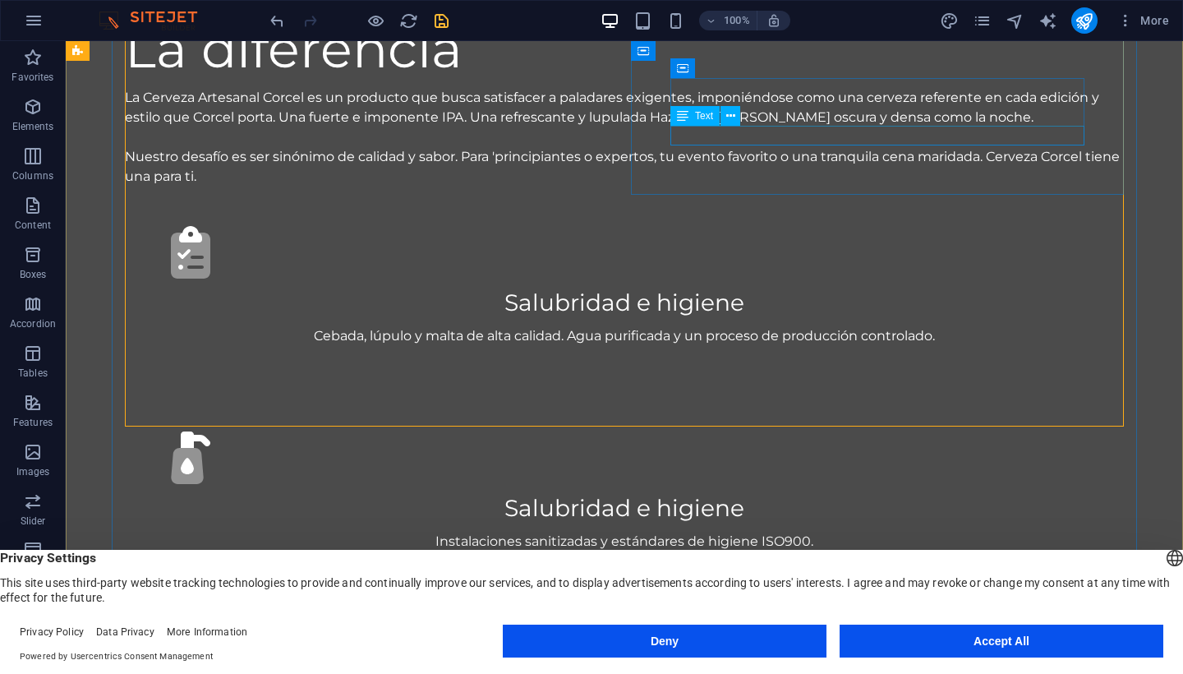
click at [802, 532] on div "Instalaciones sanitizadas y estándares de higiene ISO900." at bounding box center [624, 542] width 920 height 20
click at [740, 68] on div "H3" at bounding box center [722, 68] width 44 height 20
click at [755, 68] on icon at bounding box center [754, 68] width 9 height 17
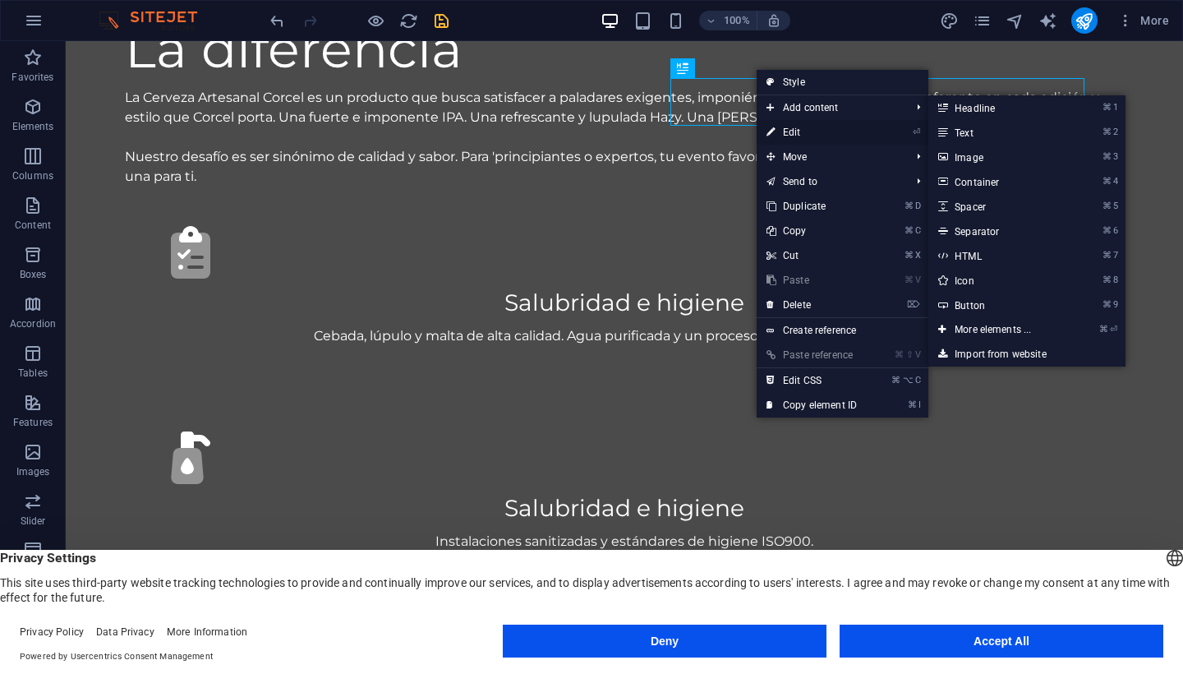
click at [786, 122] on link "⏎ Edit" at bounding box center [812, 132] width 110 height 25
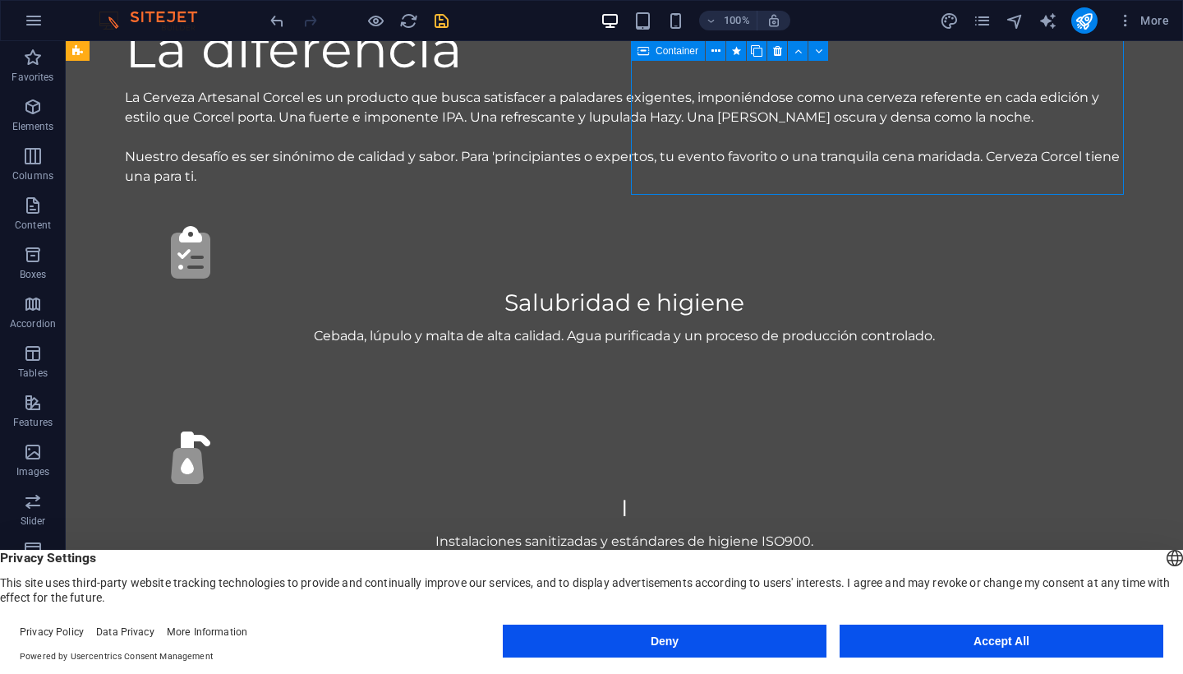
drag, startPoint x: 610, startPoint y: 358, endPoint x: 898, endPoint y: 358, distance: 288.5
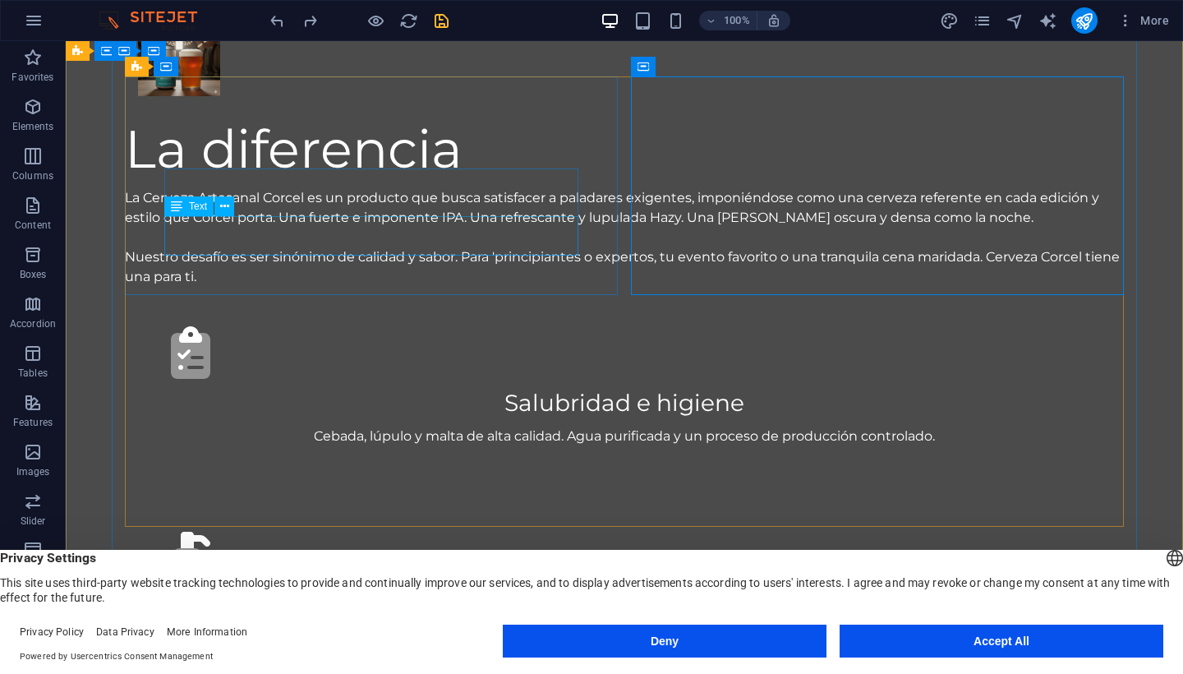
scroll to position [930, 0]
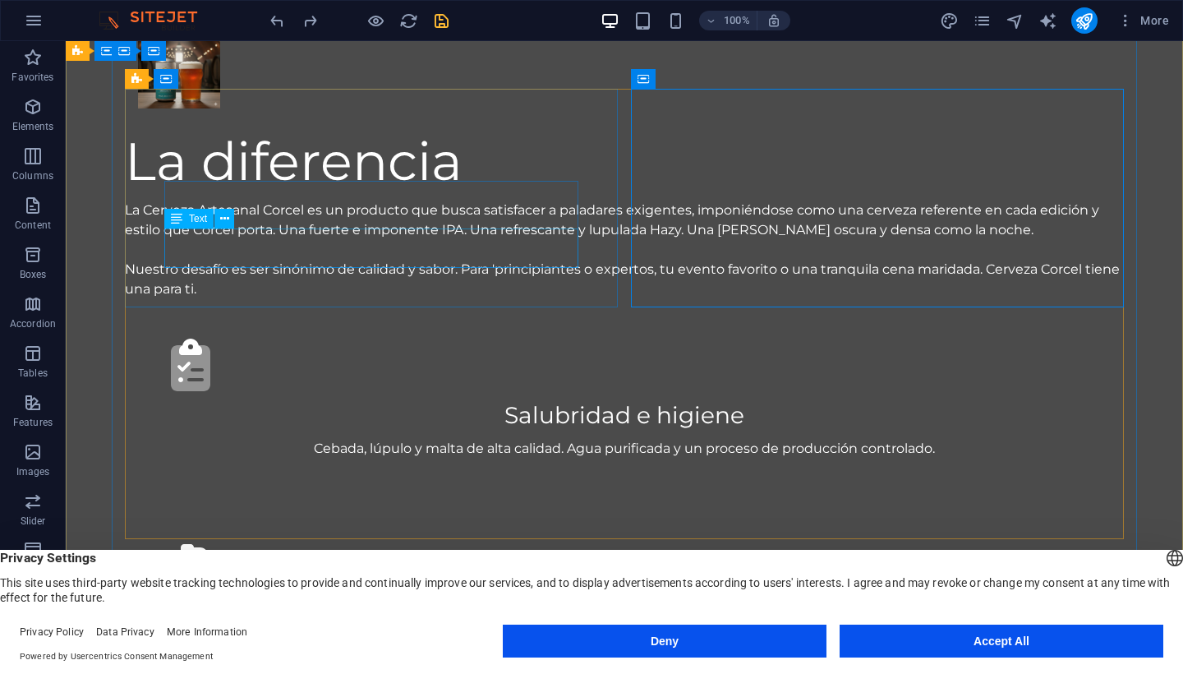
click at [431, 439] on div "Cebada, lúpulo y malta de alta calidad. Agua purificada y un proceso de producc…" at bounding box center [624, 449] width 920 height 20
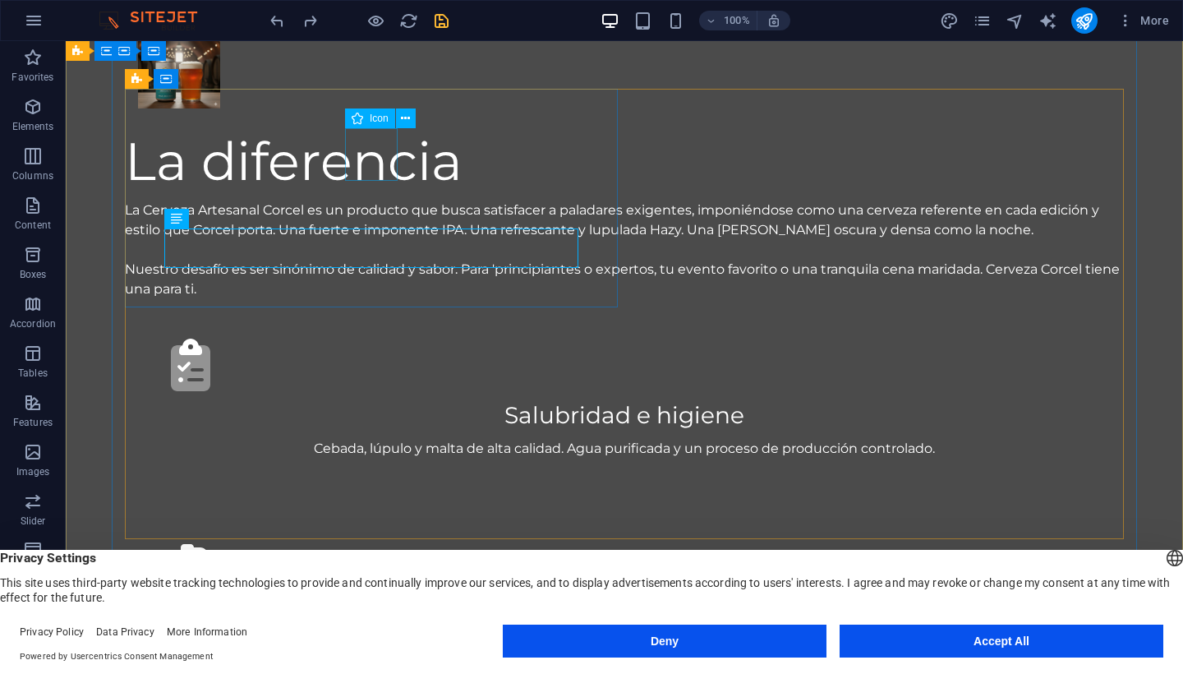
click at [394, 339] on figure ".fa-secondary{opacity:.4}" at bounding box center [624, 365] width 920 height 53
click at [412, 398] on div "Salubridad e higiene" at bounding box center [624, 415] width 920 height 35
click at [254, 174] on button at bounding box center [248, 171] width 20 height 20
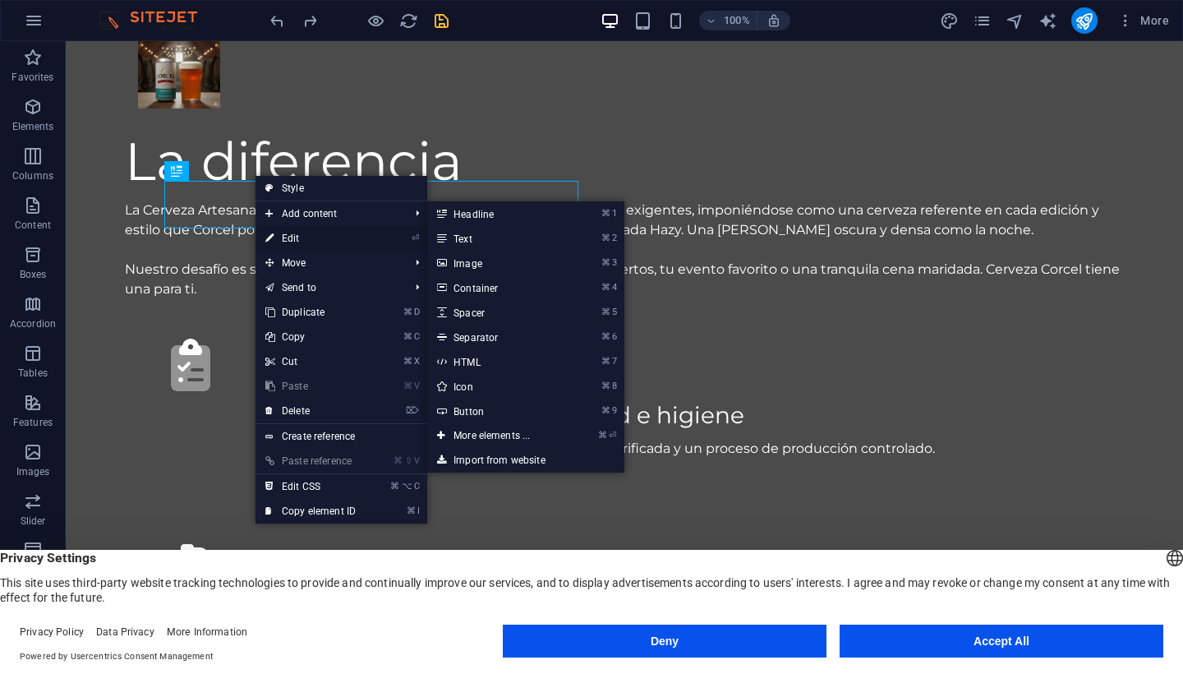
click at [307, 238] on link "⏎ Edit" at bounding box center [311, 238] width 110 height 25
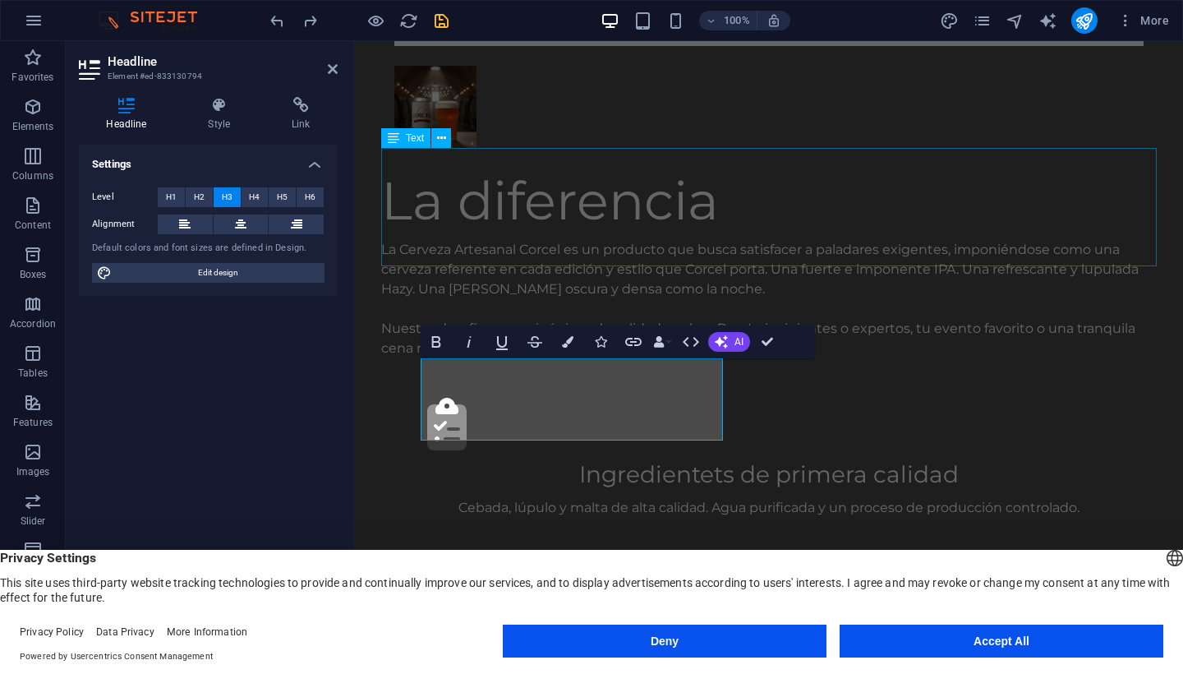
click at [1000, 240] on div "La Cerveza Artesanal Corcel es un producto que busca satisfacer a paladares exi…" at bounding box center [769, 299] width 776 height 118
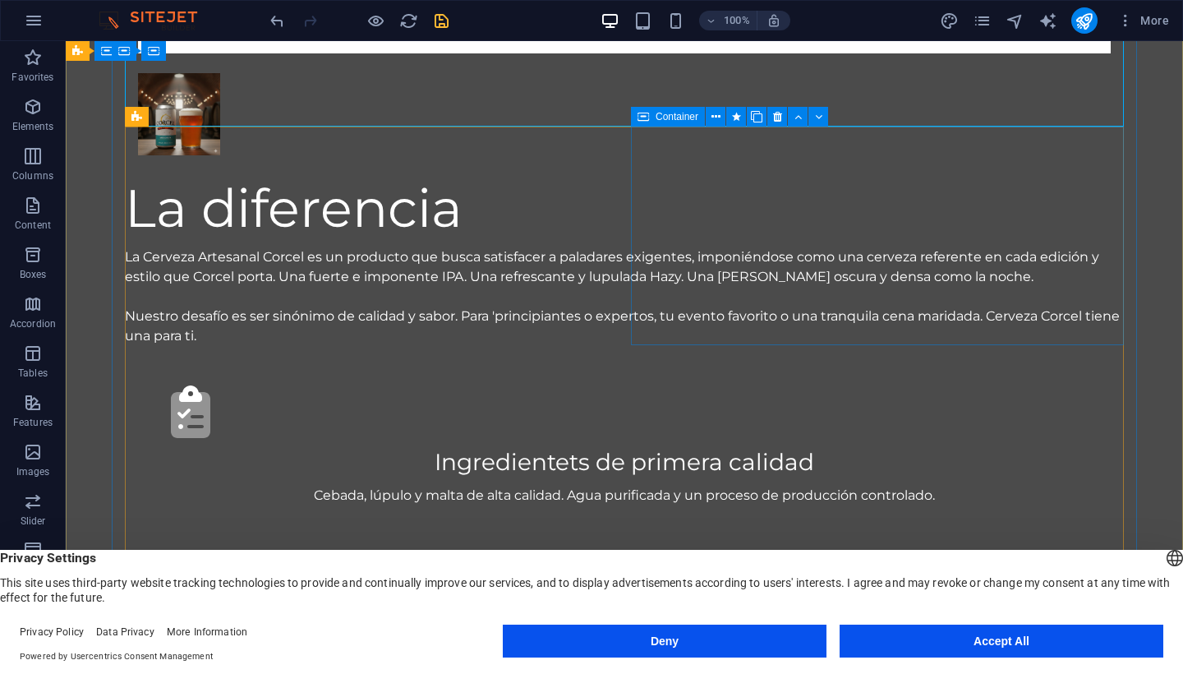
scroll to position [893, 0]
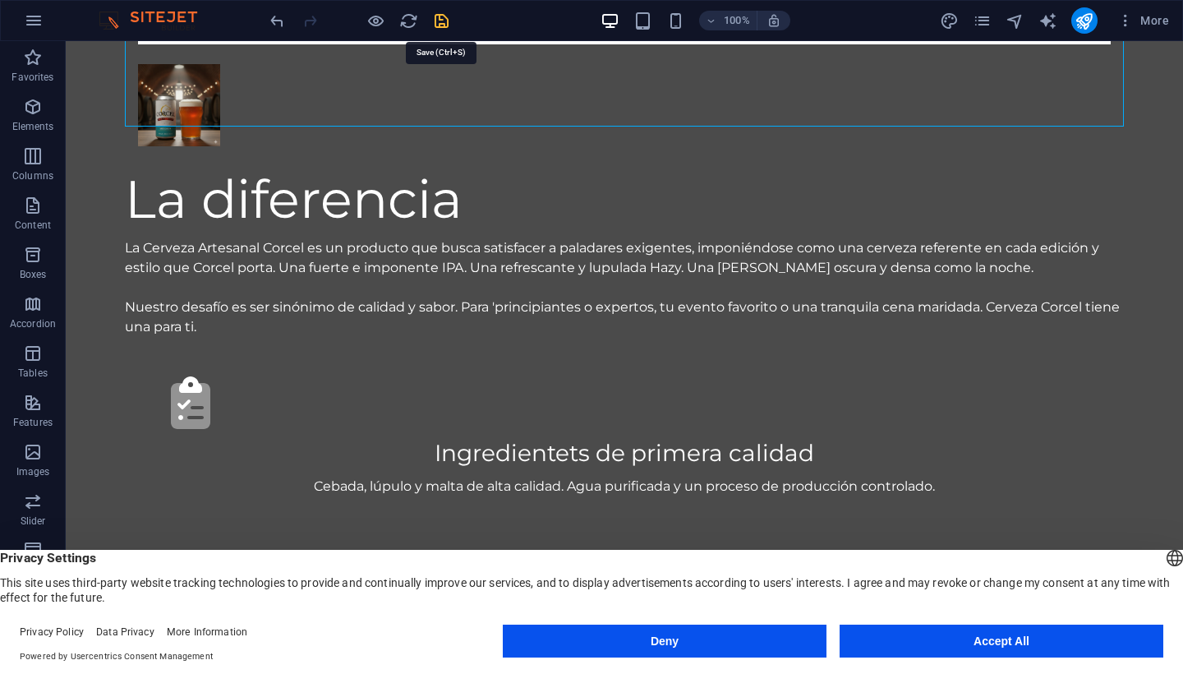
click at [441, 21] on icon "save" at bounding box center [441, 21] width 19 height 19
checkbox input "false"
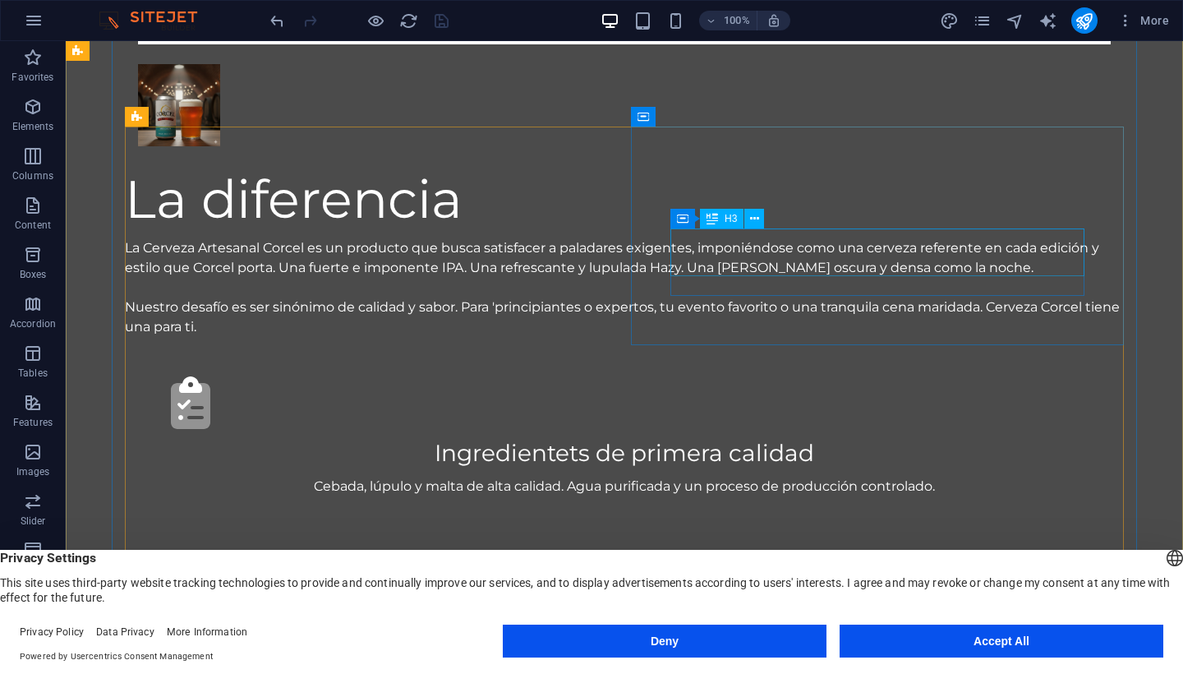
click at [865, 641] on div "Salubridad e higiene" at bounding box center [624, 658] width 920 height 35
click at [759, 222] on button at bounding box center [755, 219] width 20 height 20
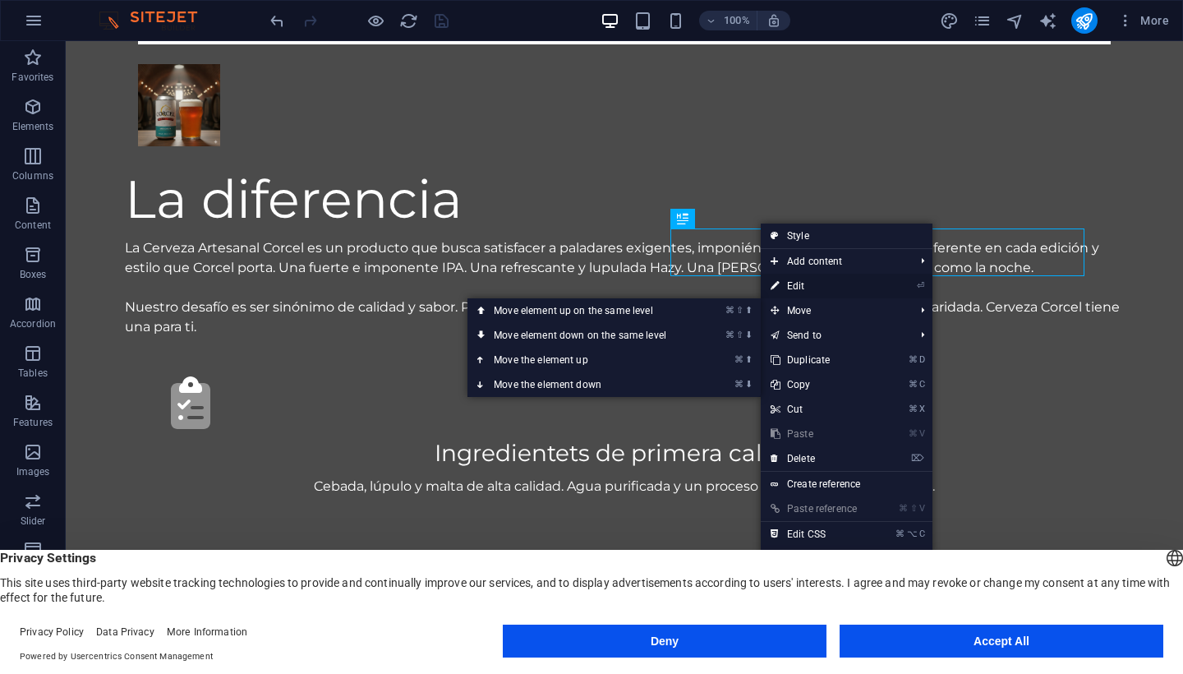
drag, startPoint x: 812, startPoint y: 288, endPoint x: 458, endPoint y: 247, distance: 356.6
click at [812, 288] on link "⏎ Edit" at bounding box center [816, 286] width 110 height 25
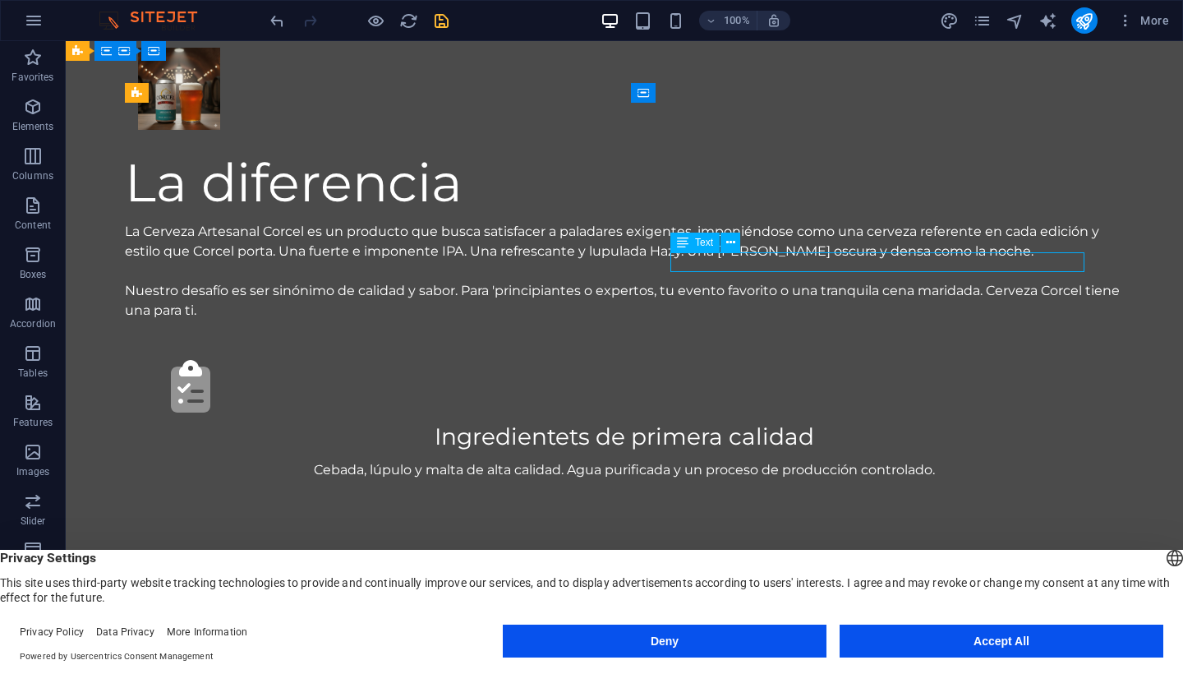
scroll to position [916, 0]
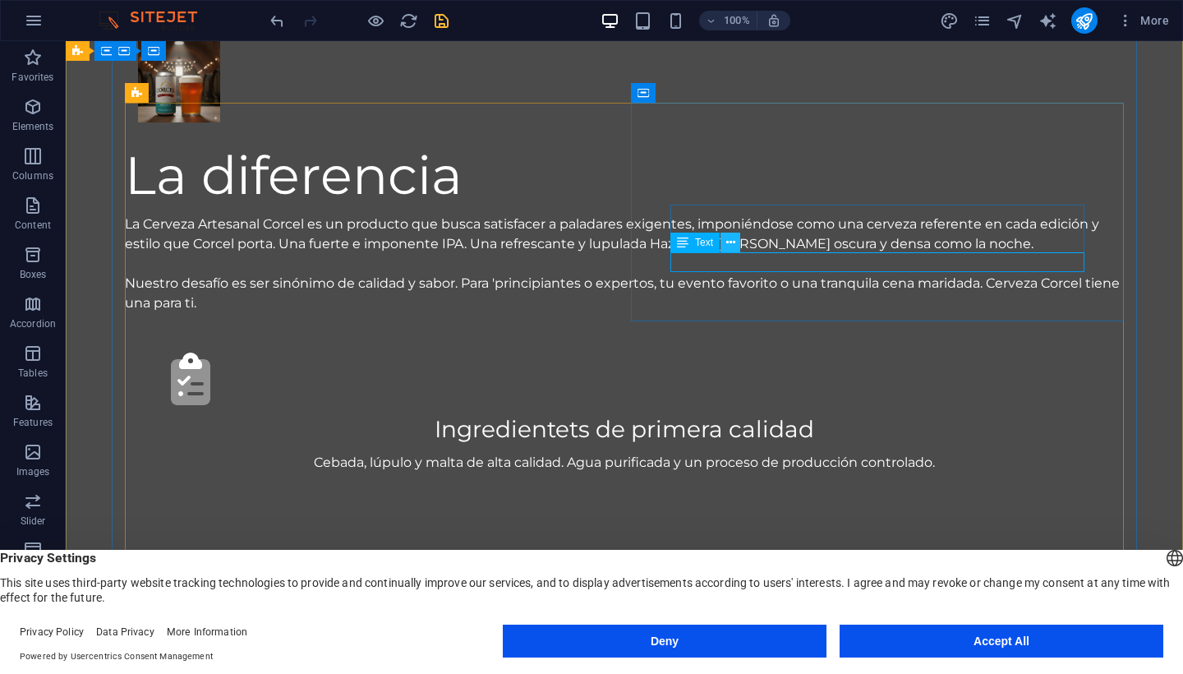
click at [726, 249] on icon at bounding box center [730, 242] width 9 height 17
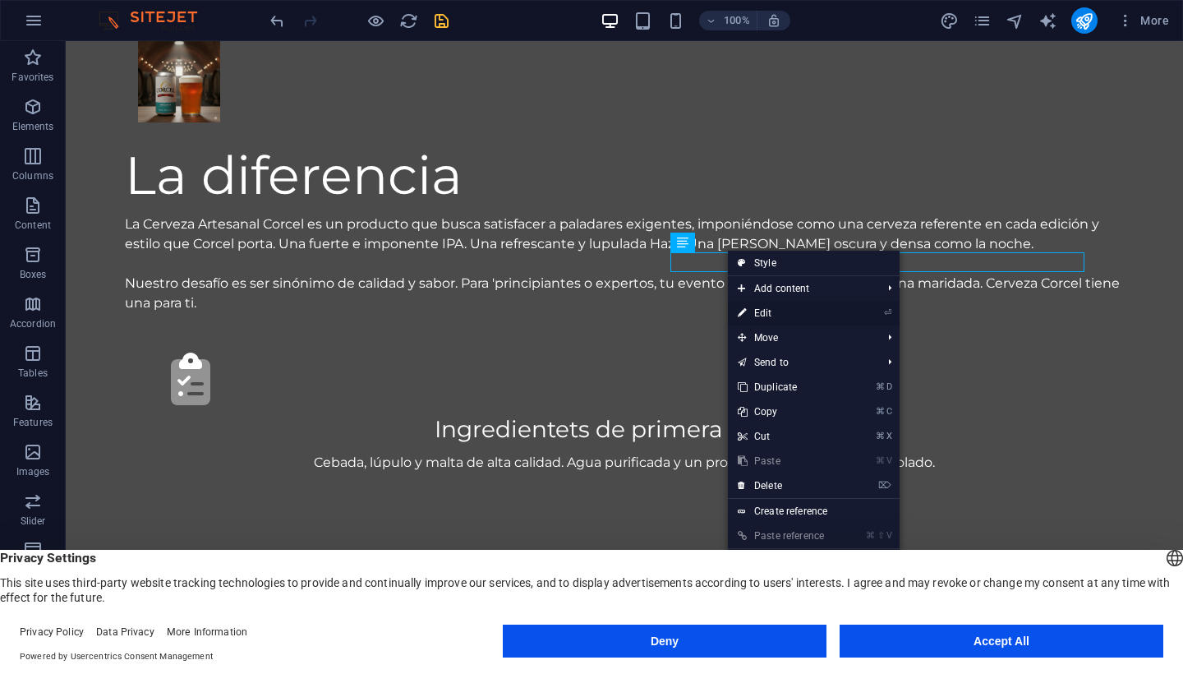
click at [783, 316] on link "⏎ Edit" at bounding box center [783, 313] width 110 height 25
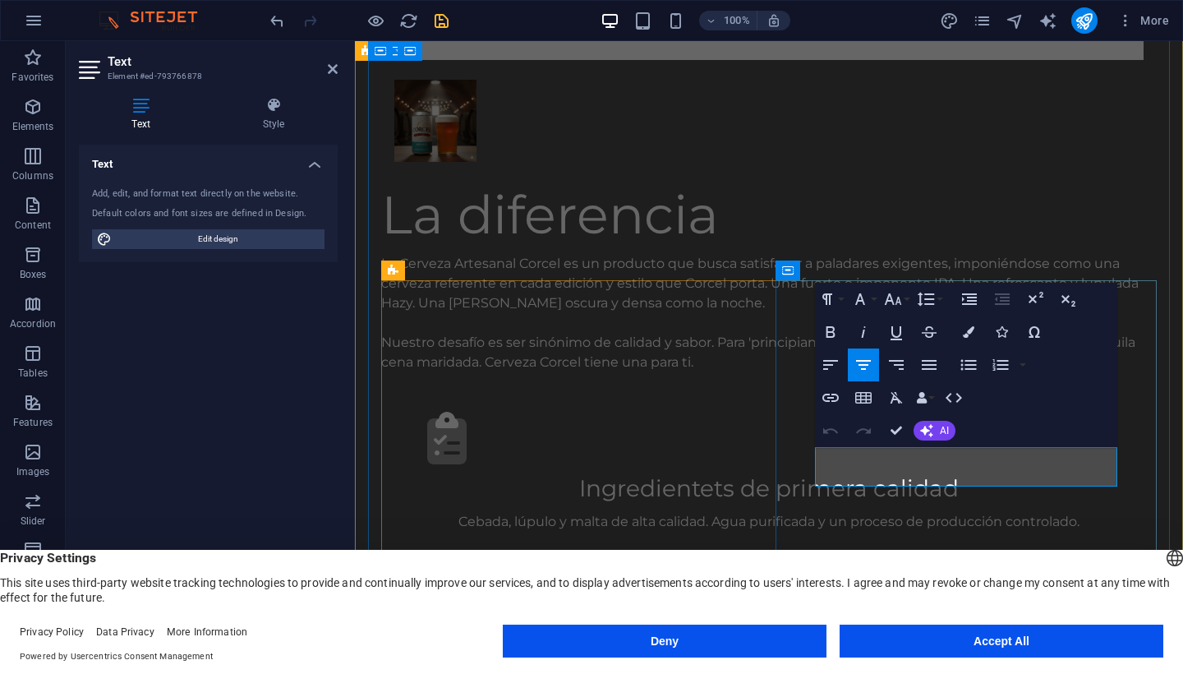
drag, startPoint x: 1041, startPoint y: 480, endPoint x: 830, endPoint y: 455, distance: 212.6
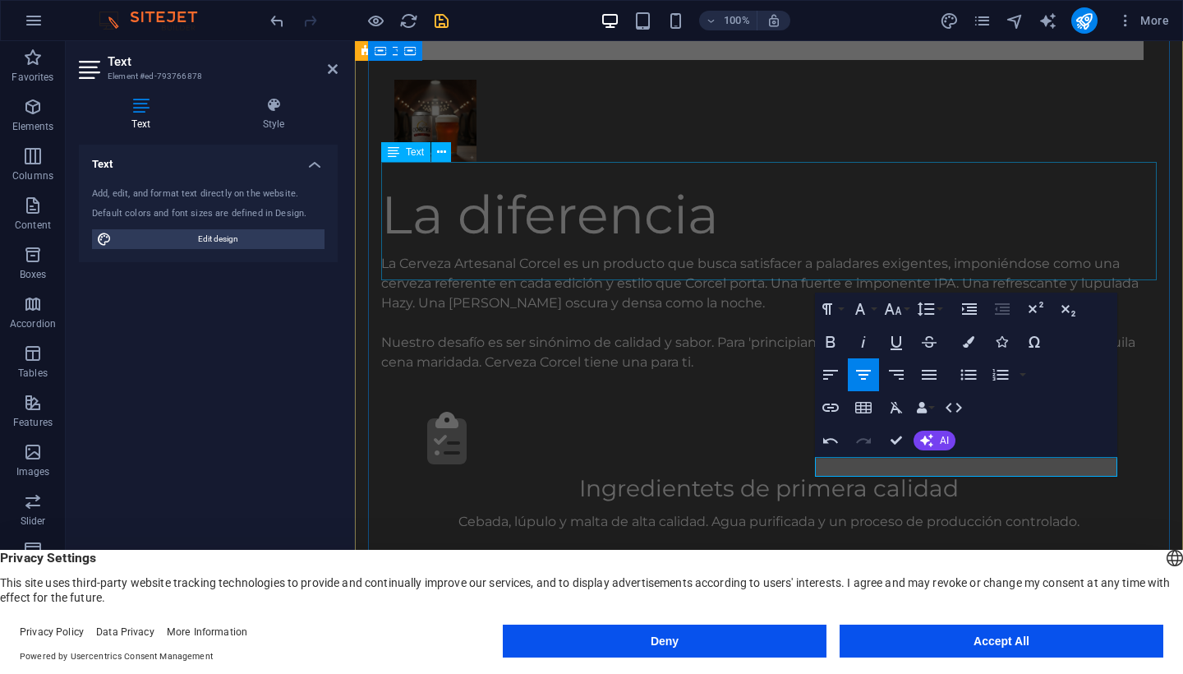
click at [1021, 175] on div "La diferencia" at bounding box center [769, 214] width 776 height 79
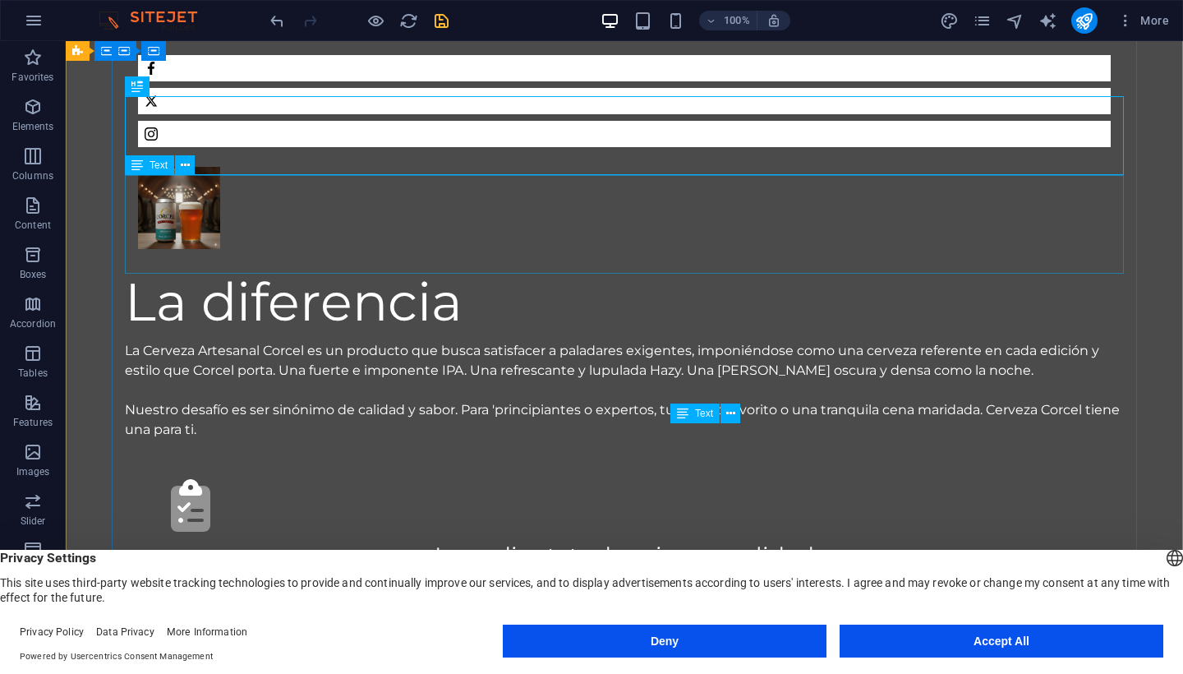
scroll to position [927, 0]
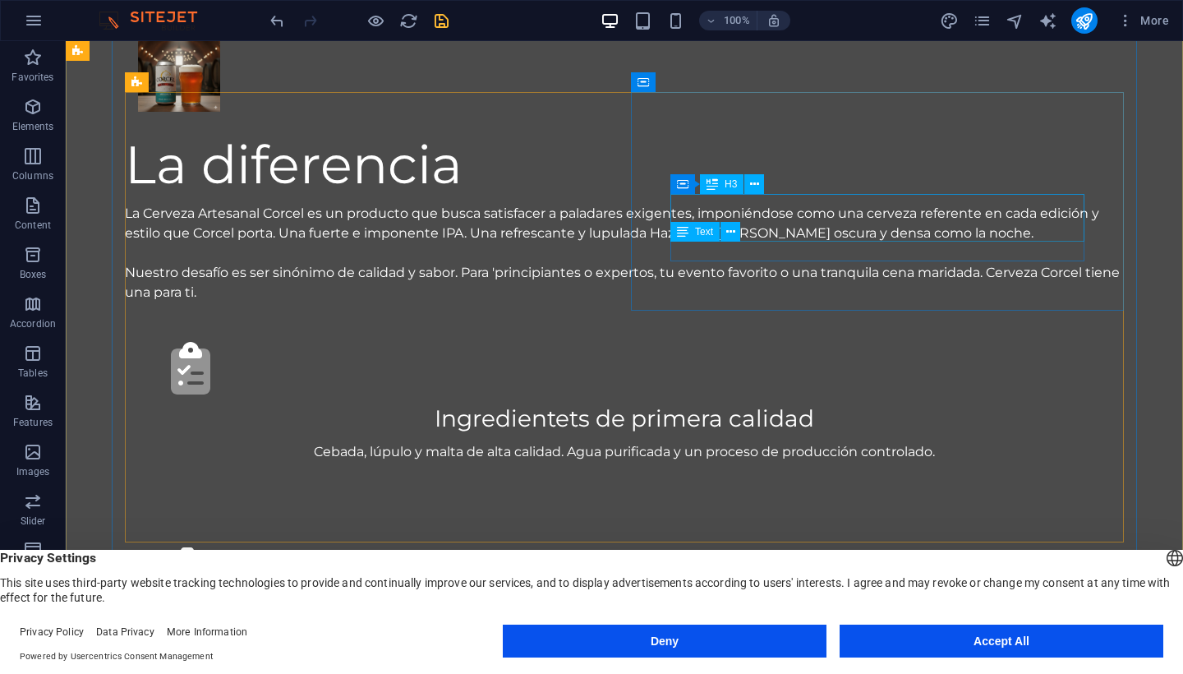
click at [908, 607] on div "Producción controlada" at bounding box center [624, 624] width 920 height 35
click at [743, 183] on div "H3" at bounding box center [722, 184] width 44 height 20
click at [759, 185] on icon at bounding box center [754, 184] width 9 height 17
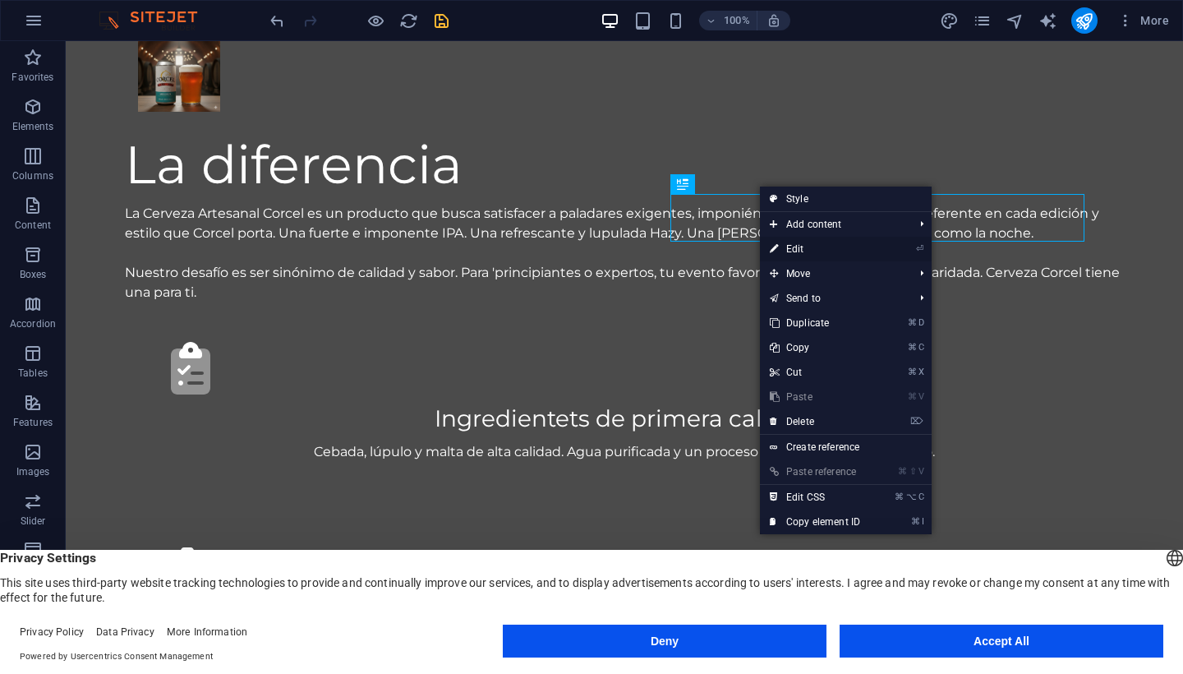
drag, startPoint x: 833, startPoint y: 250, endPoint x: 523, endPoint y: 202, distance: 314.3
click at [833, 250] on link "⏎ Edit" at bounding box center [815, 249] width 110 height 25
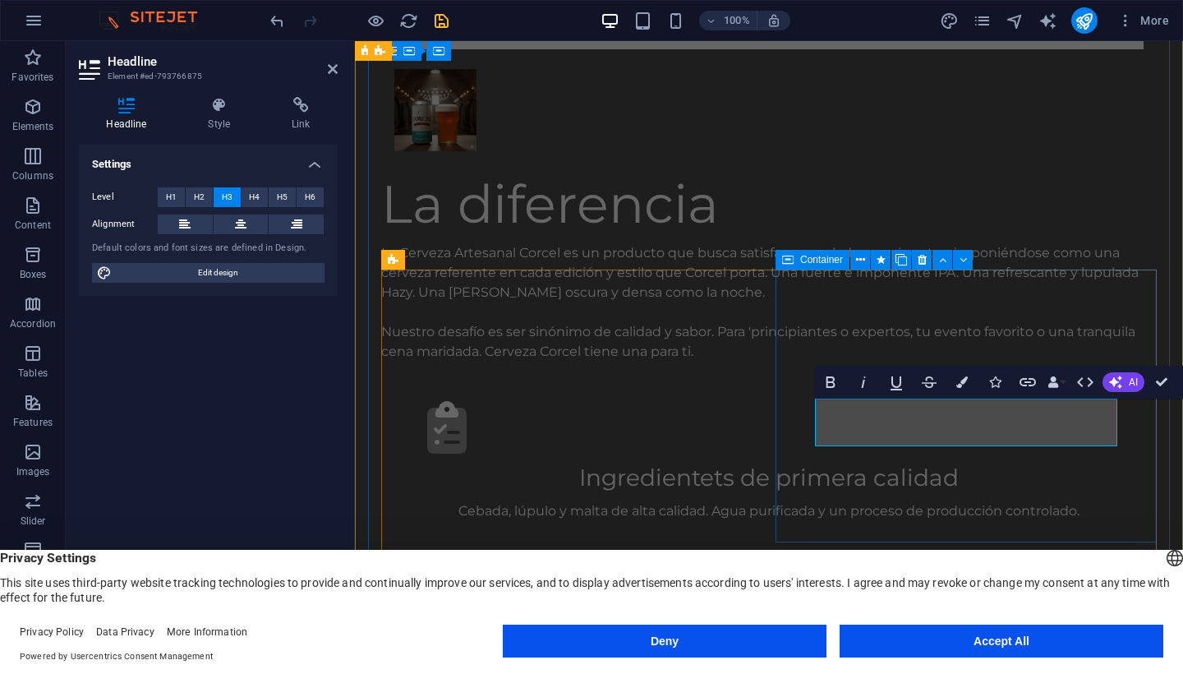
click at [964, 270] on div "Container" at bounding box center [880, 260] width 208 height 21
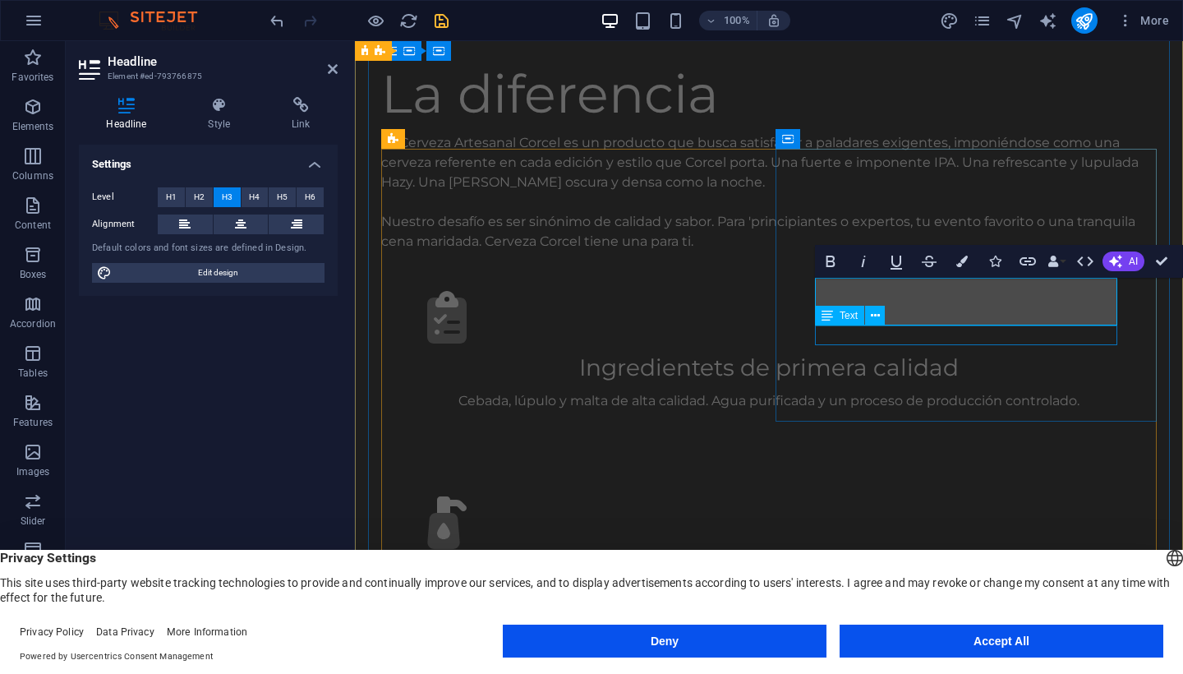
scroll to position [1048, 0]
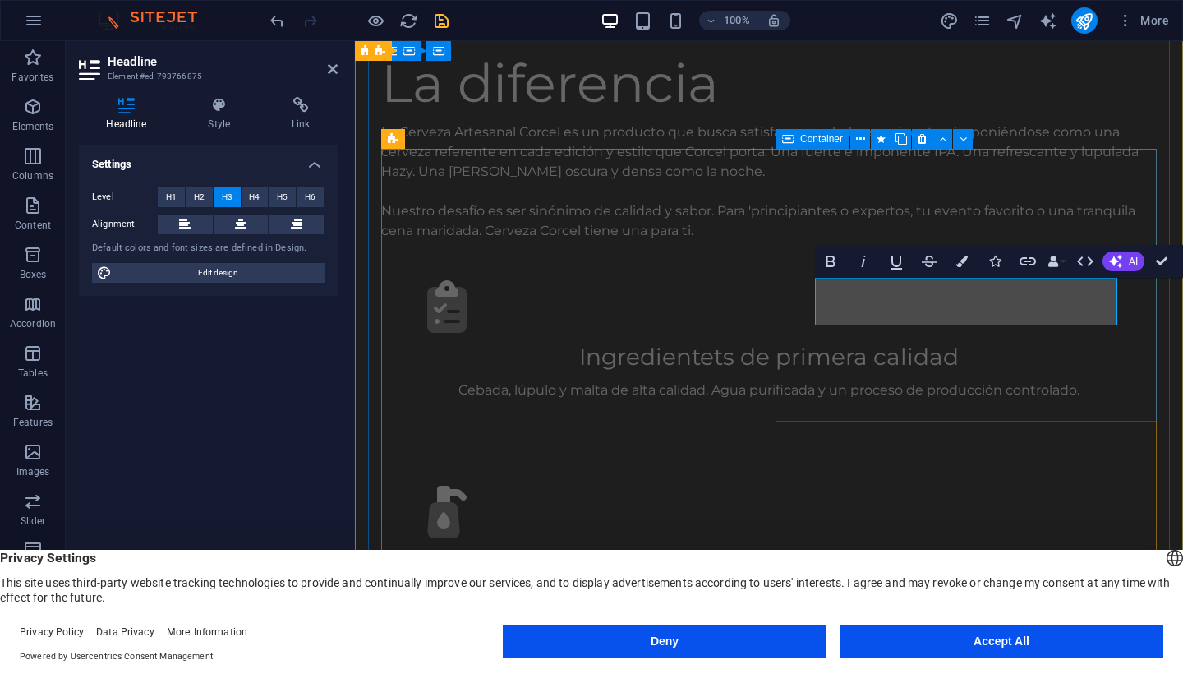
click at [939, 446] on div ".fa-secondary{opacity:.4} Producción controlada Prácticas de manufactura" at bounding box center [769, 545] width 776 height 199
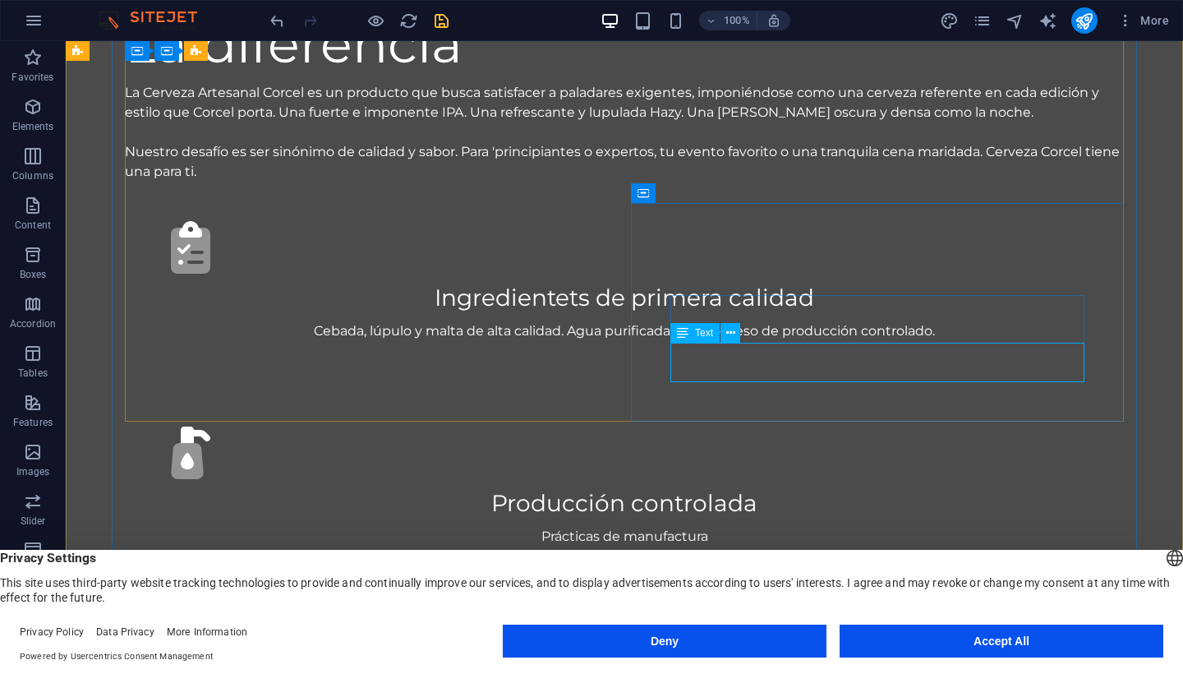
click at [869, 527] on div "Prácticas de manufactura" at bounding box center [624, 537] width 920 height 20
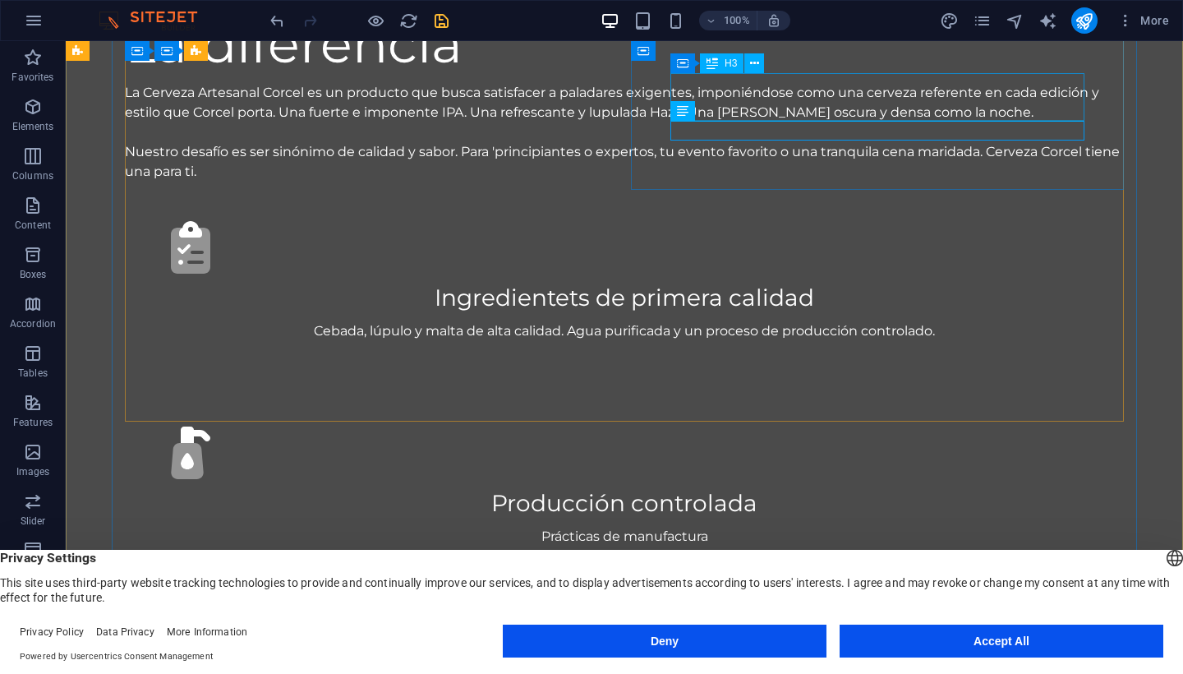
click at [812, 486] on div "Producción controlada" at bounding box center [624, 503] width 920 height 35
click at [757, 72] on button at bounding box center [755, 63] width 20 height 20
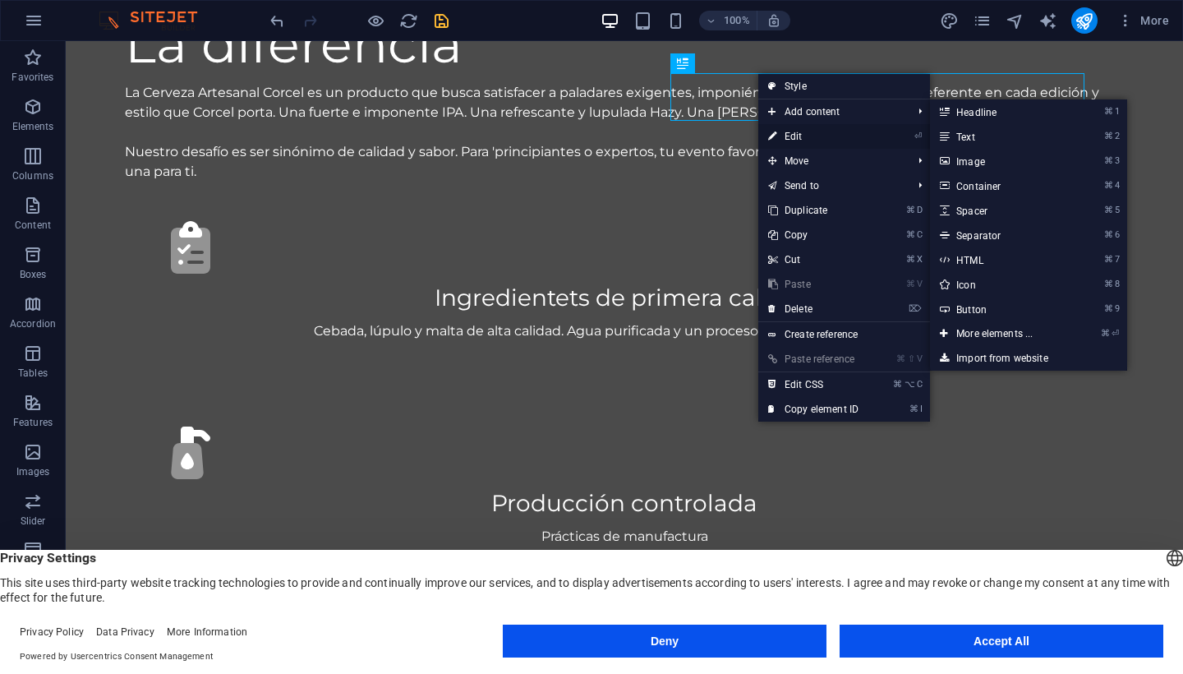
click at [792, 141] on link "⏎ Edit" at bounding box center [814, 136] width 110 height 25
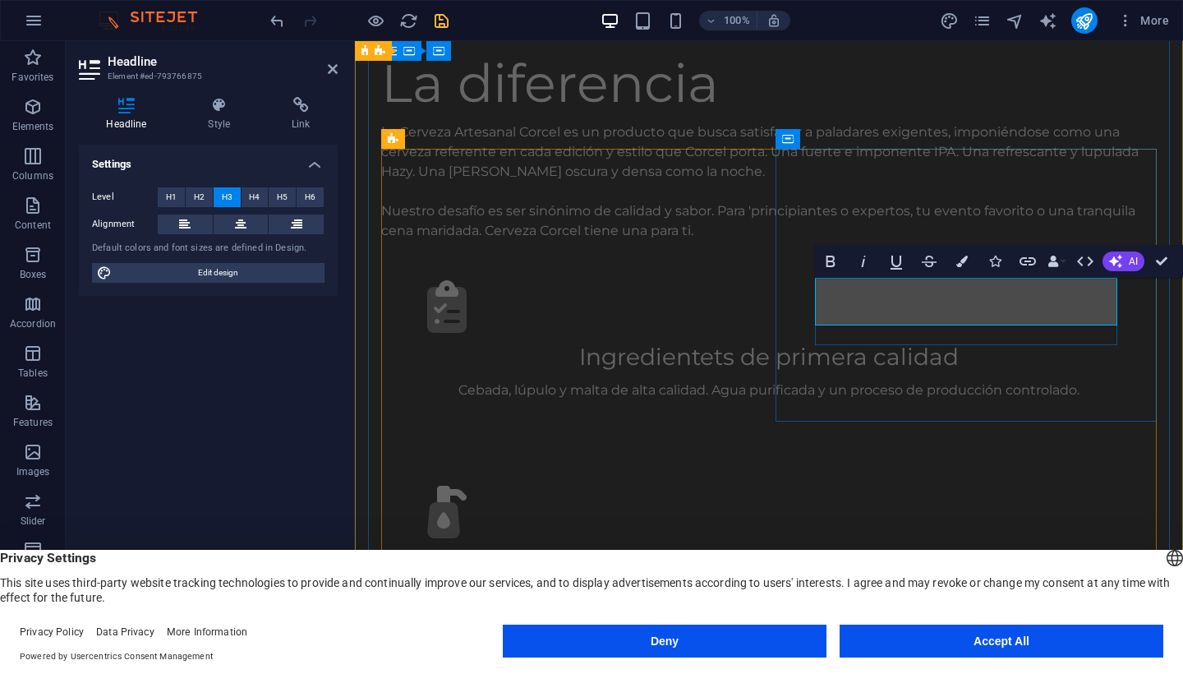
click at [929, 545] on h3 "Higiene" at bounding box center [769, 562] width 697 height 35
drag, startPoint x: 929, startPoint y: 311, endPoint x: 1099, endPoint y: 314, distance: 170.1
click at [1099, 545] on h3 "Higiene" at bounding box center [769, 562] width 697 height 35
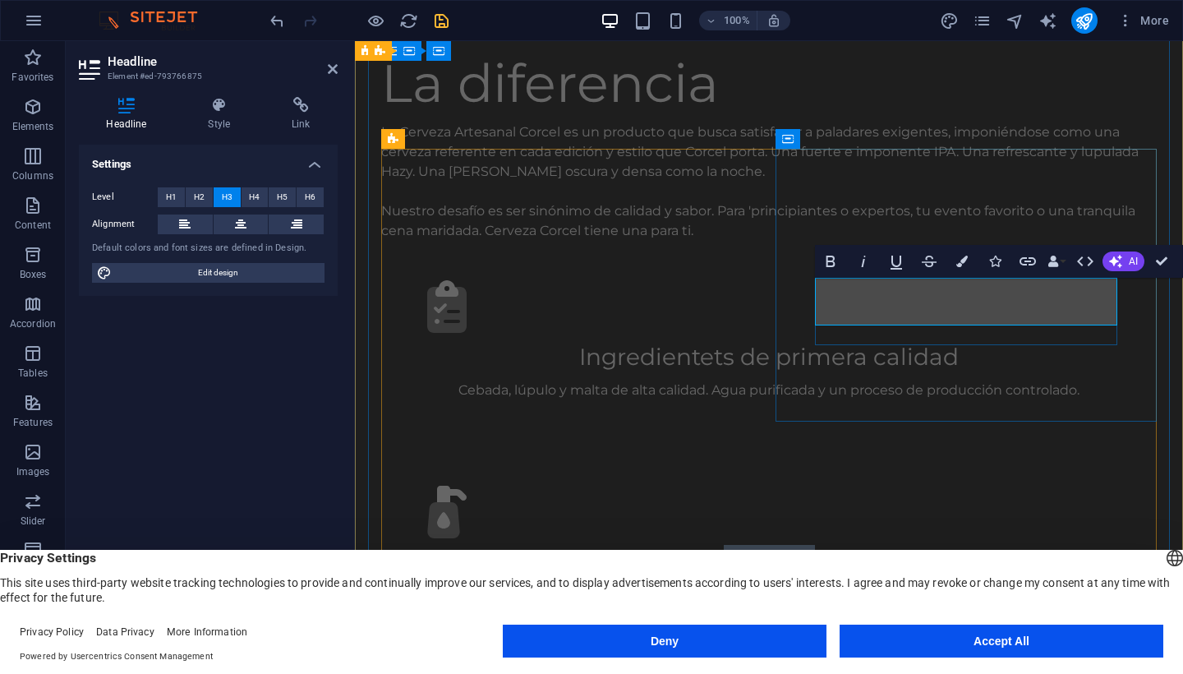
click at [1075, 545] on h3 "Higiene" at bounding box center [769, 562] width 697 height 35
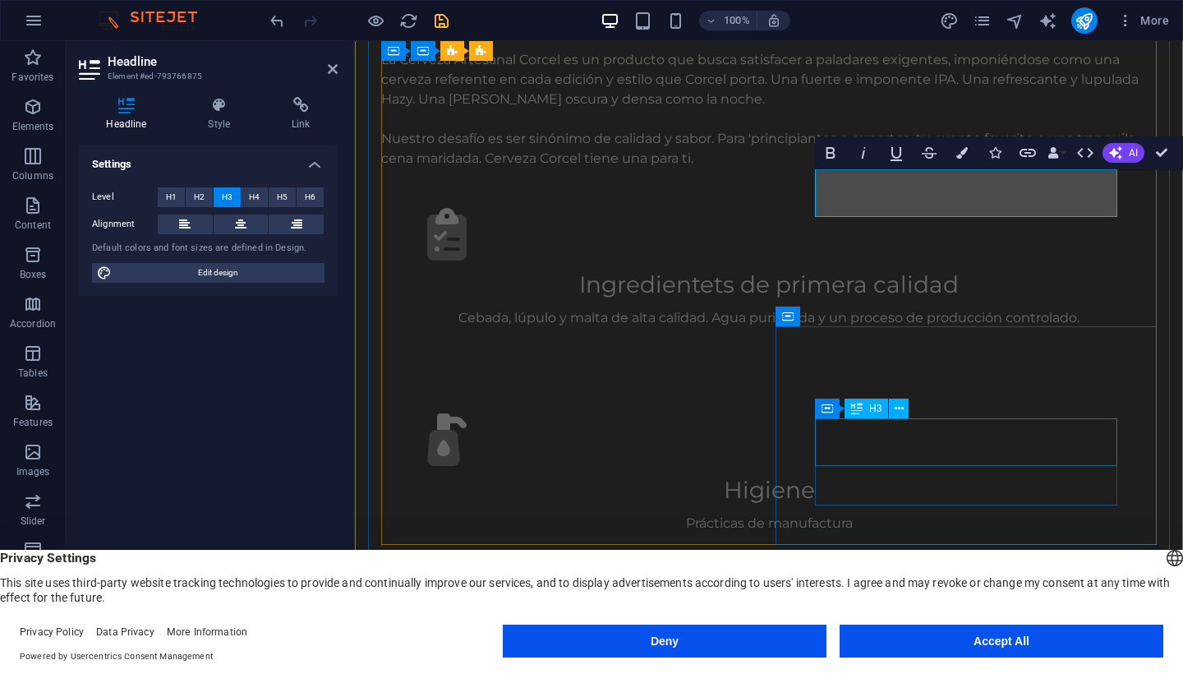
scroll to position [1109, 0]
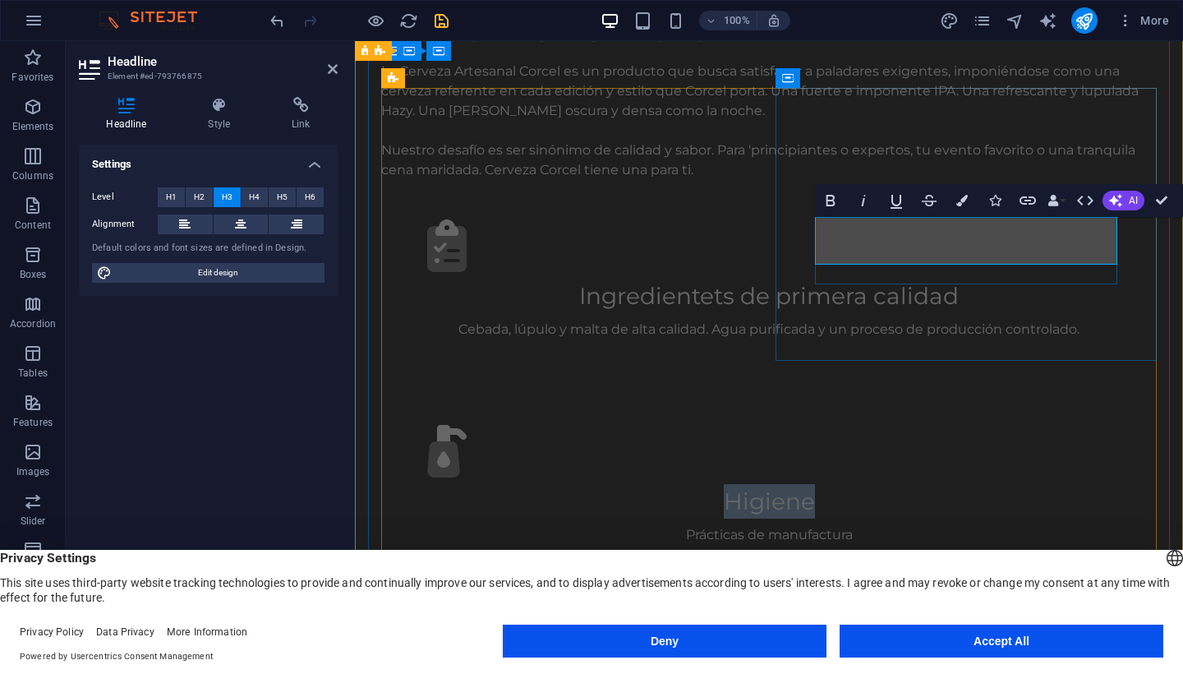
drag, startPoint x: 1029, startPoint y: 246, endPoint x: 910, endPoint y: 238, distance: 119.4
click at [910, 484] on h3 "Higiene" at bounding box center [769, 501] width 697 height 35
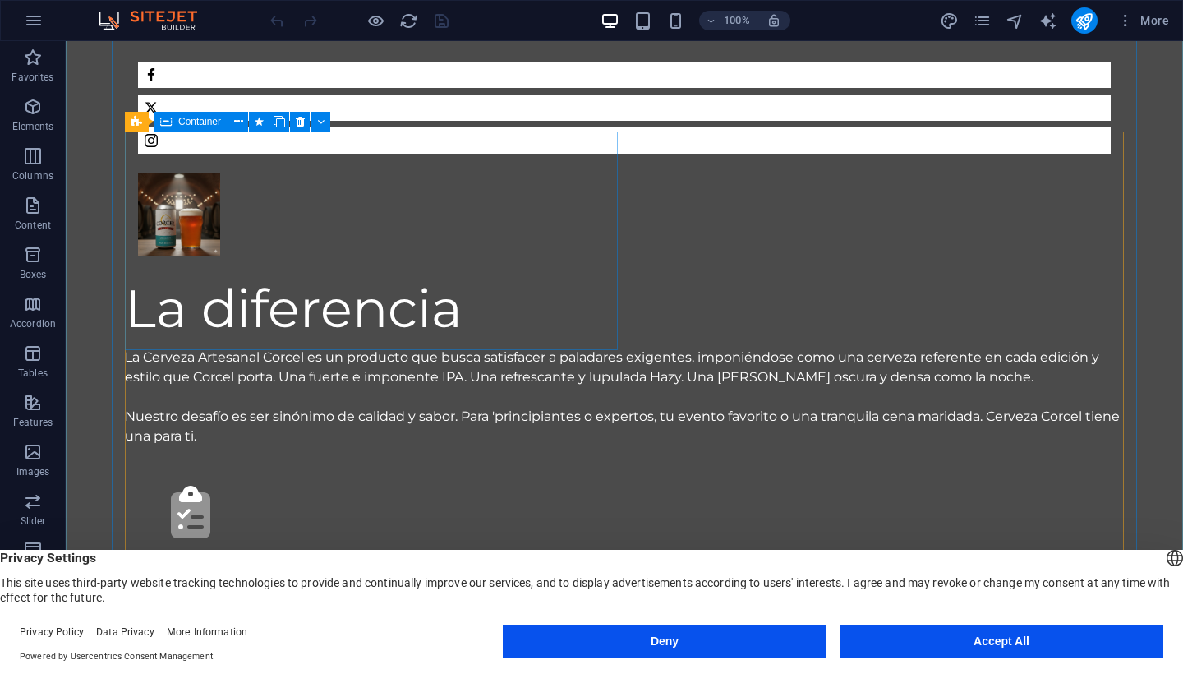
scroll to position [888, 0]
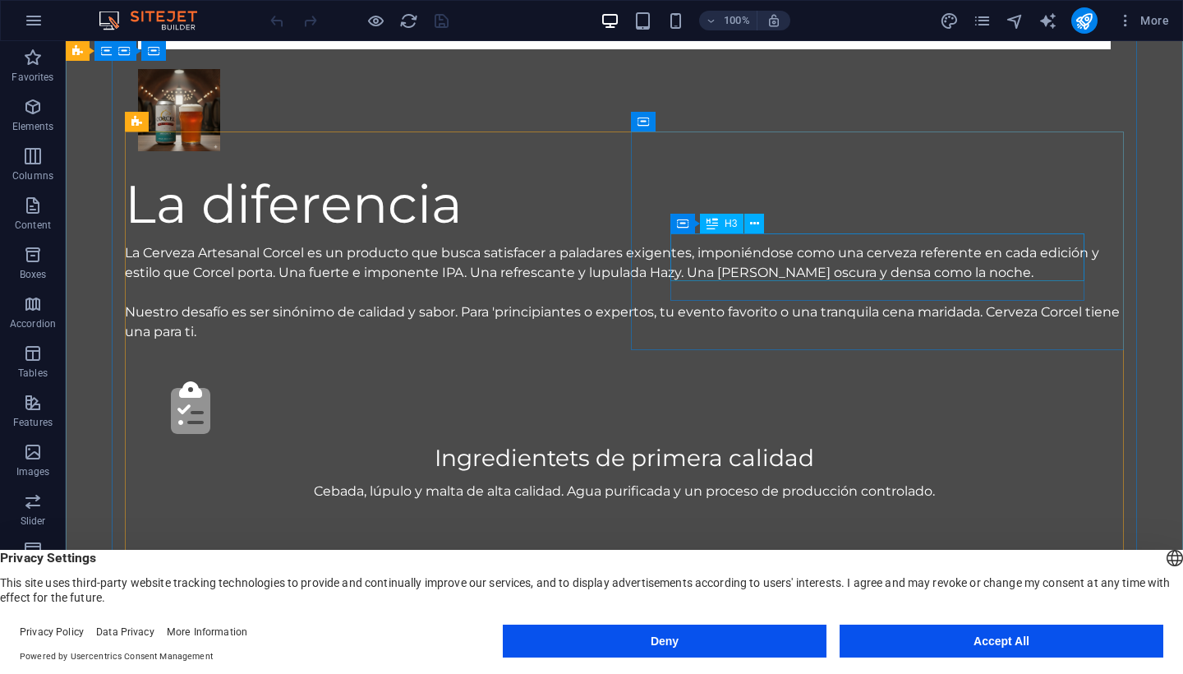
click at [893, 646] on div "Salubridad e higiene" at bounding box center [624, 663] width 920 height 35
click at [988, 646] on div "Salubridad e higiene" at bounding box center [624, 663] width 920 height 35
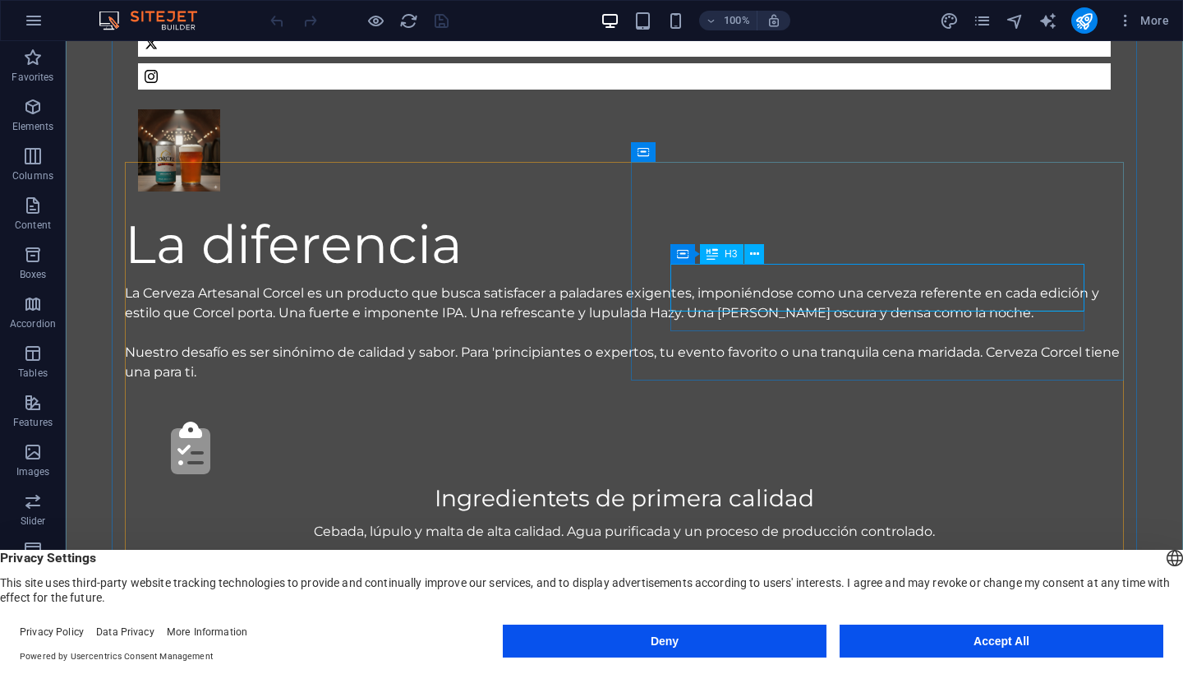
scroll to position [835, 0]
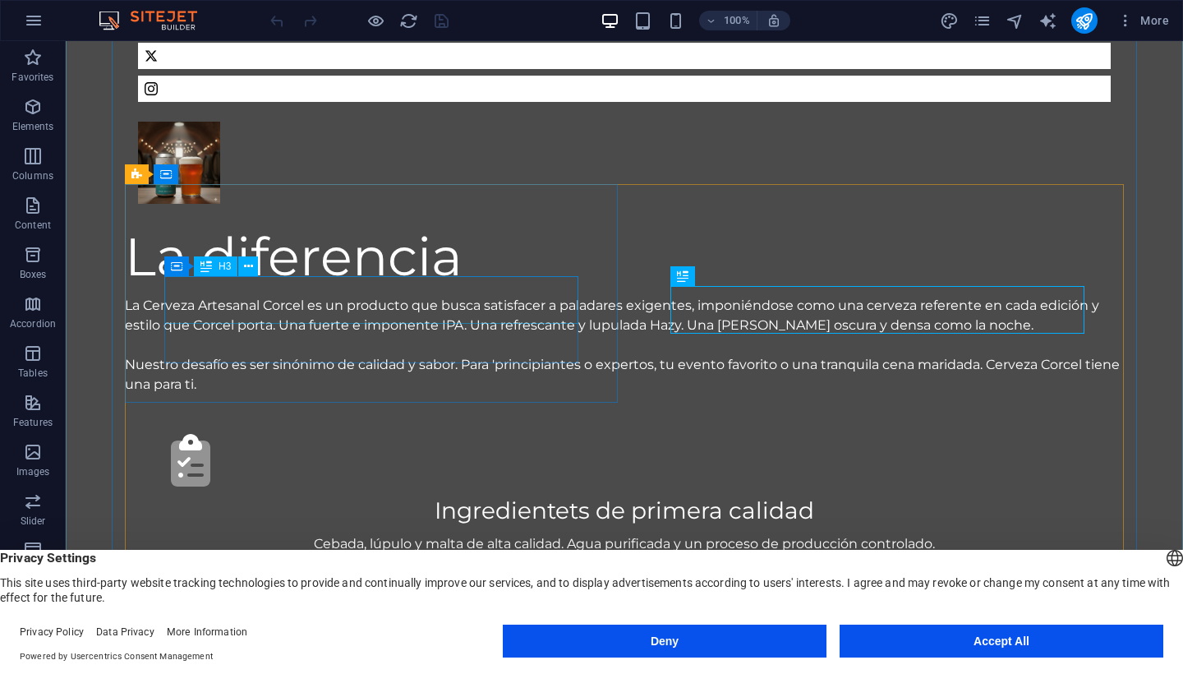
click at [450, 493] on div "Ingredientets de primera calidad" at bounding box center [624, 510] width 920 height 35
click at [756, 271] on icon at bounding box center [754, 276] width 9 height 17
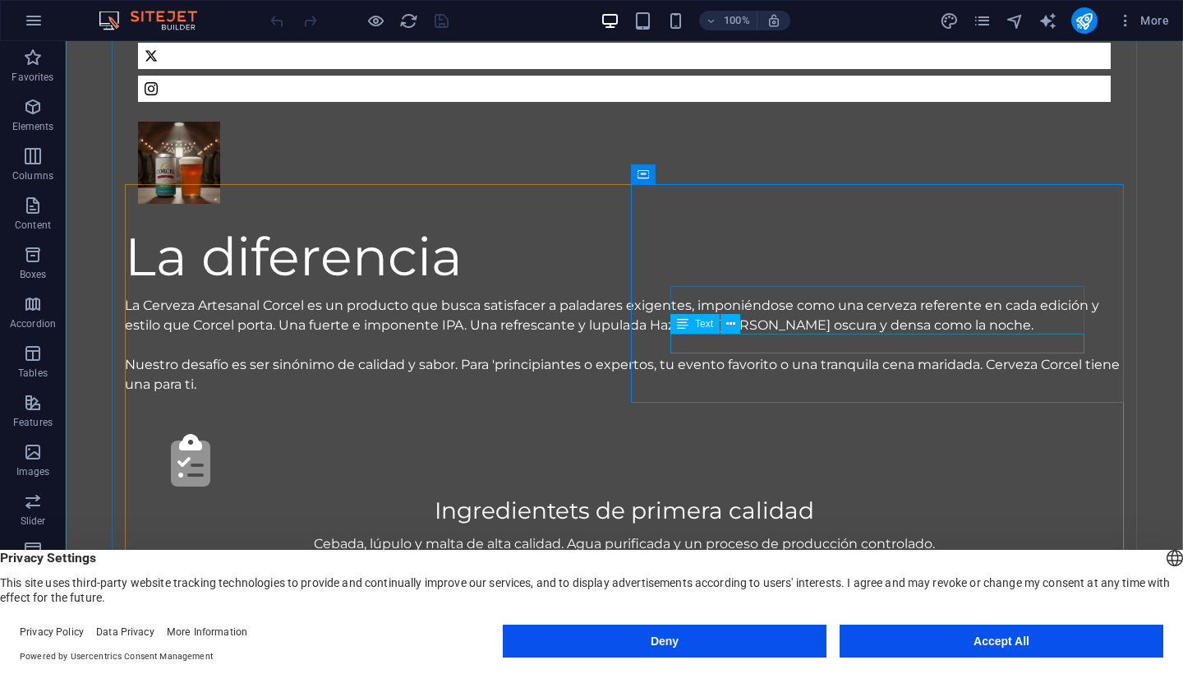
click at [757, 281] on icon at bounding box center [754, 276] width 9 height 17
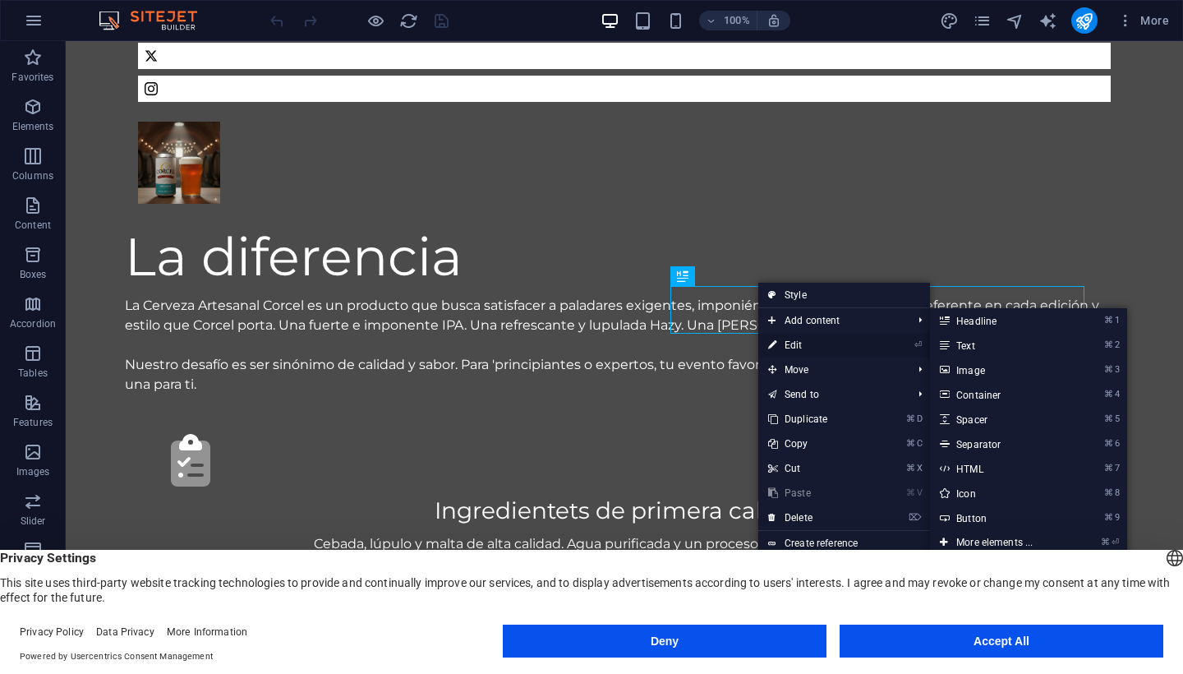
click at [800, 337] on link "⏎ Edit" at bounding box center [814, 345] width 110 height 25
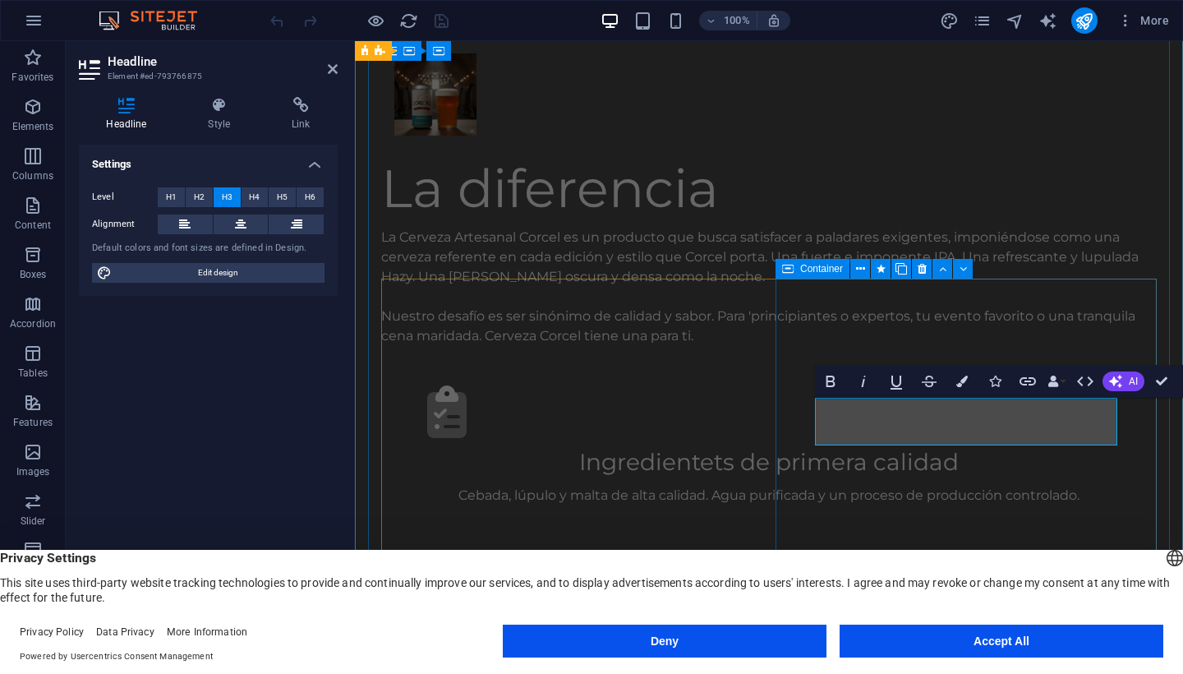
scroll to position [995, 0]
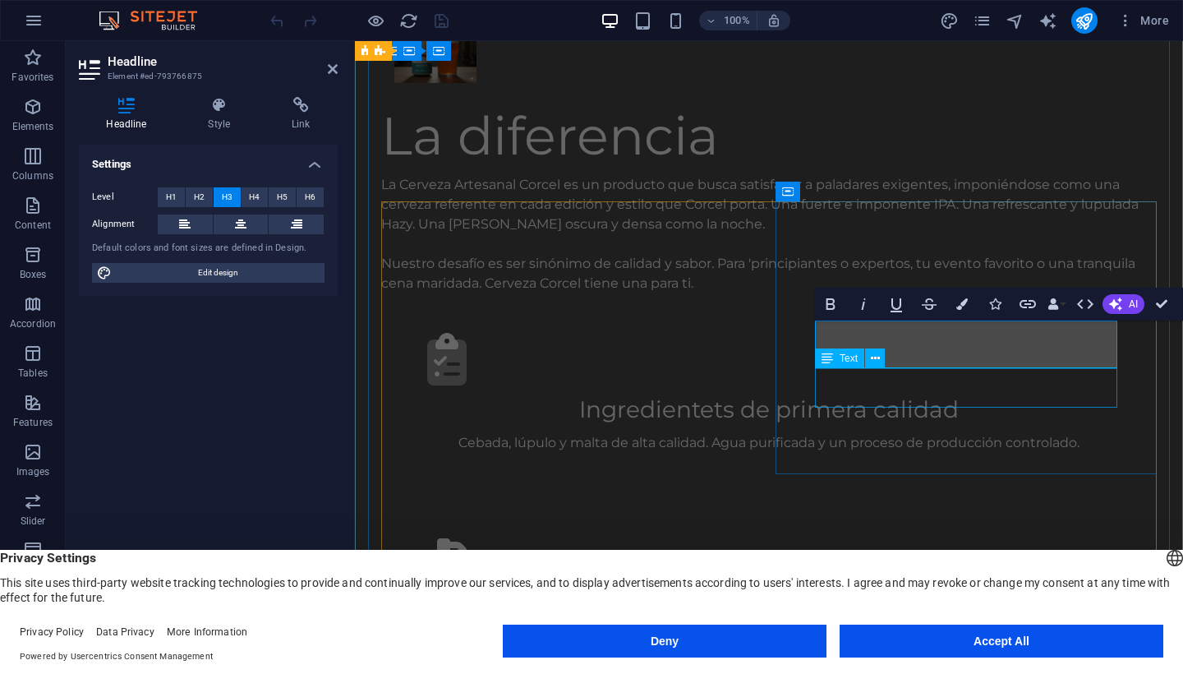
click at [902, 639] on div "Instalaciones sanitizadas y estándares de higiene ISO900." at bounding box center [769, 649] width 697 height 20
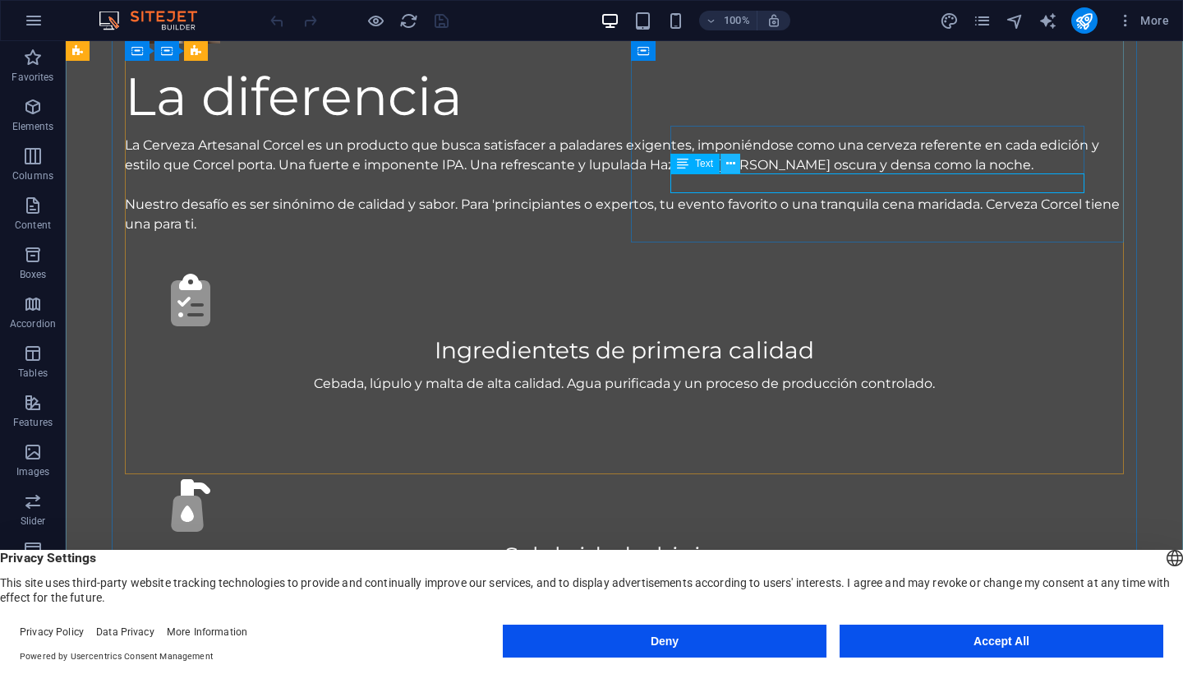
click at [726, 167] on icon at bounding box center [730, 163] width 9 height 17
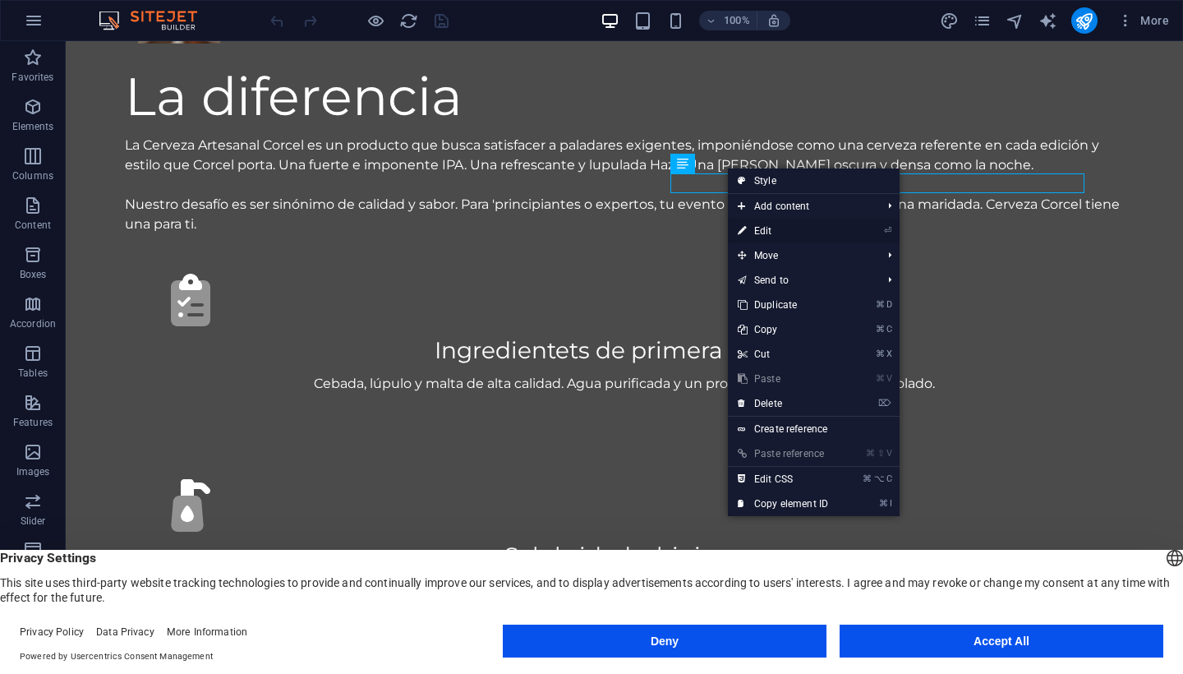
click at [778, 233] on link "⏎ Edit" at bounding box center [783, 231] width 110 height 25
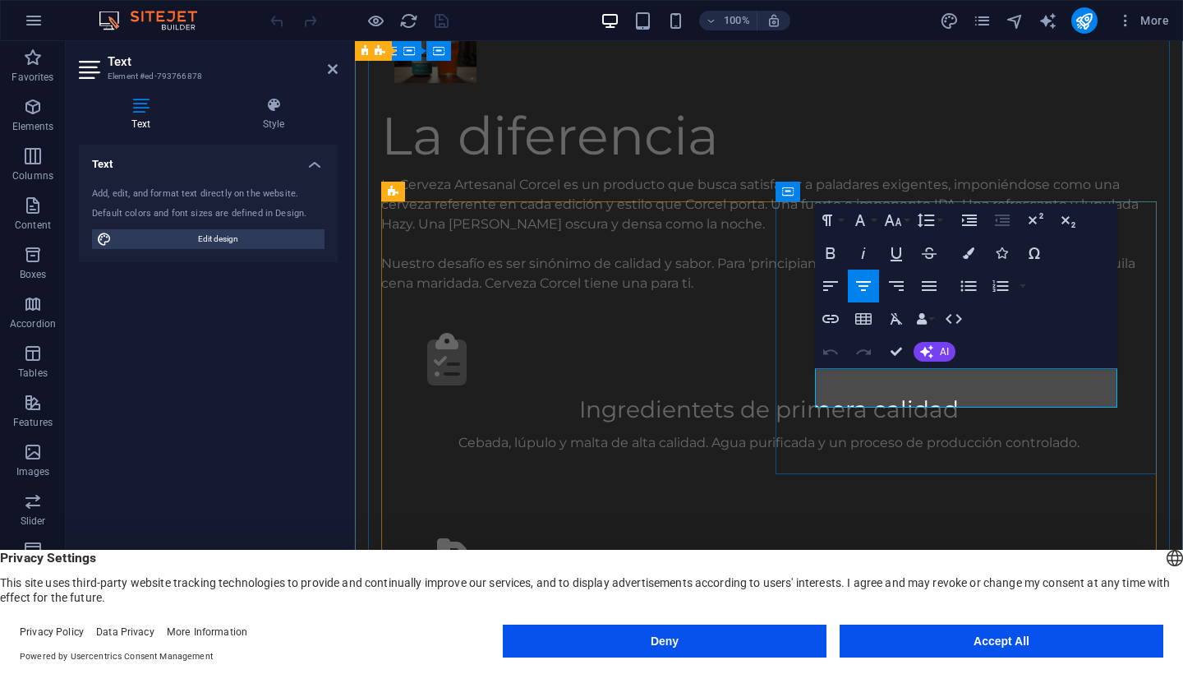
click at [915, 639] on p "Instalaciones sanitizadas y estándares de higiene ISO900." at bounding box center [769, 649] width 697 height 20
drag, startPoint x: 921, startPoint y: 383, endPoint x: 1046, endPoint y: 431, distance: 134.0
click at [1046, 499] on div ".fa-secondary{opacity:.4} Salubridad e higiene Instalaciones sanitizadas y está…" at bounding box center [769, 598] width 776 height 199
drag, startPoint x: 1074, startPoint y: 394, endPoint x: 860, endPoint y: 392, distance: 213.7
click at [860, 639] on p "Instalaciones manufactura avalada por las mejores prácticas de manufactura." at bounding box center [769, 649] width 697 height 20
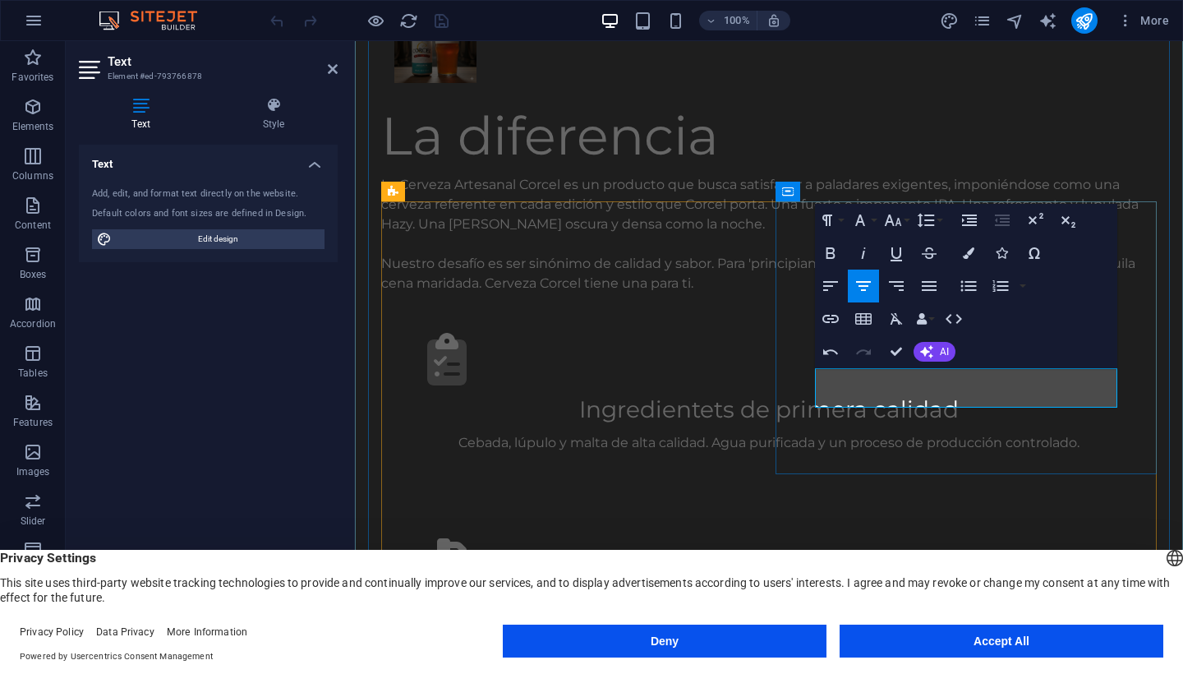
click at [912, 639] on p "Instalaciones manufactura avalada por las BPM (Buenas Prácticas de Manufactura ." at bounding box center [769, 649] width 697 height 20
drag, startPoint x: 915, startPoint y: 375, endPoint x: 1055, endPoint y: 376, distance: 140.5
click at [1055, 639] on p "Instalaciones manufactura avalada por las BPM (Buenas Prácticas de Manufactura ." at bounding box center [769, 649] width 697 height 20
click at [809, 175] on div "La Cerveza Artesanal Corcel es un producto que busca satisfacer a paladares exi…" at bounding box center [769, 234] width 776 height 118
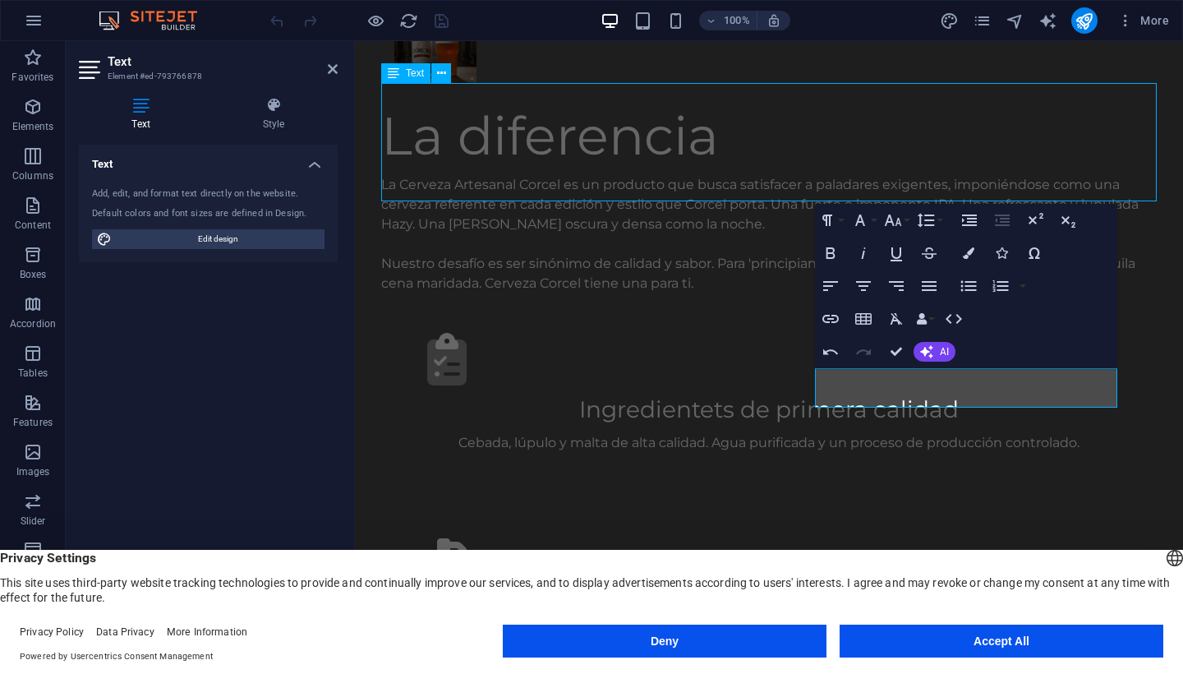
scroll to position [625, 0]
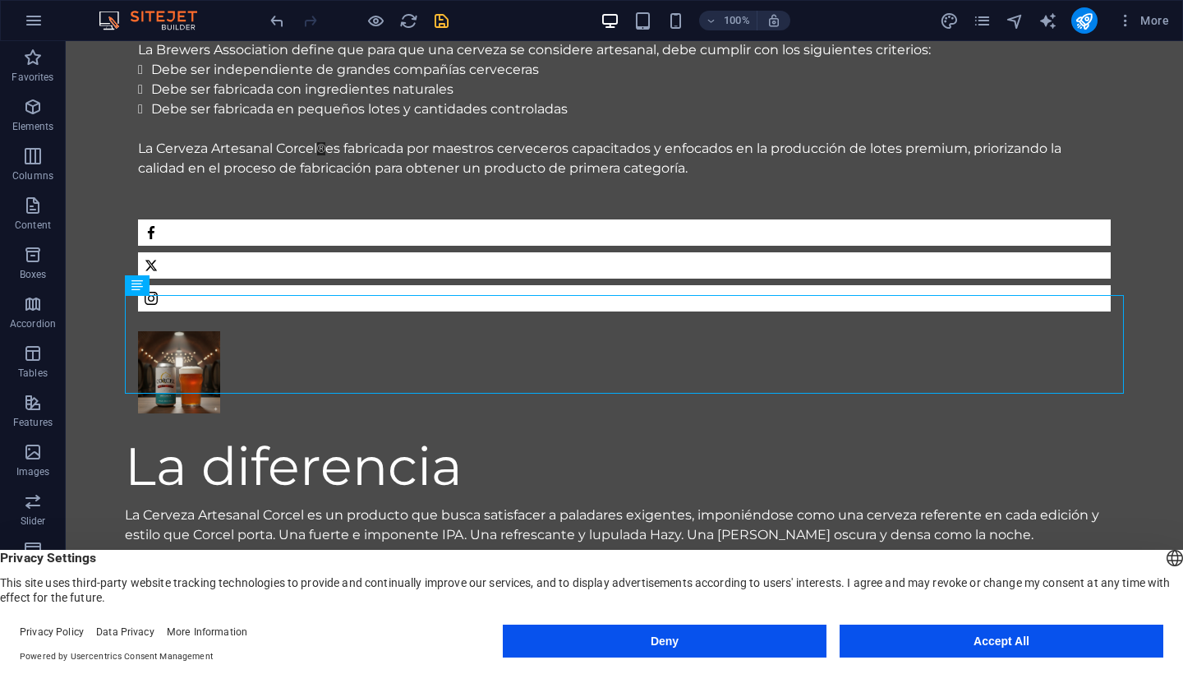
click at [446, 24] on icon "save" at bounding box center [441, 21] width 19 height 19
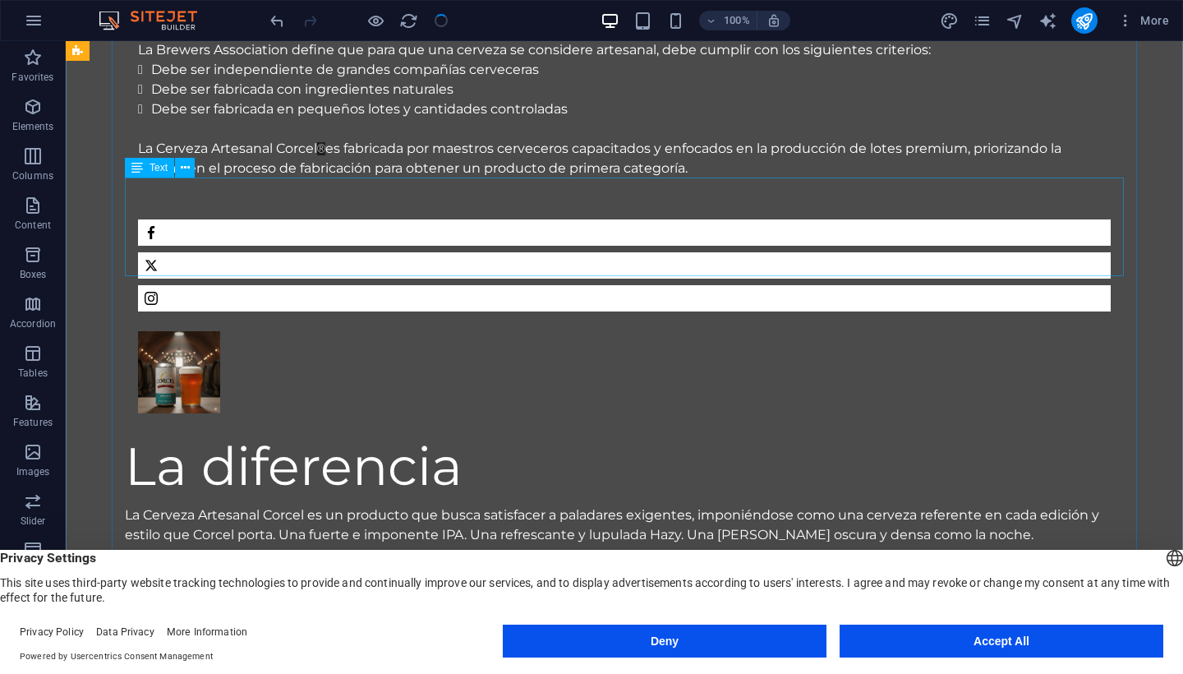
checkbox input "false"
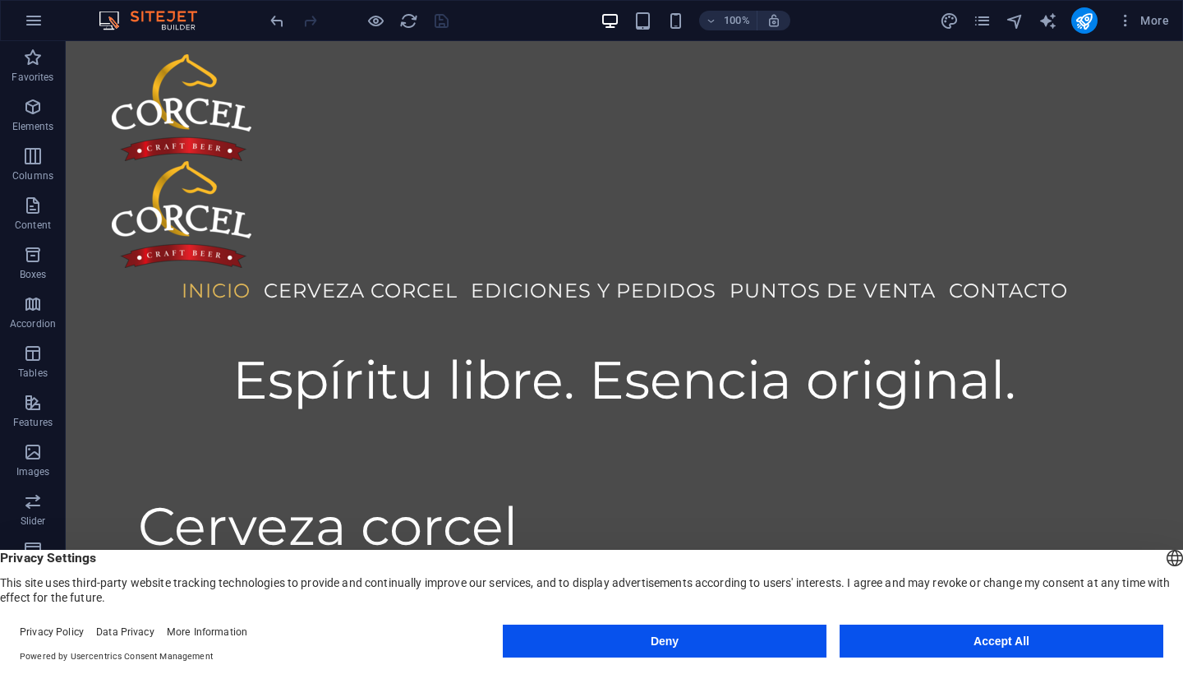
scroll to position [0, 0]
click at [1094, 23] on icon "publish" at bounding box center [1084, 21] width 19 height 19
